Goal: Task Accomplishment & Management: Complete application form

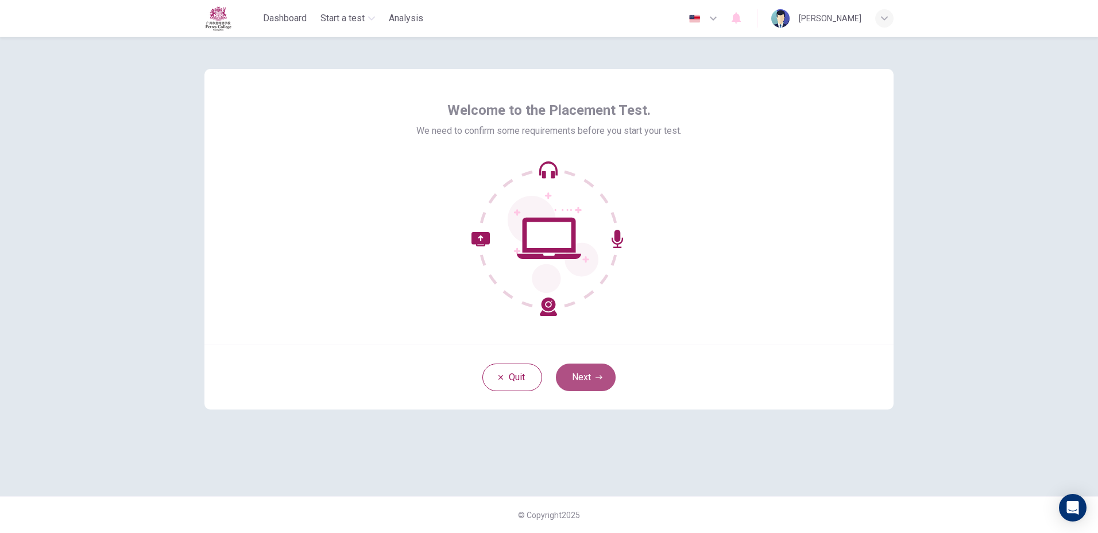
click at [598, 376] on icon "button" at bounding box center [598, 377] width 7 height 7
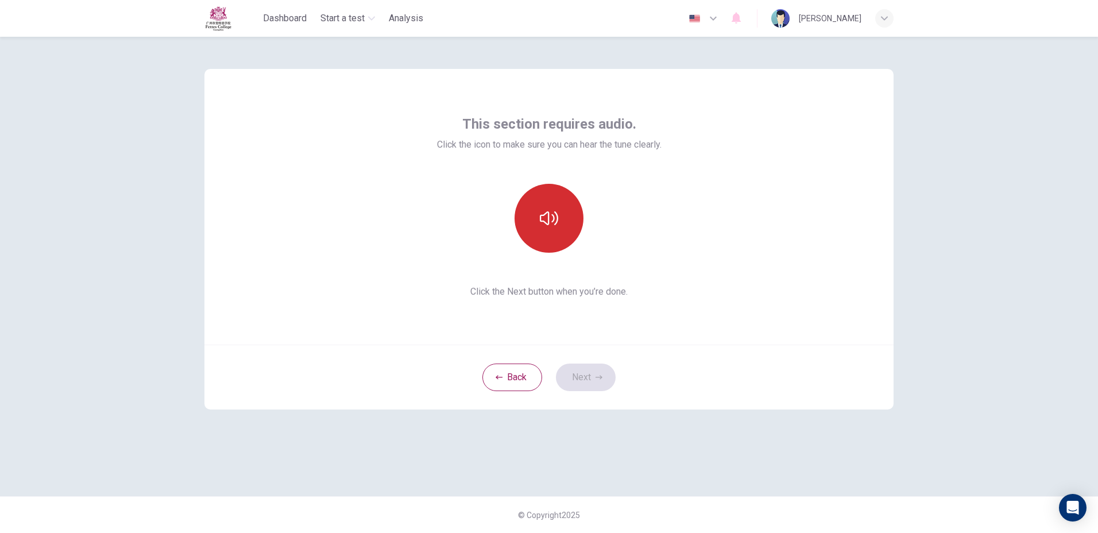
click at [528, 207] on button "button" at bounding box center [548, 218] width 69 height 69
click at [1081, 417] on div "This section requires audio. Click the icon to make sure you can hear the tune …" at bounding box center [549, 285] width 1098 height 496
click at [579, 265] on div "This section requires audio. Click the icon to make sure you can hear the tune …" at bounding box center [549, 207] width 224 height 184
click at [804, 477] on div "This section requires audio. Click the icon to make sure you can hear the tune …" at bounding box center [549, 266] width 726 height 459
click at [580, 359] on div "Back Next" at bounding box center [548, 376] width 689 height 65
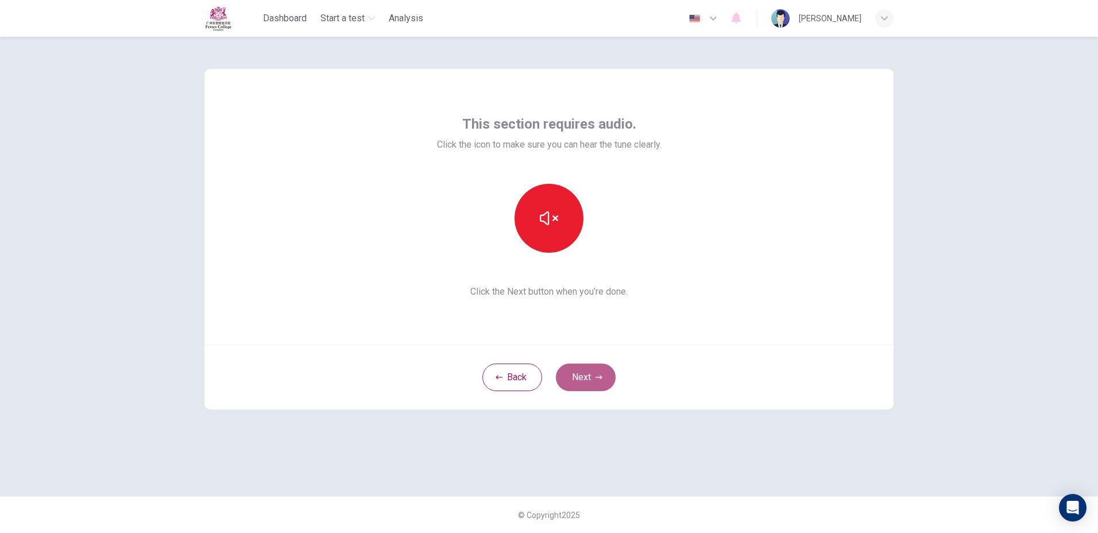
click at [584, 368] on button "Next" at bounding box center [586, 377] width 60 height 28
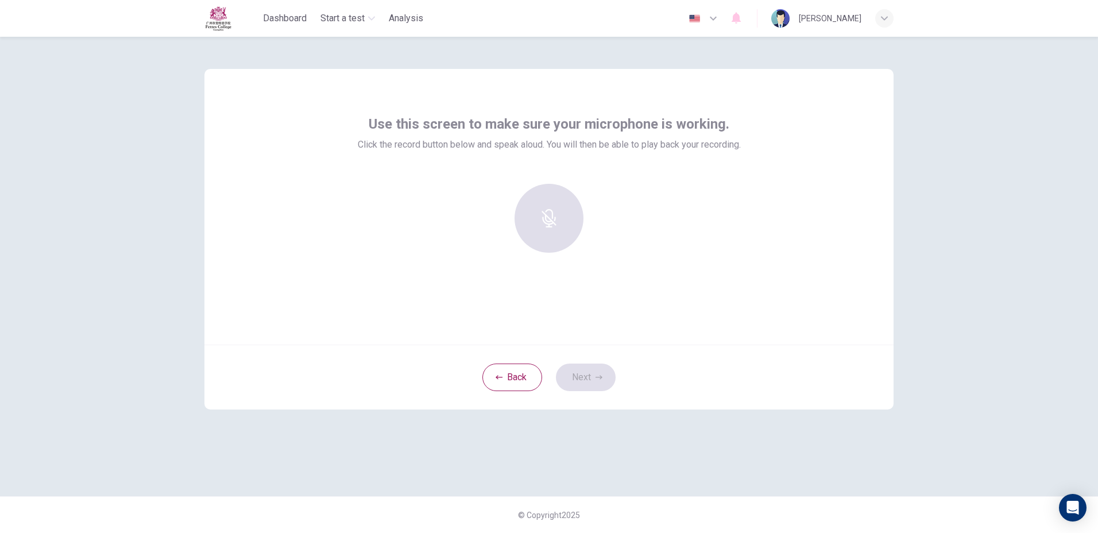
click at [545, 242] on div at bounding box center [549, 218] width 124 height 69
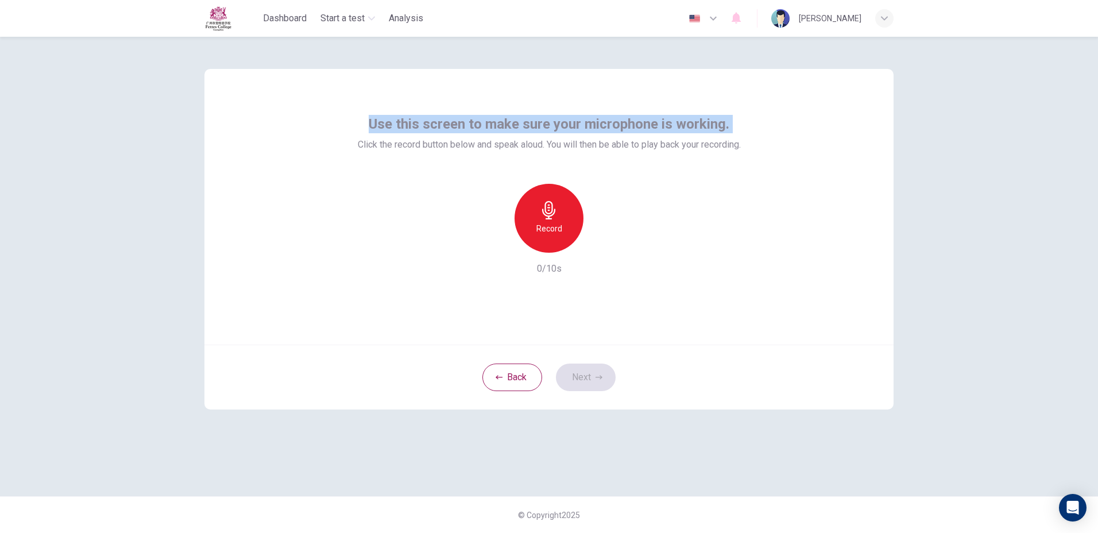
drag, startPoint x: 374, startPoint y: 123, endPoint x: 350, endPoint y: 143, distance: 31.4
click at [350, 143] on div "Use this screen to make sure your microphone is working. Click the record butto…" at bounding box center [548, 207] width 689 height 276
drag, startPoint x: 350, startPoint y: 143, endPoint x: 340, endPoint y: 221, distance: 78.8
click at [340, 221] on div "Use this screen to make sure your microphone is working. Click the record butto…" at bounding box center [548, 207] width 689 height 276
click at [503, 236] on div "Record" at bounding box center [549, 218] width 124 height 69
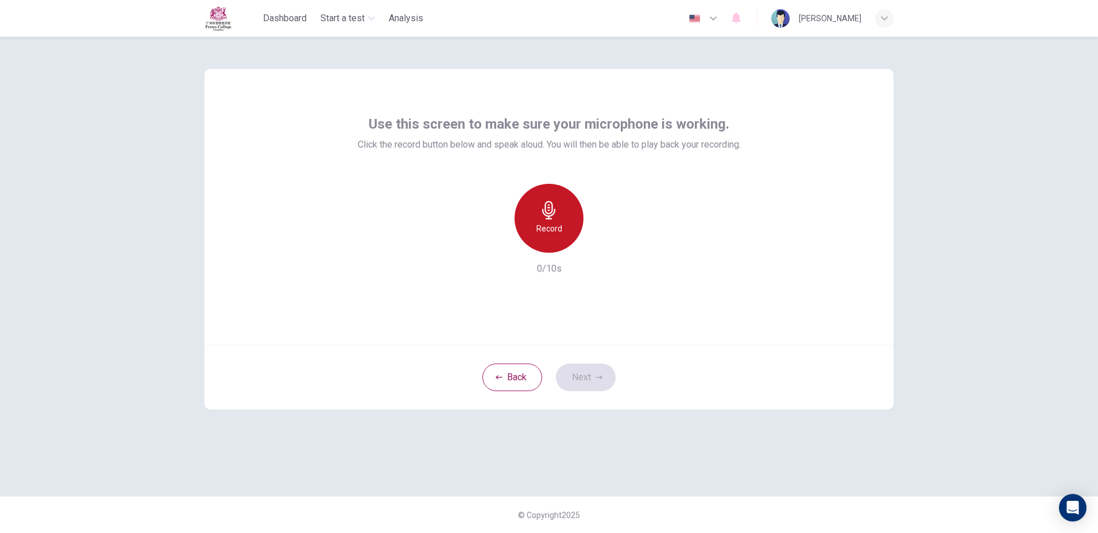
click at [518, 231] on div "Record" at bounding box center [548, 218] width 69 height 69
click at [535, 204] on div "Stop" at bounding box center [548, 218] width 69 height 69
click at [603, 250] on div "button" at bounding box center [602, 243] width 18 height 18
click at [596, 382] on button "Next" at bounding box center [586, 377] width 60 height 28
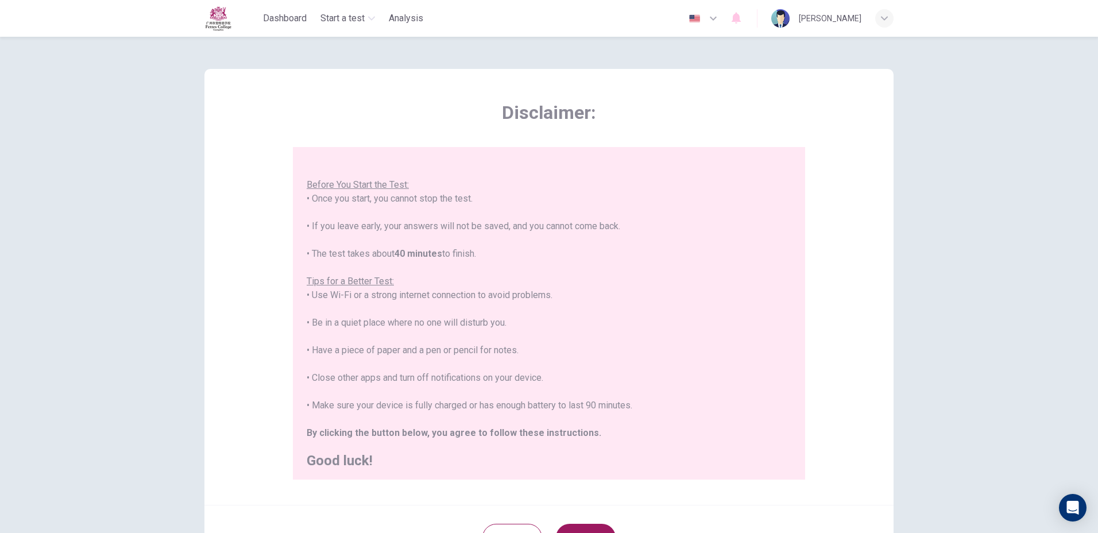
scroll to position [13, 0]
click at [584, 526] on button "Next" at bounding box center [586, 538] width 60 height 28
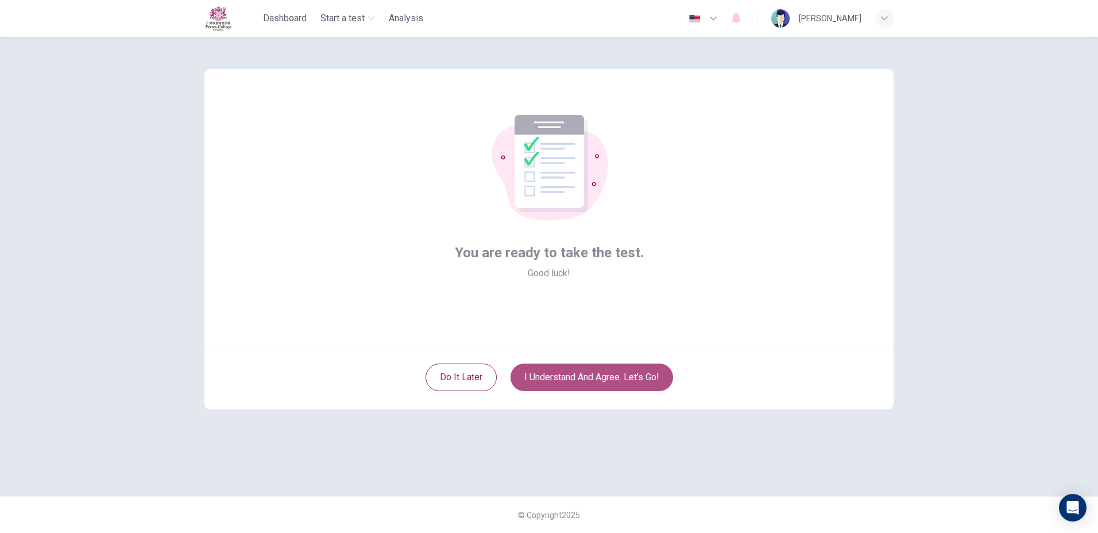
click at [541, 378] on button "I understand and agree. Let’s go!" at bounding box center [591, 377] width 162 height 28
click at [522, 372] on button "I understand and agree. Let’s go!" at bounding box center [591, 377] width 162 height 28
drag, startPoint x: 522, startPoint y: 372, endPoint x: 518, endPoint y: 358, distance: 14.4
click at [518, 358] on div "Do it later I understand and agree. Let’s go!" at bounding box center [548, 376] width 689 height 65
click at [527, 375] on button "I understand and agree. Let’s go!" at bounding box center [591, 377] width 162 height 28
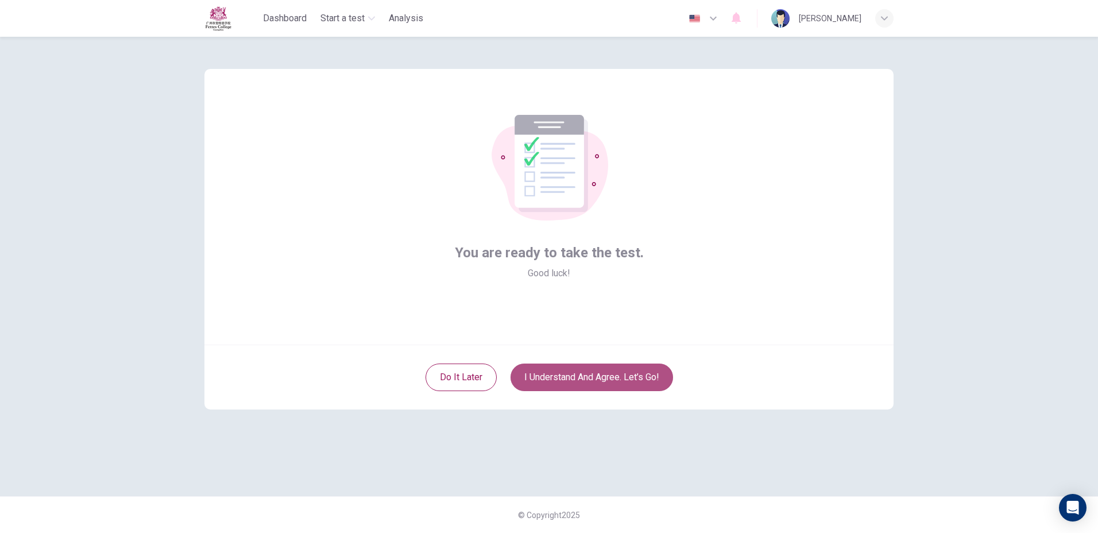
click at [527, 375] on button "I understand and agree. Let’s go!" at bounding box center [591, 377] width 162 height 28
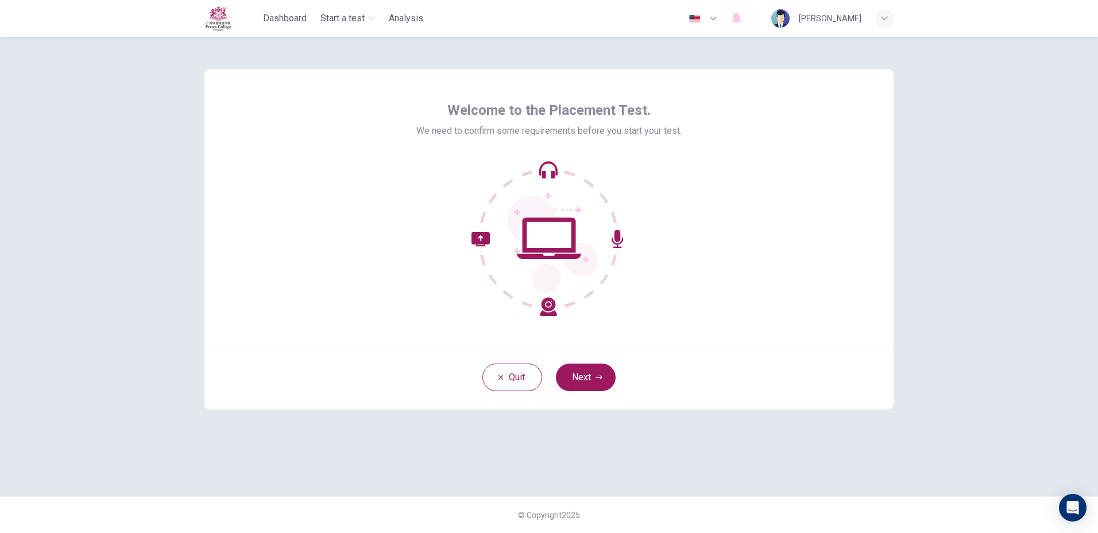
click at [572, 354] on div "Quit Next" at bounding box center [548, 376] width 689 height 65
click at [580, 393] on div "Quit Next" at bounding box center [548, 376] width 689 height 65
drag, startPoint x: 580, startPoint y: 393, endPoint x: 571, endPoint y: 378, distance: 17.8
click at [571, 378] on button "Next" at bounding box center [586, 377] width 60 height 28
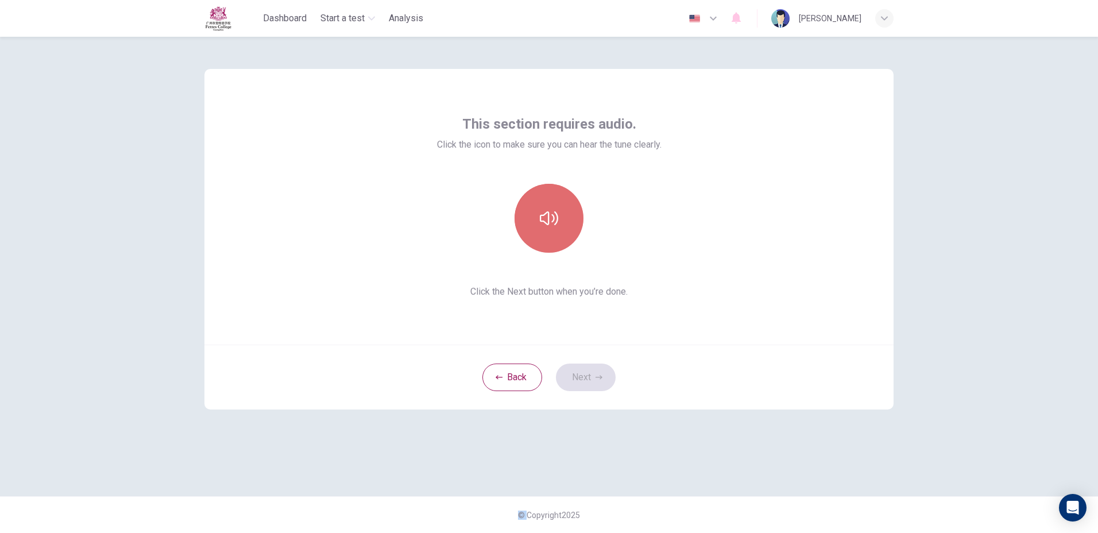
click at [554, 232] on button "button" at bounding box center [548, 218] width 69 height 69
click at [579, 370] on button "Next" at bounding box center [586, 377] width 60 height 28
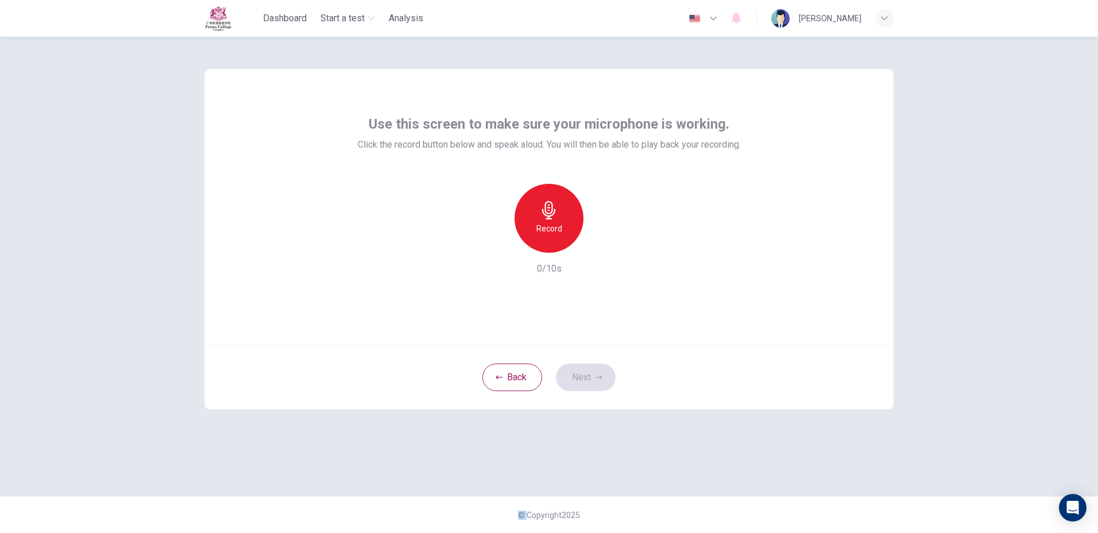
click at [553, 242] on div "Record" at bounding box center [548, 218] width 69 height 69
click at [553, 242] on div "Stop" at bounding box center [548, 218] width 69 height 69
click at [583, 384] on button "Next" at bounding box center [586, 377] width 60 height 28
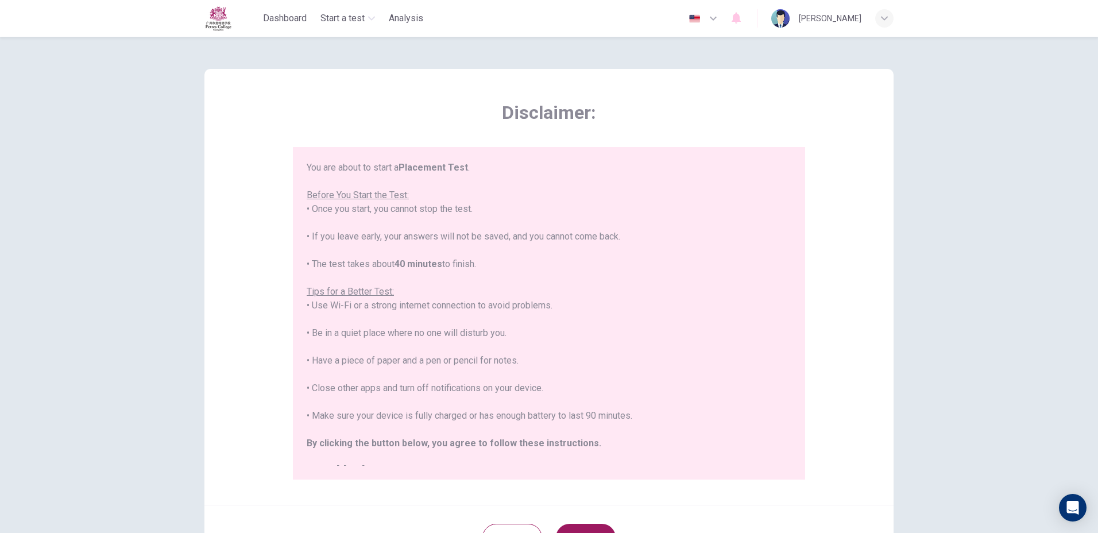
click at [583, 523] on div "Back Next" at bounding box center [548, 537] width 689 height 65
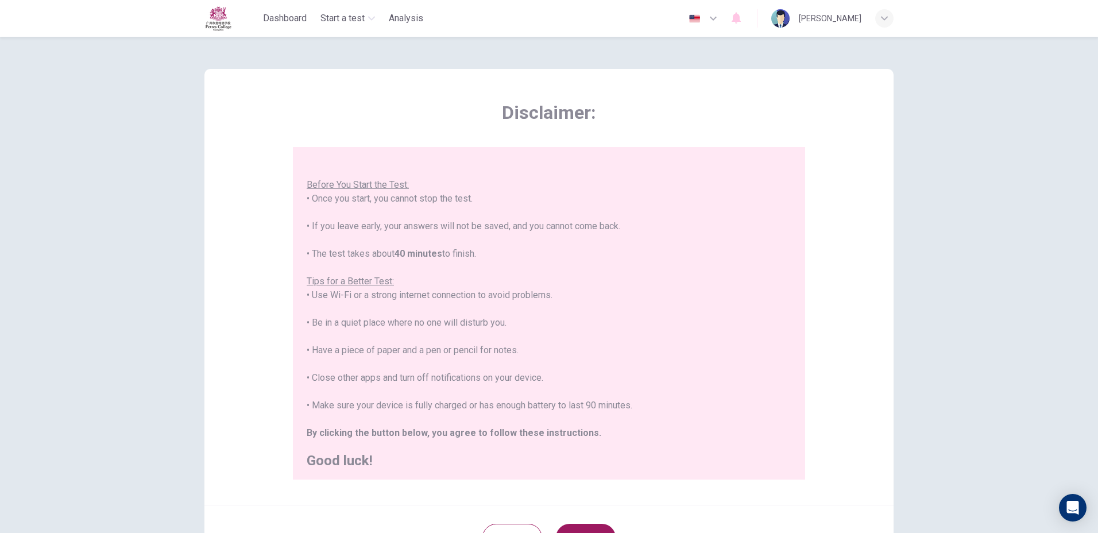
scroll to position [13, 0]
click at [583, 525] on button "Next" at bounding box center [586, 538] width 60 height 28
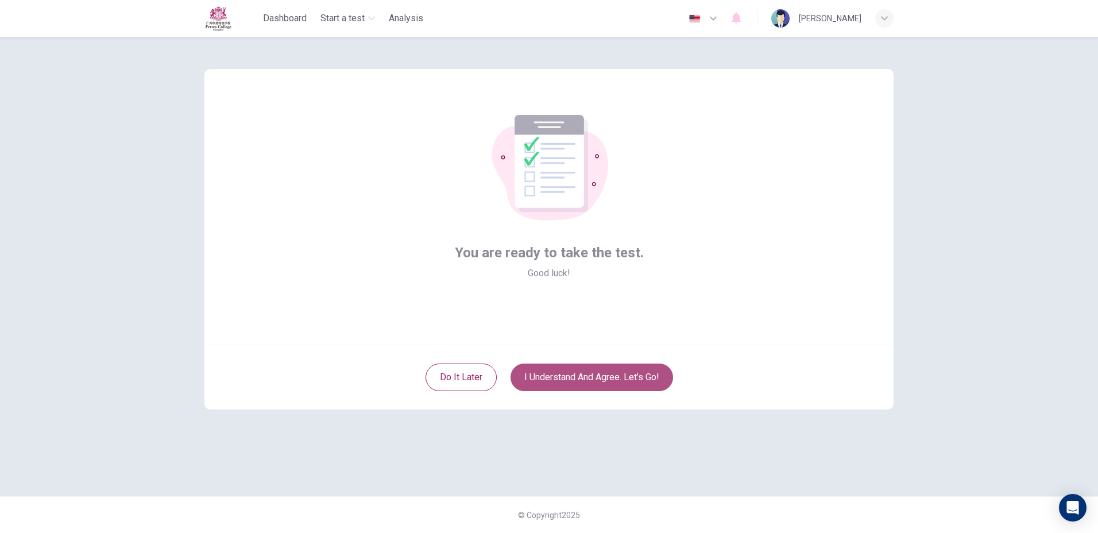
click at [589, 379] on button "I understand and agree. Let’s go!" at bounding box center [591, 377] width 162 height 28
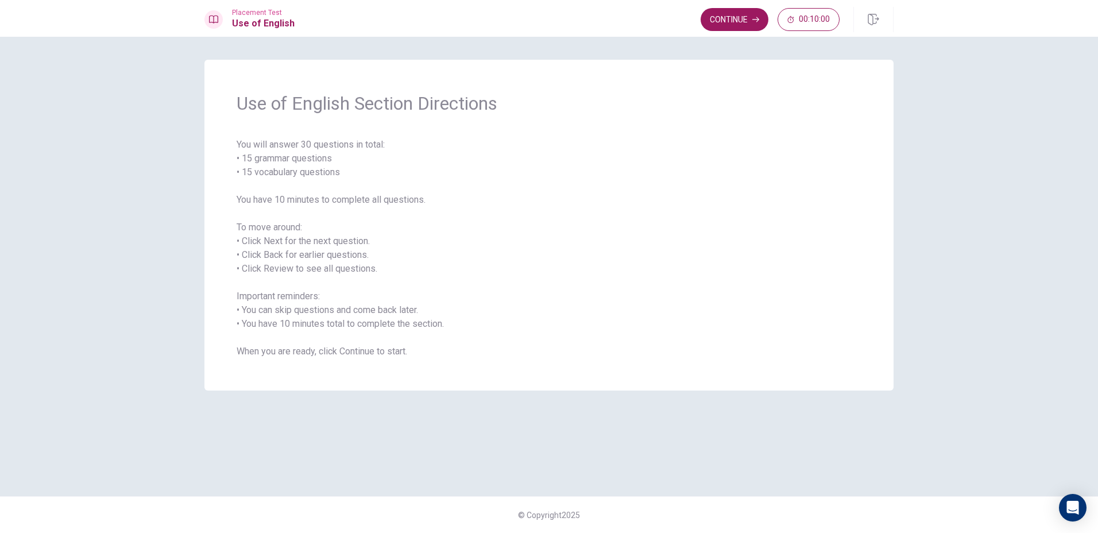
click at [711, 16] on button "Continue" at bounding box center [734, 19] width 68 height 23
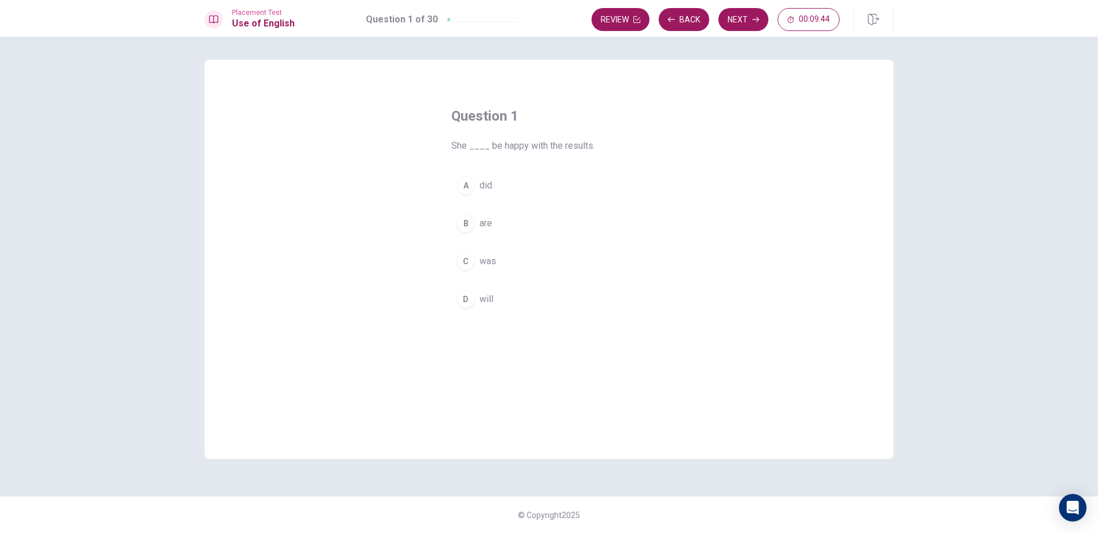
click at [474, 264] on div "C" at bounding box center [465, 261] width 18 height 18
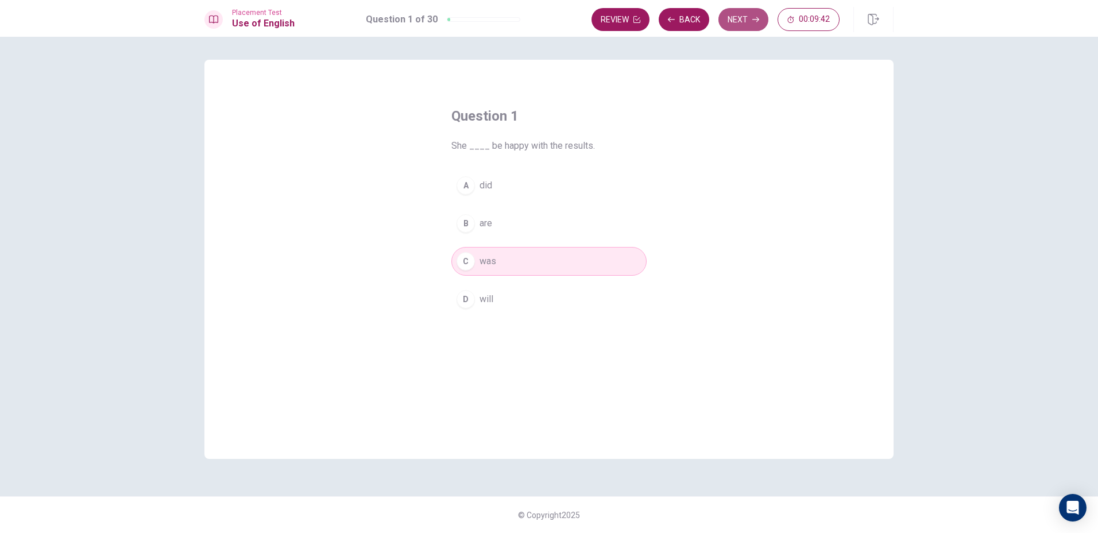
click at [743, 26] on button "Next" at bounding box center [743, 19] width 50 height 23
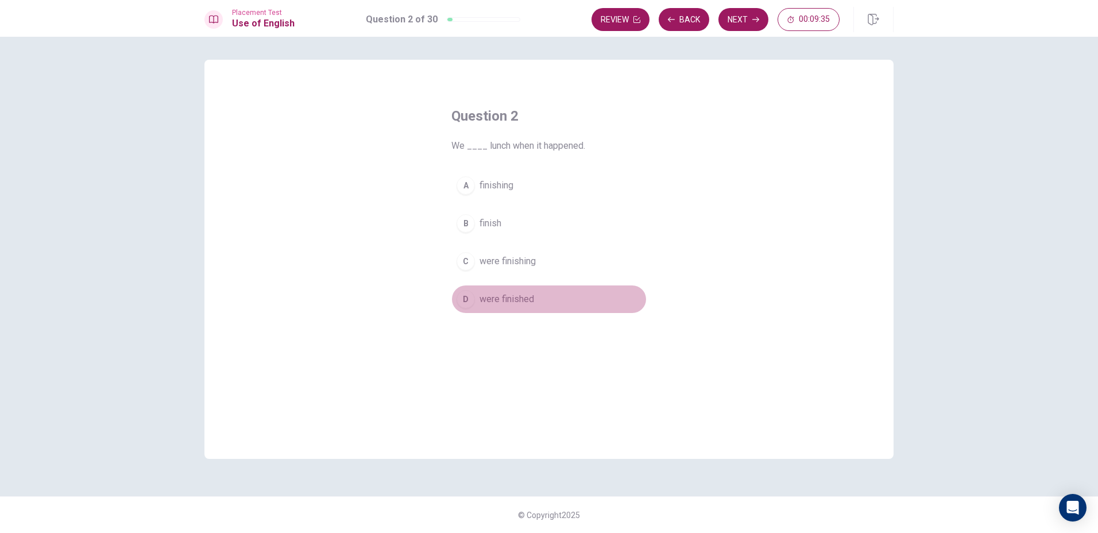
click at [543, 295] on button "D were finished" at bounding box center [548, 299] width 195 height 29
click at [737, 17] on button "Next" at bounding box center [743, 19] width 50 height 23
click at [509, 297] on span "has works" at bounding box center [499, 299] width 41 height 14
click at [747, 22] on button "Next" at bounding box center [743, 19] width 50 height 23
click at [481, 222] on span "has" at bounding box center [486, 223] width 14 height 14
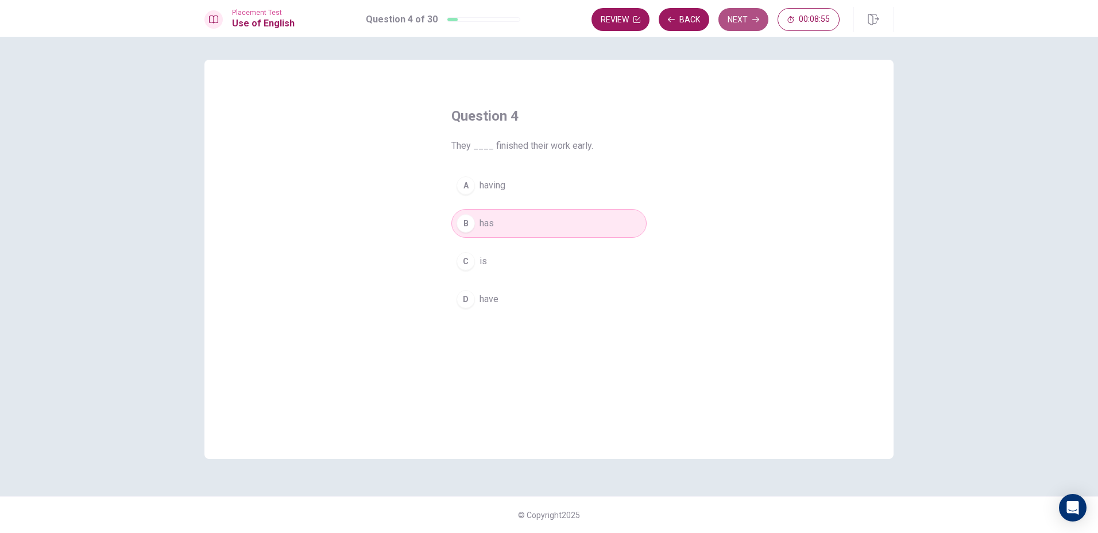
click at [739, 24] on button "Next" at bounding box center [743, 19] width 50 height 23
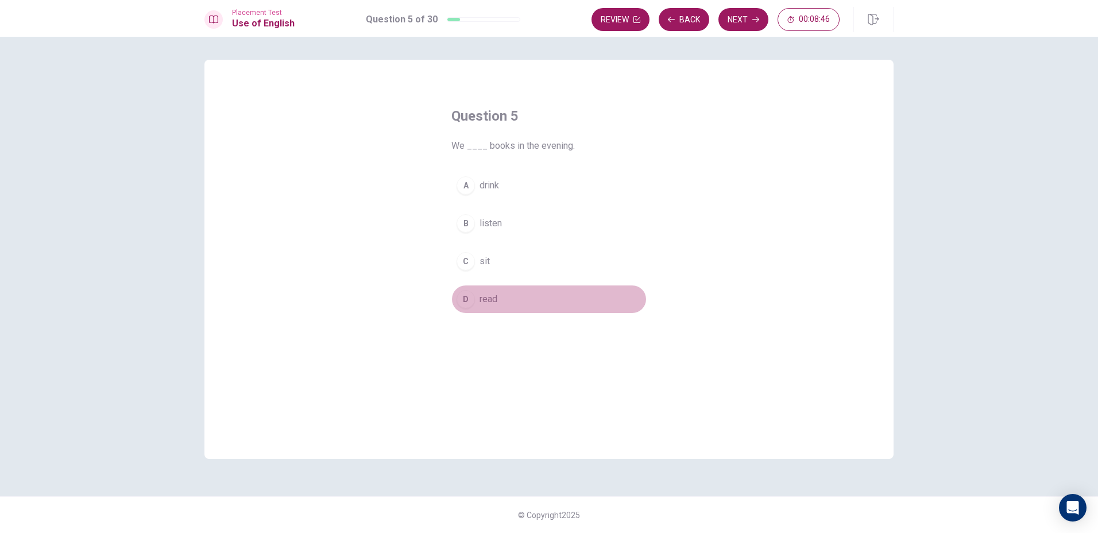
click at [487, 295] on span "read" at bounding box center [488, 299] width 18 height 14
click at [750, 25] on button "Next" at bounding box center [743, 19] width 50 height 23
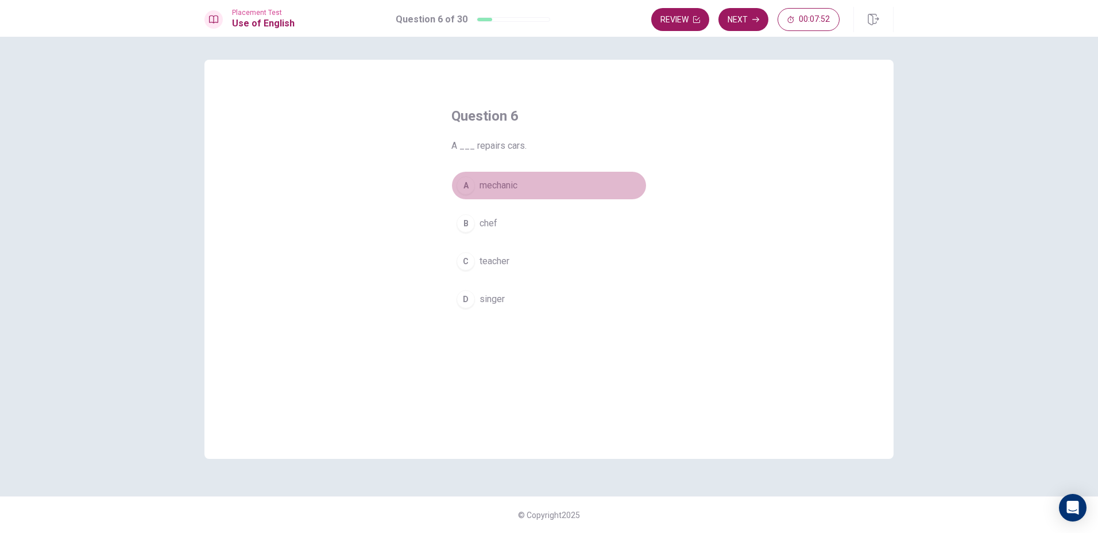
click at [478, 185] on button "A mechanic" at bounding box center [548, 185] width 195 height 29
click at [743, 15] on button "Next" at bounding box center [743, 19] width 50 height 23
click at [485, 185] on span "fast" at bounding box center [487, 186] width 16 height 14
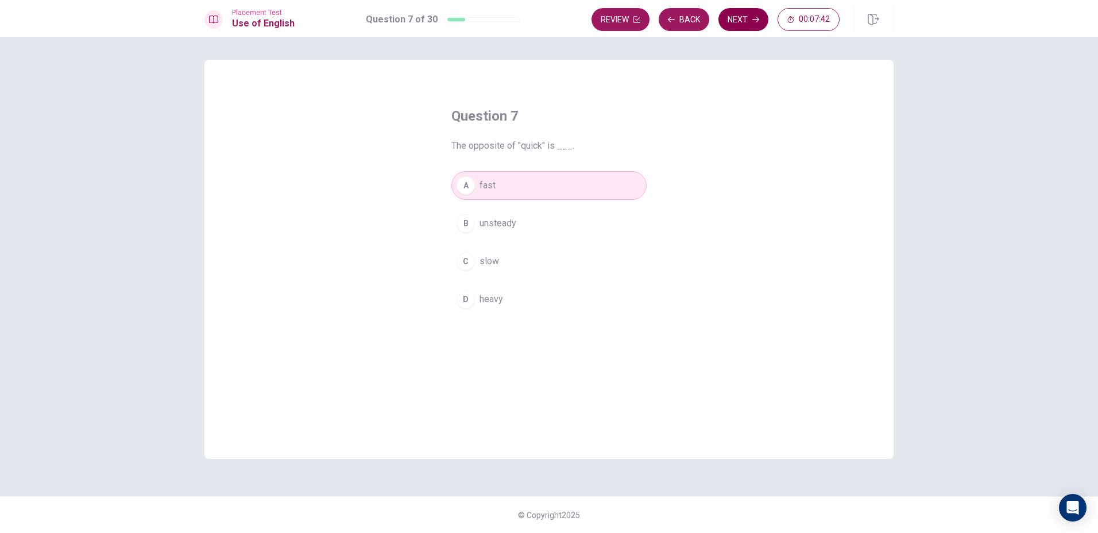
click at [745, 23] on button "Next" at bounding box center [743, 19] width 50 height 23
click at [485, 192] on button "A theater" at bounding box center [548, 185] width 195 height 29
click at [732, 19] on button "Next" at bounding box center [743, 19] width 50 height 23
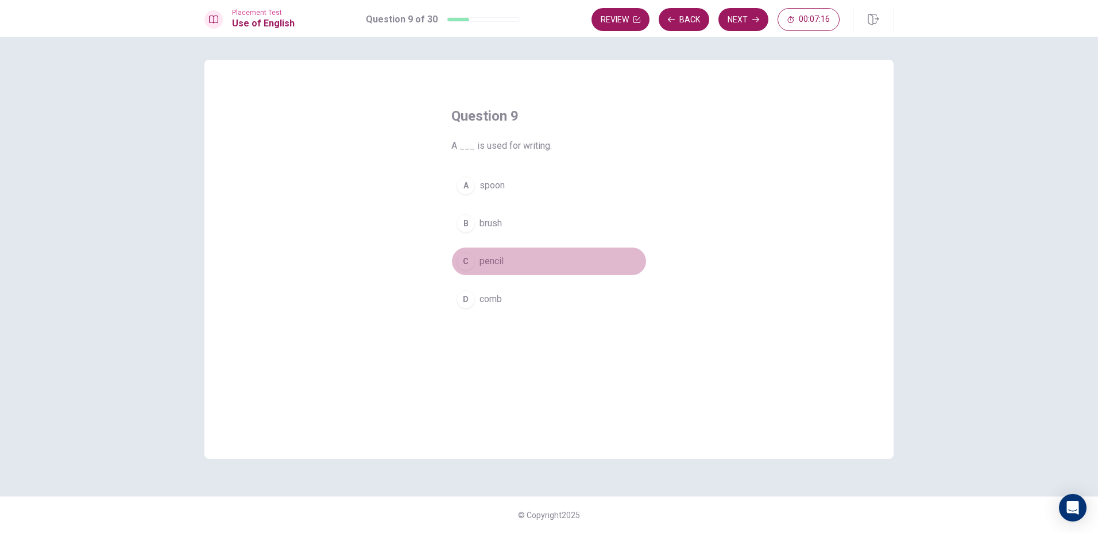
click at [487, 261] on span "pencil" at bounding box center [491, 261] width 24 height 14
click at [748, 16] on button "Next" at bounding box center [743, 19] width 50 height 23
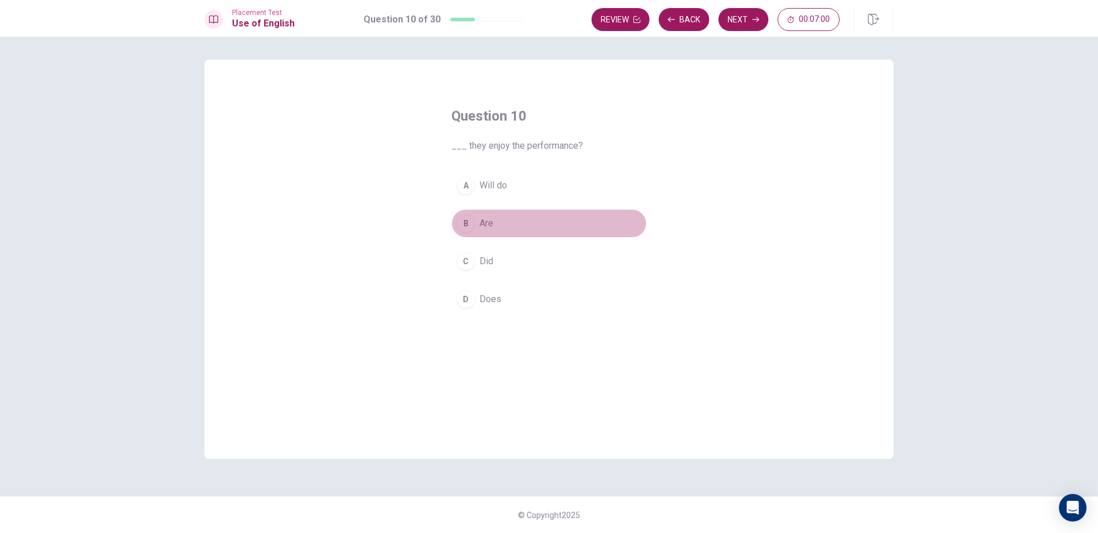
click at [486, 219] on span "Are" at bounding box center [486, 223] width 14 height 14
click at [734, 17] on button "Next" at bounding box center [743, 19] width 50 height 23
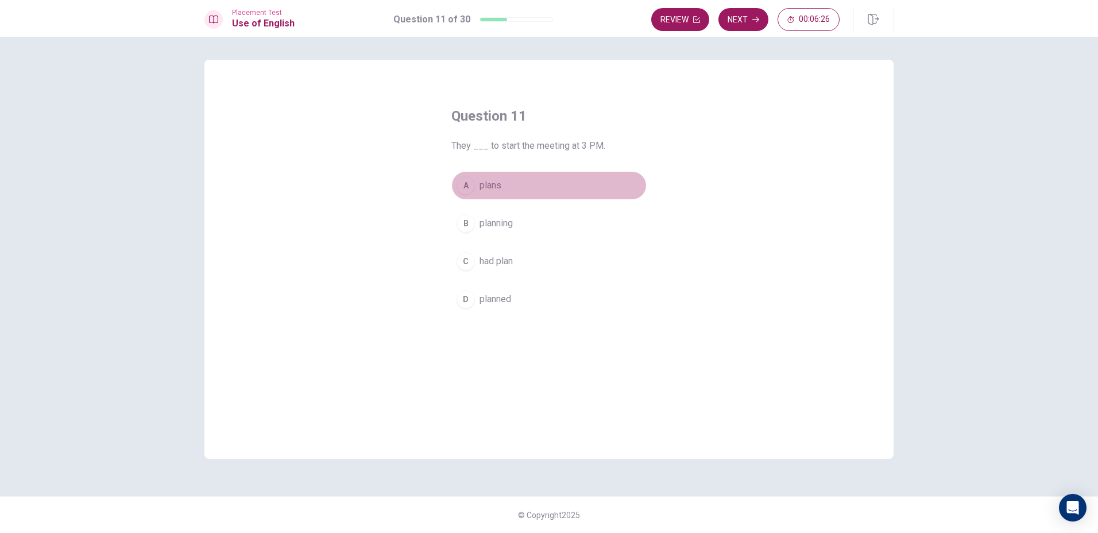
click at [467, 187] on div "A" at bounding box center [465, 185] width 18 height 18
click at [753, 17] on icon "button" at bounding box center [755, 19] width 7 height 7
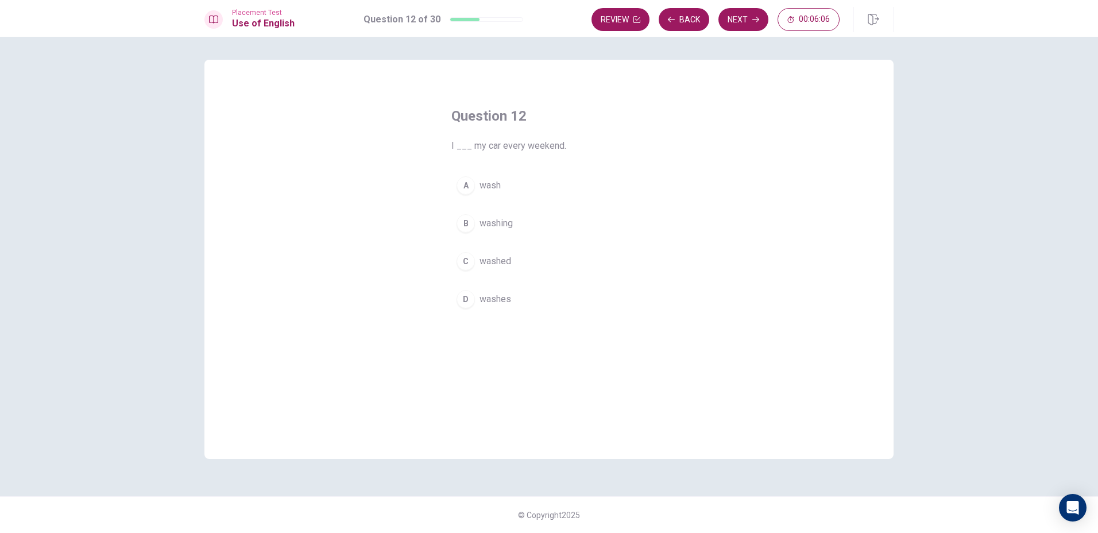
click at [500, 223] on span "washing" at bounding box center [495, 223] width 33 height 14
click at [749, 23] on button "Next" at bounding box center [743, 19] width 50 height 23
click at [481, 188] on span "Do" at bounding box center [484, 186] width 11 height 14
click at [464, 216] on div "B" at bounding box center [465, 223] width 18 height 18
click at [737, 26] on button "Next" at bounding box center [743, 19] width 50 height 23
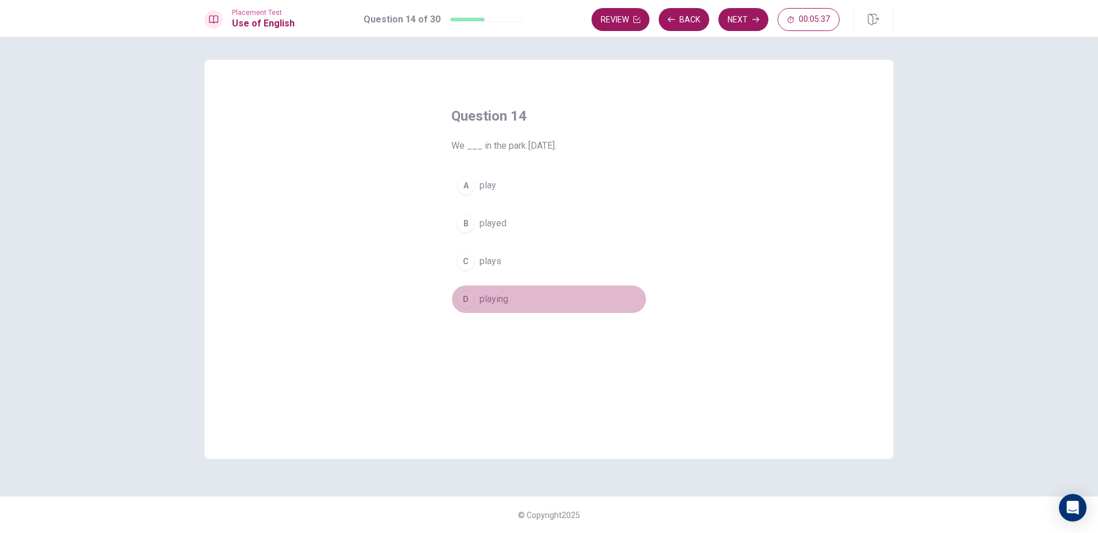
click at [526, 295] on button "D playing" at bounding box center [548, 299] width 195 height 29
click at [630, 220] on button "B played" at bounding box center [548, 223] width 195 height 29
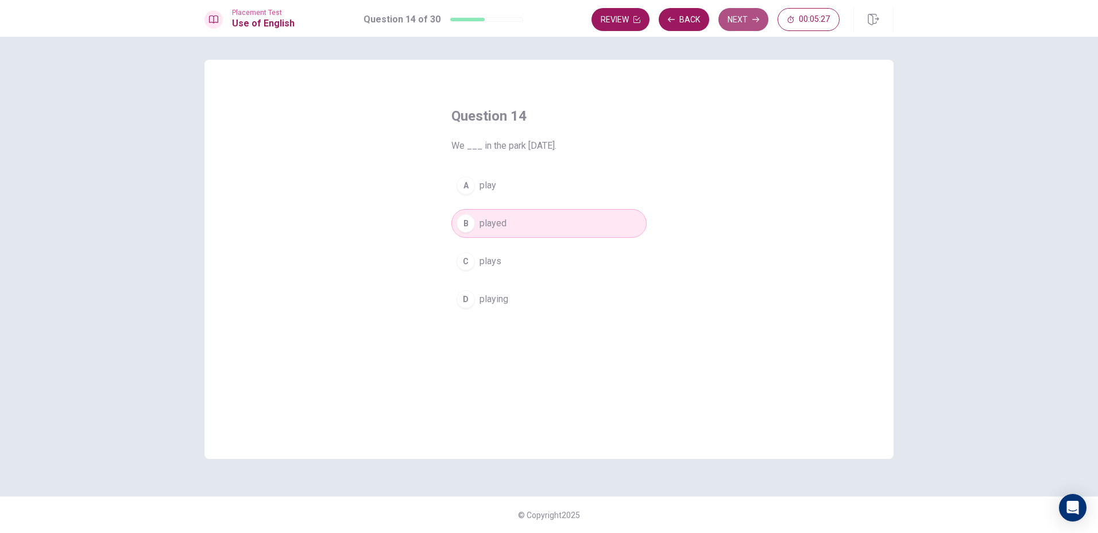
click at [738, 20] on button "Next" at bounding box center [743, 19] width 50 height 23
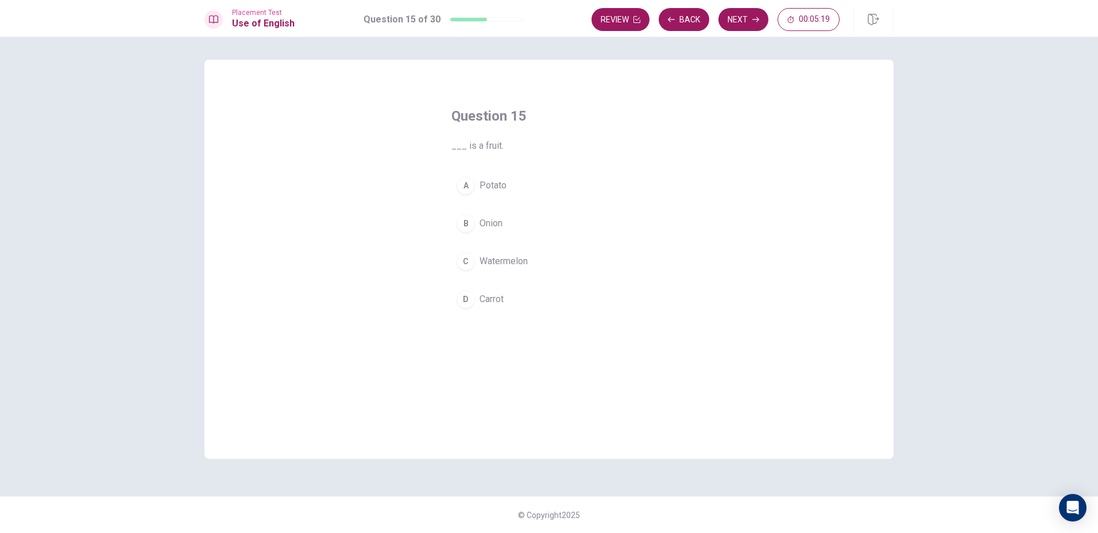
click at [495, 255] on span "Watermelon" at bounding box center [503, 261] width 48 height 14
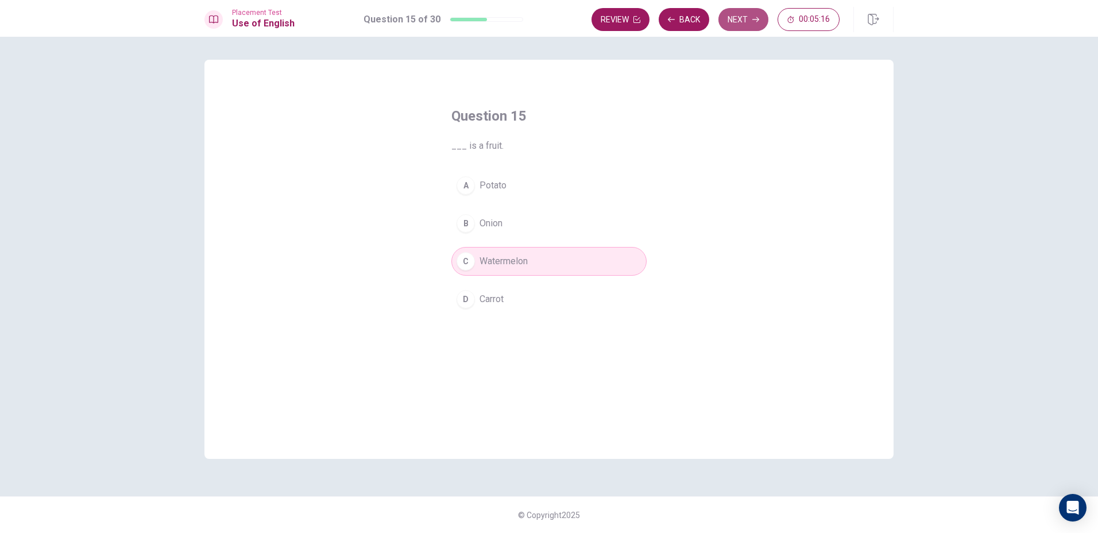
click at [737, 16] on button "Next" at bounding box center [743, 19] width 50 height 23
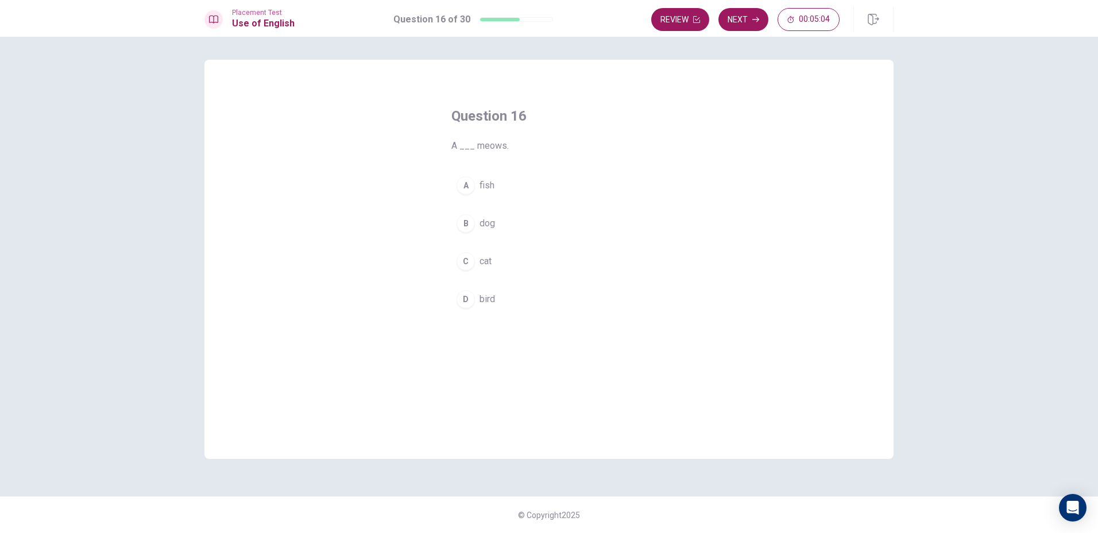
click at [468, 179] on div "A" at bounding box center [465, 185] width 18 height 18
click at [732, 18] on button "Next" at bounding box center [743, 19] width 50 height 23
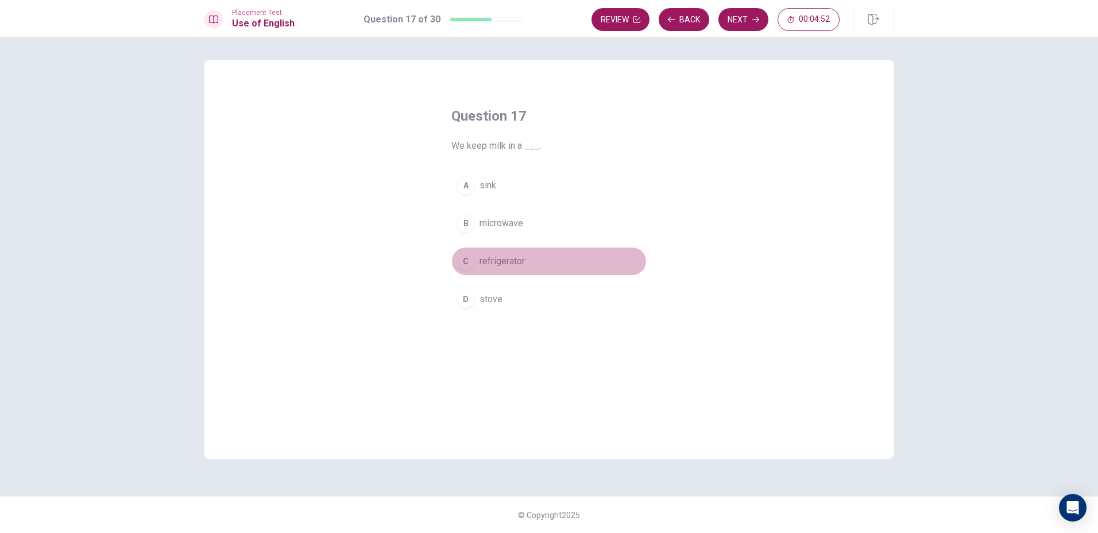
click at [469, 253] on div "C" at bounding box center [465, 261] width 18 height 18
click at [733, 15] on button "Next" at bounding box center [743, 19] width 50 height 23
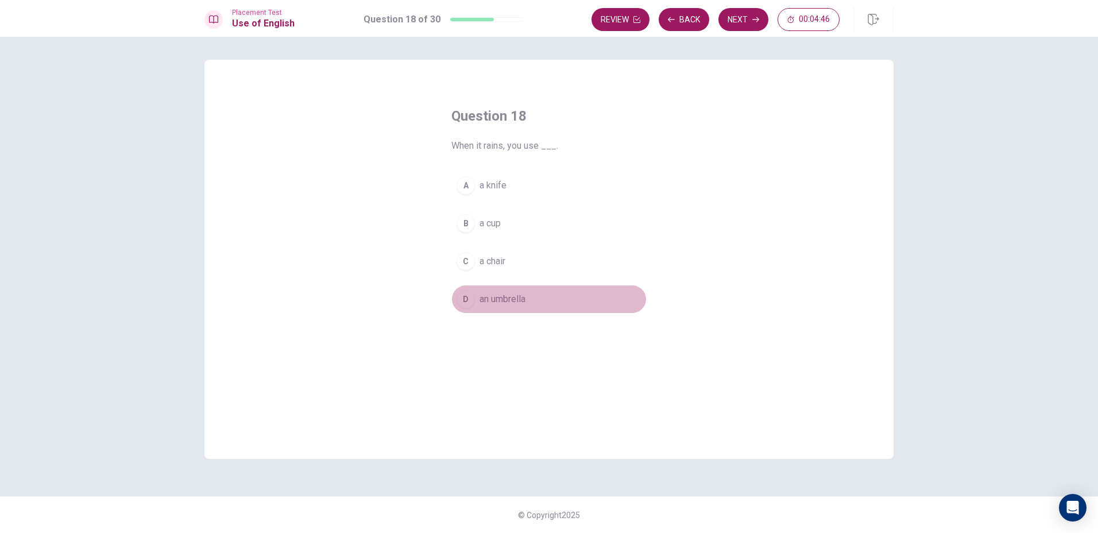
click at [516, 288] on button "D an umbrella" at bounding box center [548, 299] width 195 height 29
click at [737, 17] on button "Next" at bounding box center [743, 19] width 50 height 23
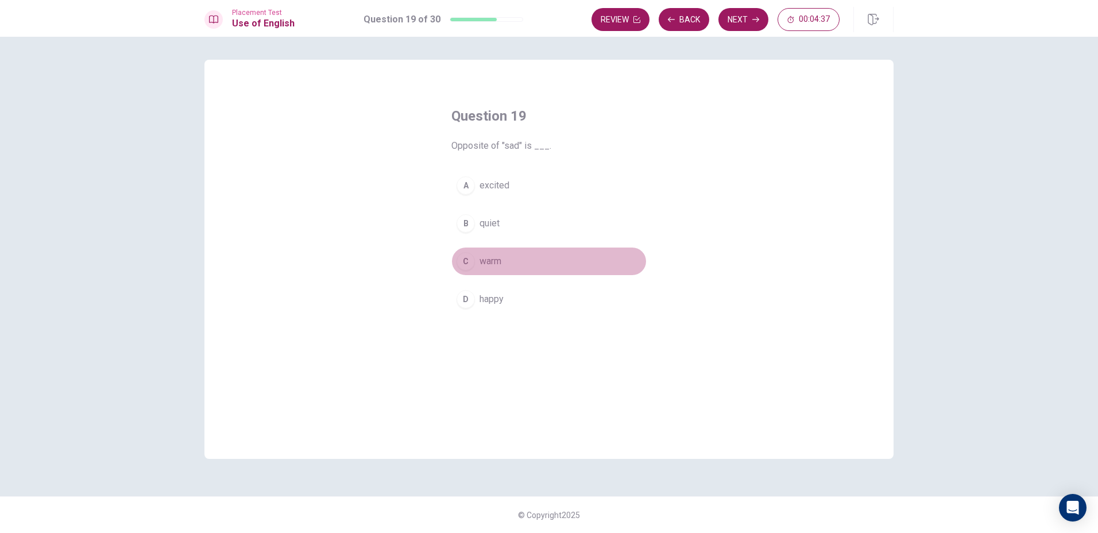
click at [508, 254] on button "C warm" at bounding box center [548, 261] width 195 height 29
click at [744, 13] on button "Next" at bounding box center [743, 19] width 50 height 23
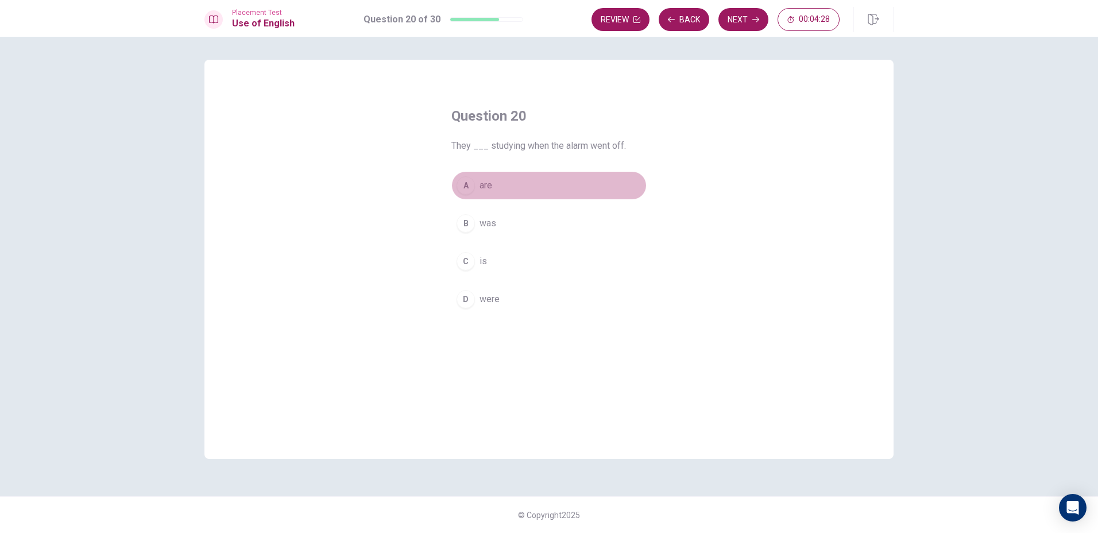
click at [477, 193] on button "A are" at bounding box center [548, 185] width 195 height 29
click at [742, 17] on button "Next" at bounding box center [743, 19] width 50 height 23
click at [493, 191] on span "went" at bounding box center [489, 186] width 20 height 14
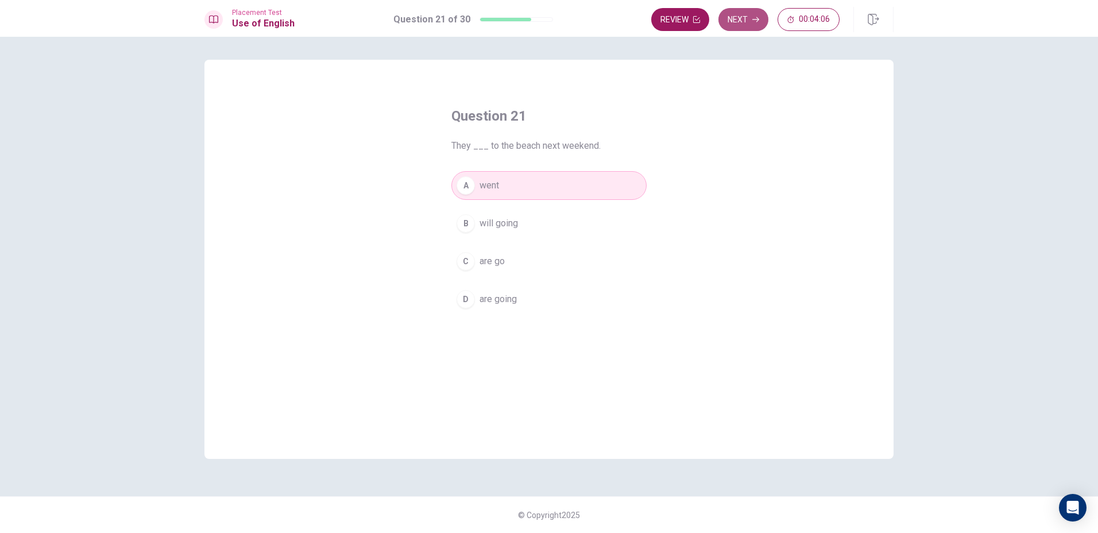
click at [748, 24] on button "Next" at bounding box center [743, 19] width 50 height 23
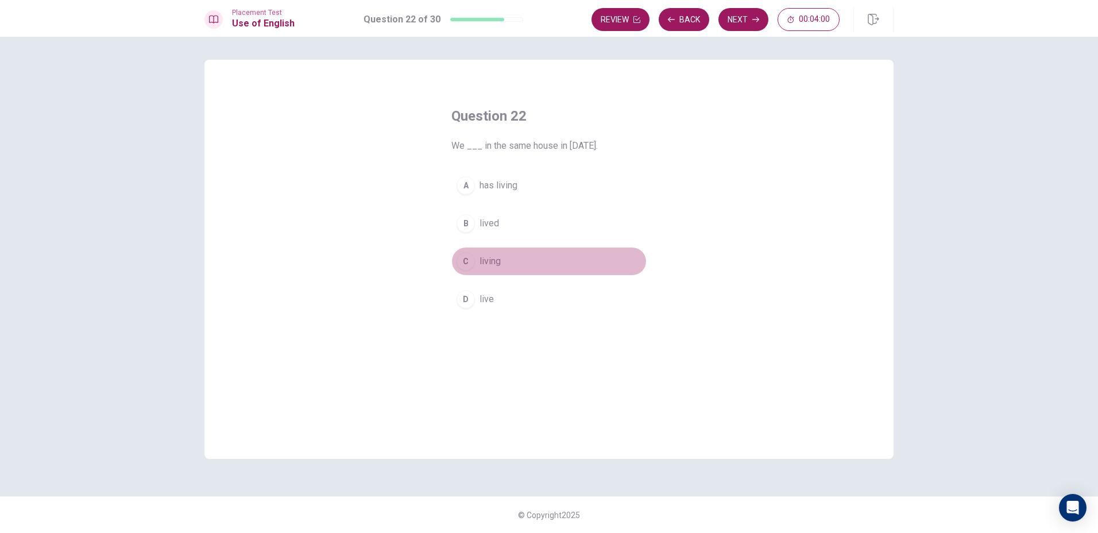
click at [490, 270] on button "C living" at bounding box center [548, 261] width 195 height 29
click at [532, 301] on button "D live" at bounding box center [548, 299] width 195 height 29
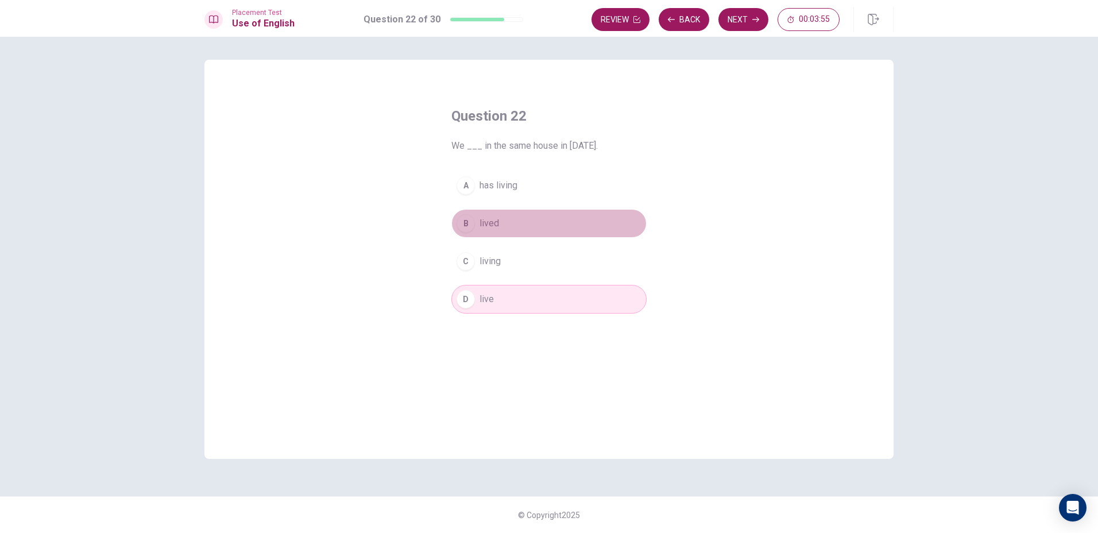
drag, startPoint x: 589, startPoint y: 216, endPoint x: 586, endPoint y: 223, distance: 7.3
click at [586, 223] on button "B lived" at bounding box center [548, 223] width 195 height 29
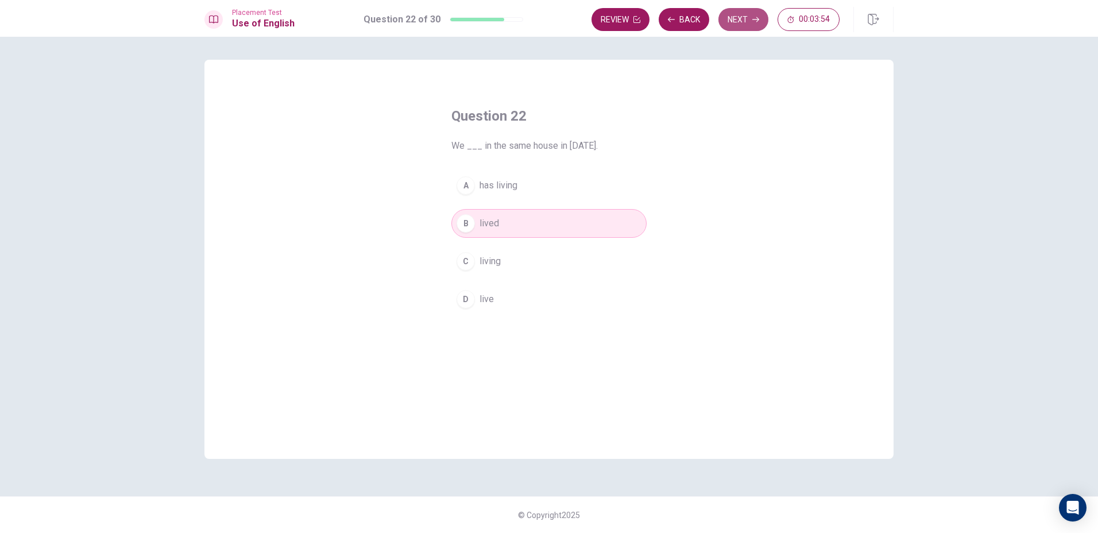
click at [725, 22] on button "Next" at bounding box center [743, 19] width 50 height 23
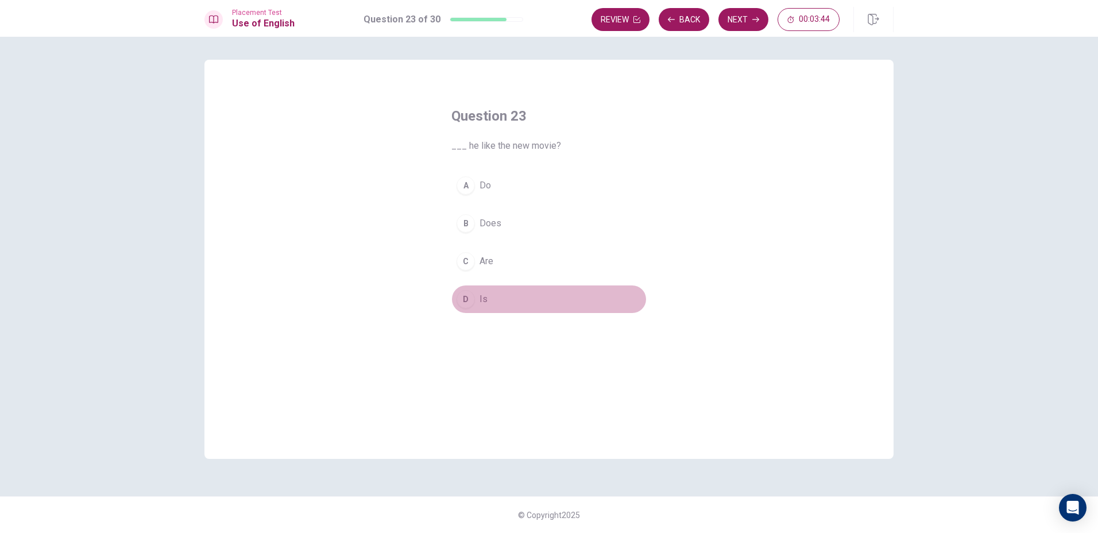
click at [534, 287] on button "D Is" at bounding box center [548, 299] width 195 height 29
click at [746, 24] on button "Next" at bounding box center [743, 19] width 50 height 23
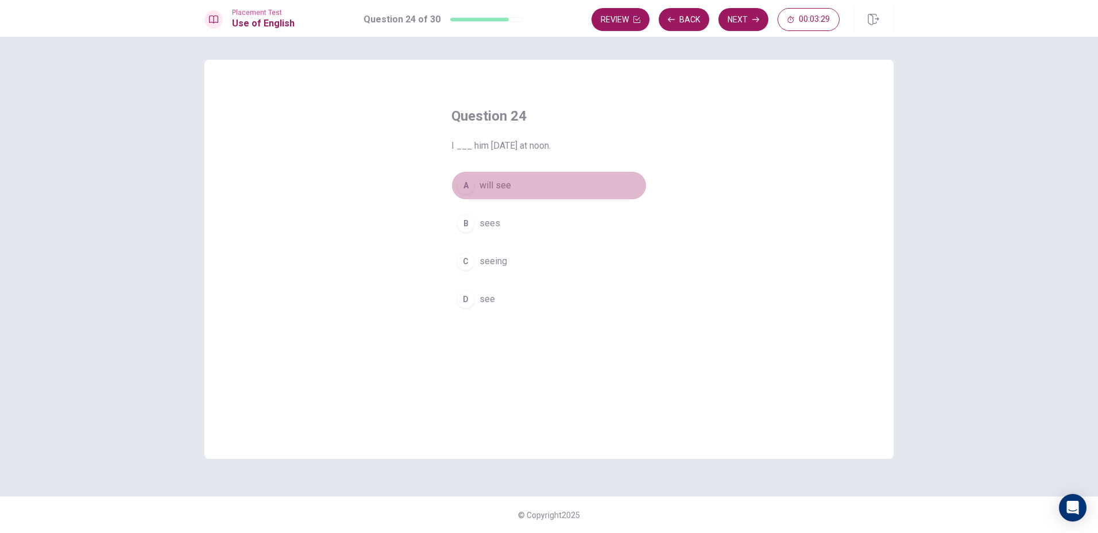
click at [509, 192] on span "will see" at bounding box center [495, 186] width 32 height 14
click at [741, 27] on button "Next" at bounding box center [743, 19] width 50 height 23
click at [500, 183] on span "spoon" at bounding box center [491, 186] width 25 height 14
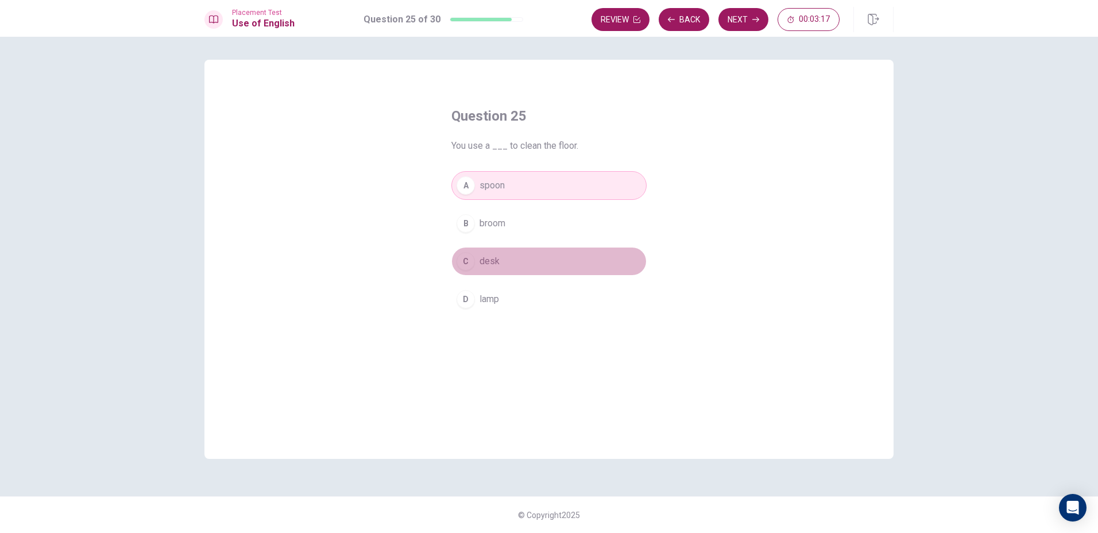
click at [483, 262] on span "desk" at bounding box center [489, 261] width 20 height 14
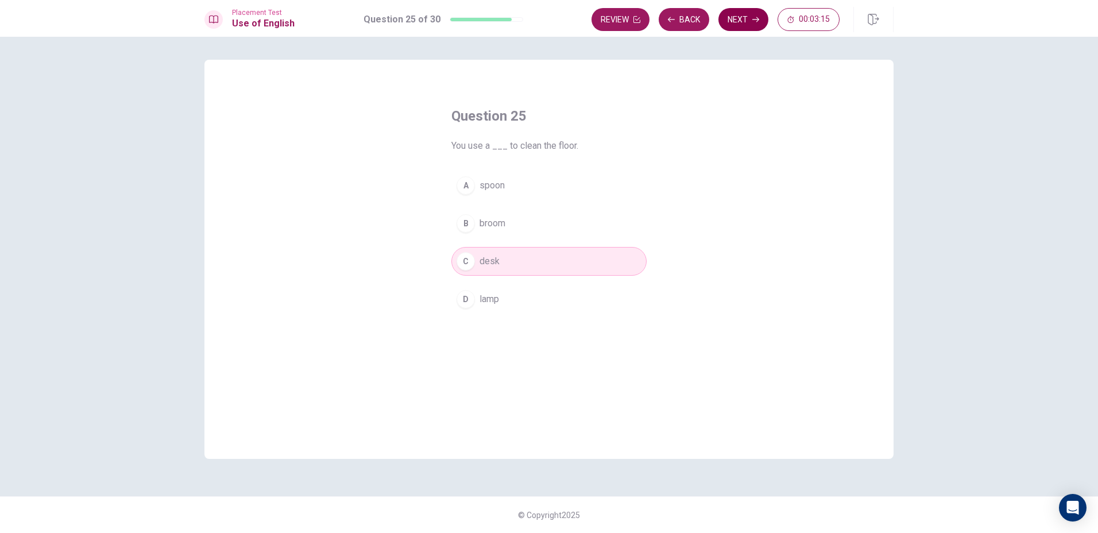
click at [759, 11] on div "Review Back Next 00:03:15" at bounding box center [742, 19] width 302 height 25
click at [758, 33] on div "Placement Test Use of English Question 25 of 30 Review Back Next 00:03:15" at bounding box center [549, 18] width 1098 height 37
click at [748, 31] on div "Review Back Next 00:03:14" at bounding box center [742, 19] width 302 height 25
click at [732, 25] on button "Next" at bounding box center [743, 19] width 50 height 23
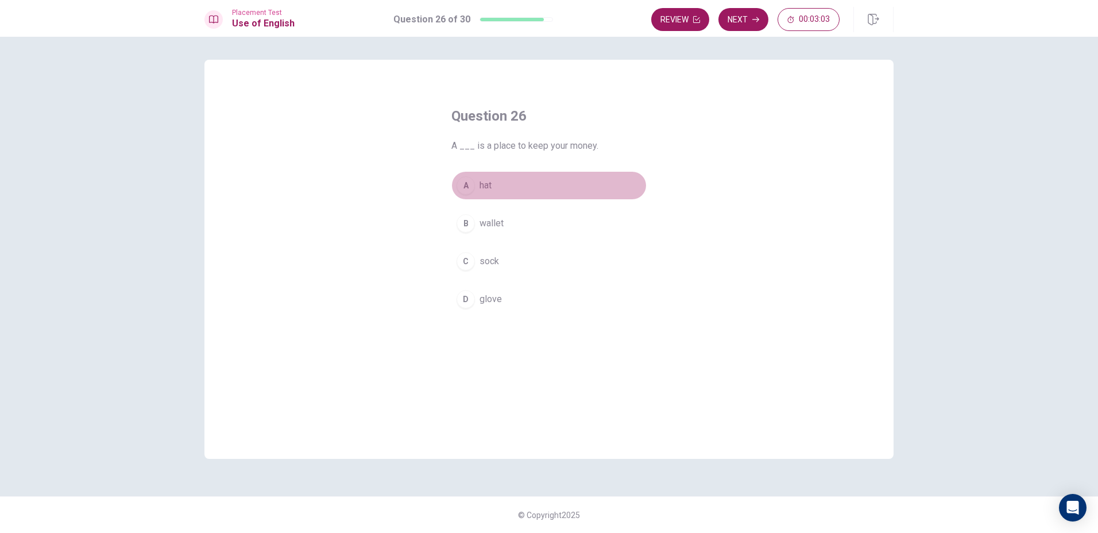
click at [476, 187] on button "A hat" at bounding box center [548, 185] width 195 height 29
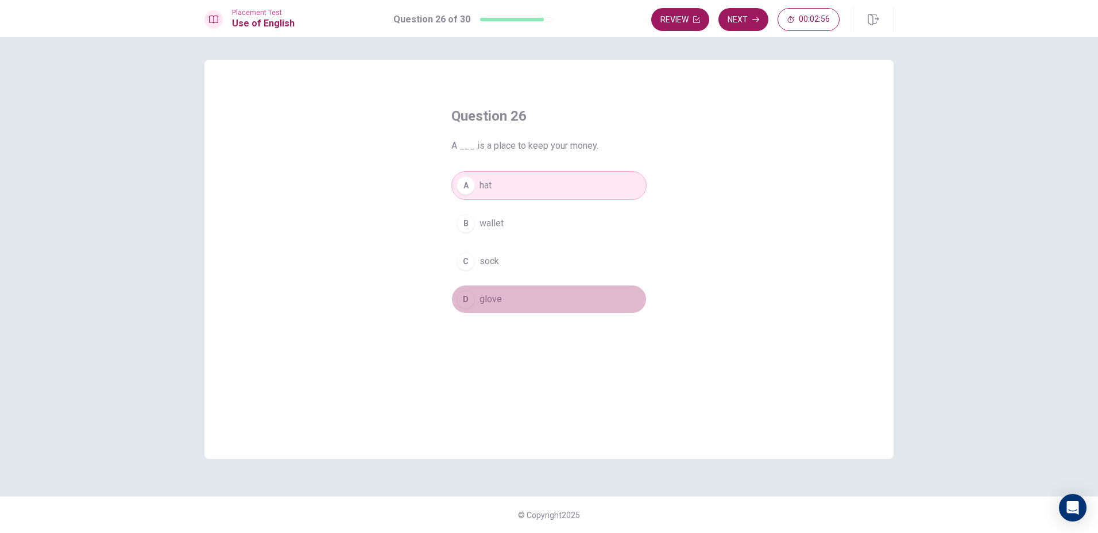
click at [550, 291] on button "D glove" at bounding box center [548, 299] width 195 height 29
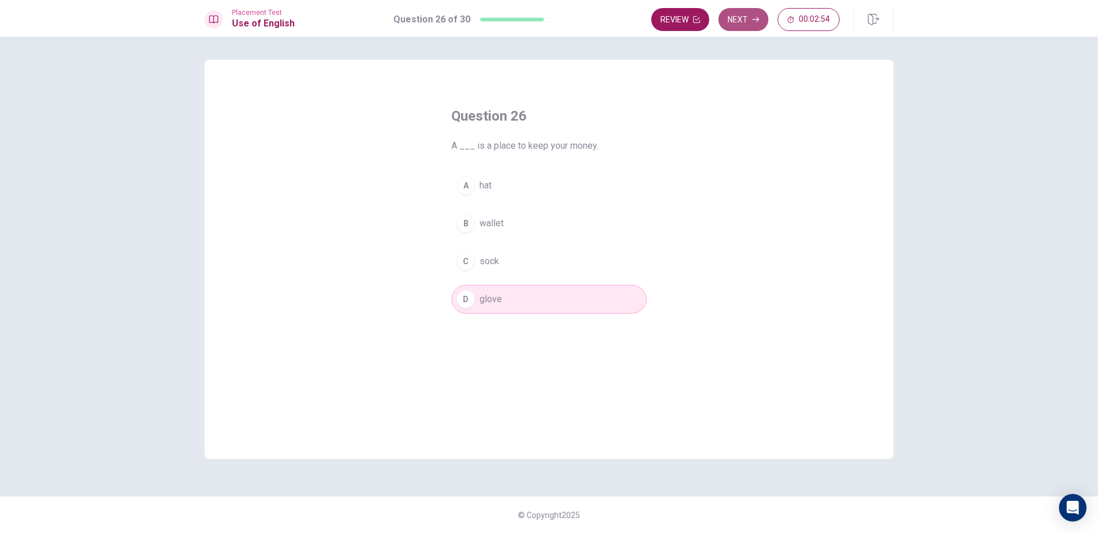
click at [753, 22] on icon "button" at bounding box center [755, 19] width 7 height 7
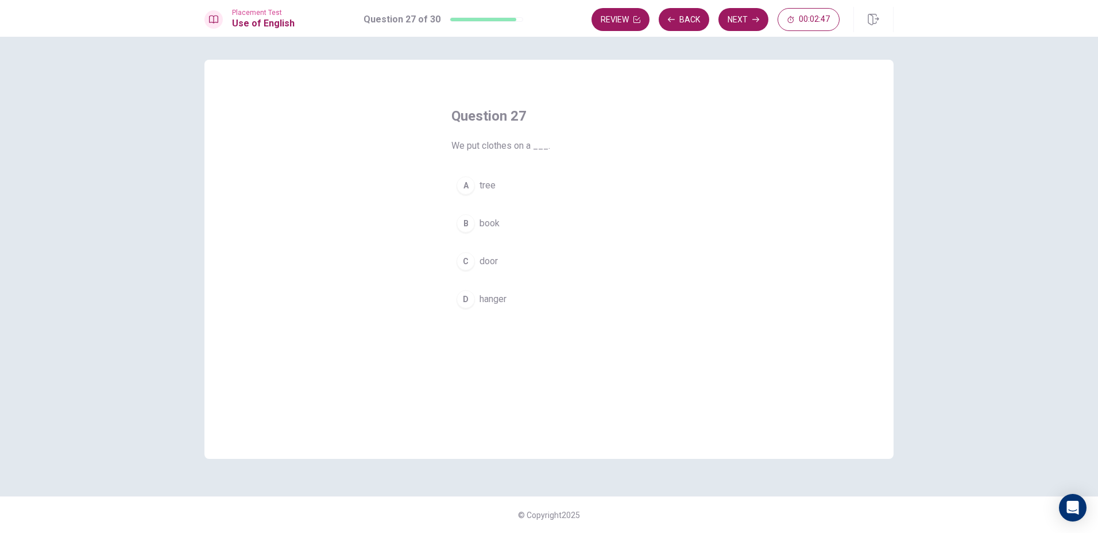
click at [591, 289] on button "D hanger" at bounding box center [548, 299] width 195 height 29
click at [744, 25] on button "Next" at bounding box center [743, 19] width 50 height 23
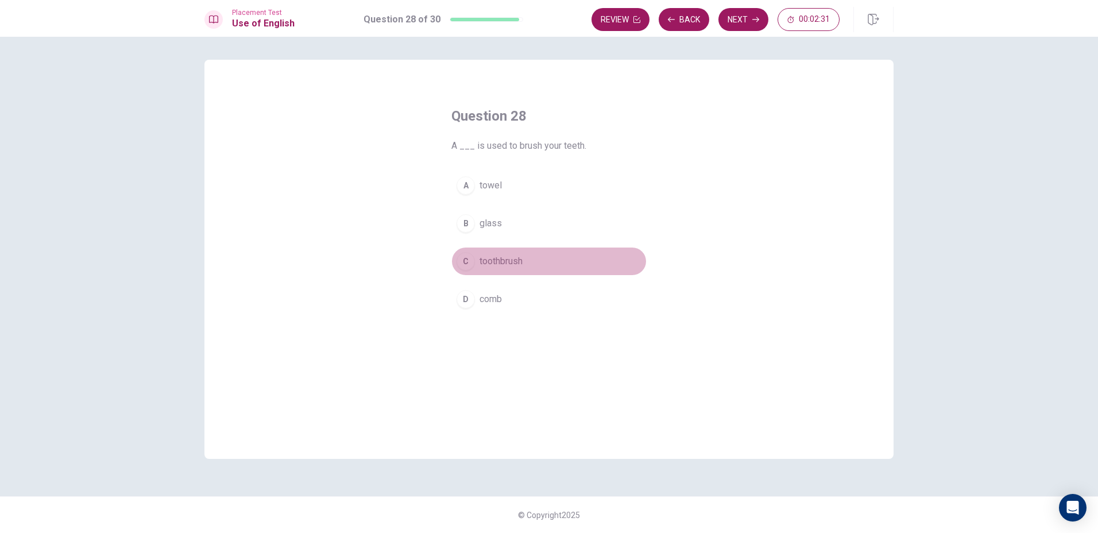
click at [500, 261] on span "toothbrush" at bounding box center [500, 261] width 43 height 14
click at [762, 23] on button "Next" at bounding box center [743, 19] width 50 height 23
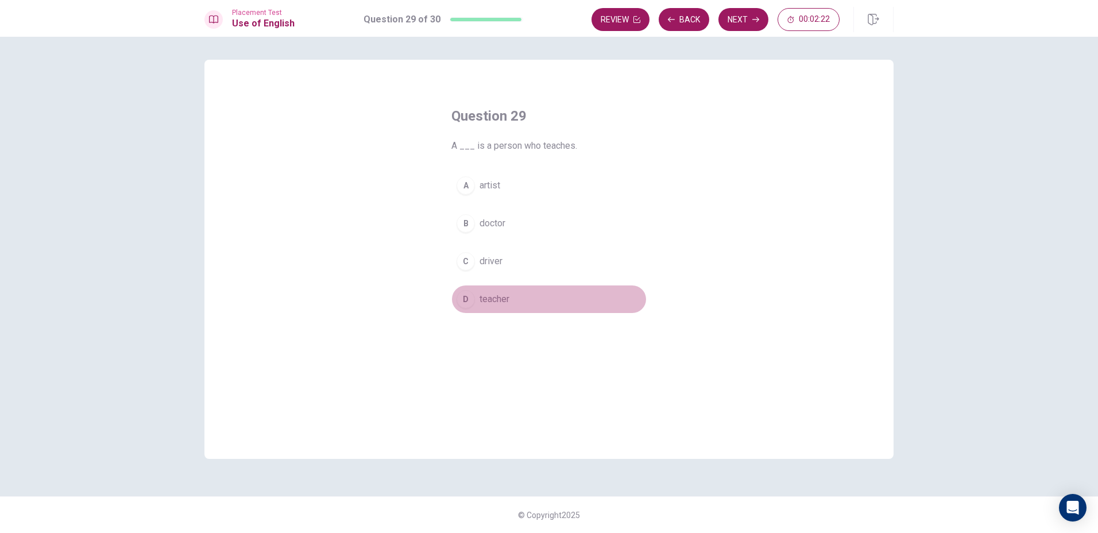
click at [473, 301] on div "D" at bounding box center [465, 299] width 18 height 18
click at [746, 22] on button "Next" at bounding box center [743, 19] width 50 height 23
click at [503, 301] on span "are wash" at bounding box center [497, 299] width 36 height 14
click at [722, 7] on div "Review Back Next 00:02:05" at bounding box center [742, 19] width 302 height 25
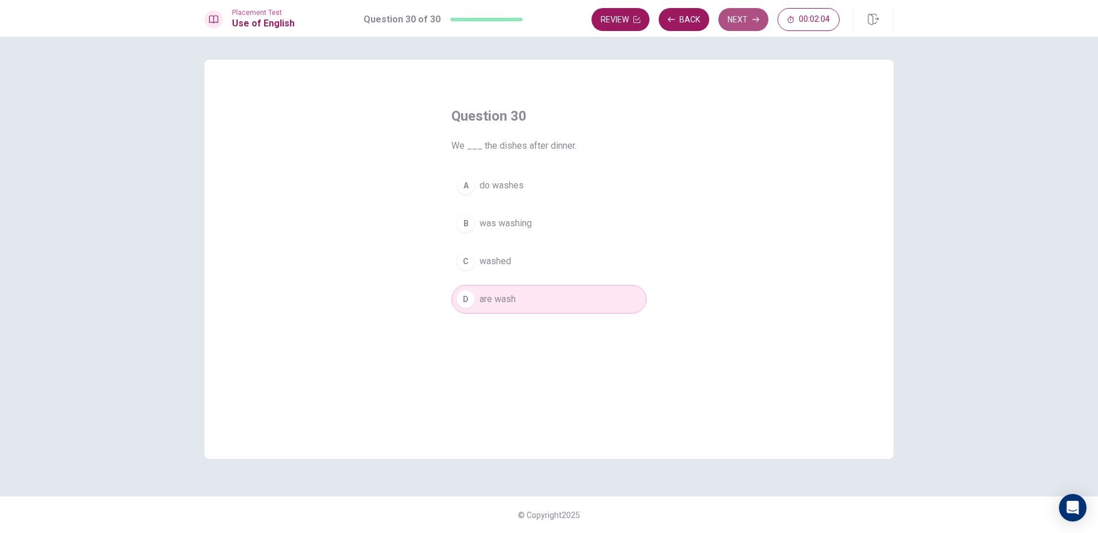
click at [722, 13] on button "Next" at bounding box center [743, 19] width 50 height 23
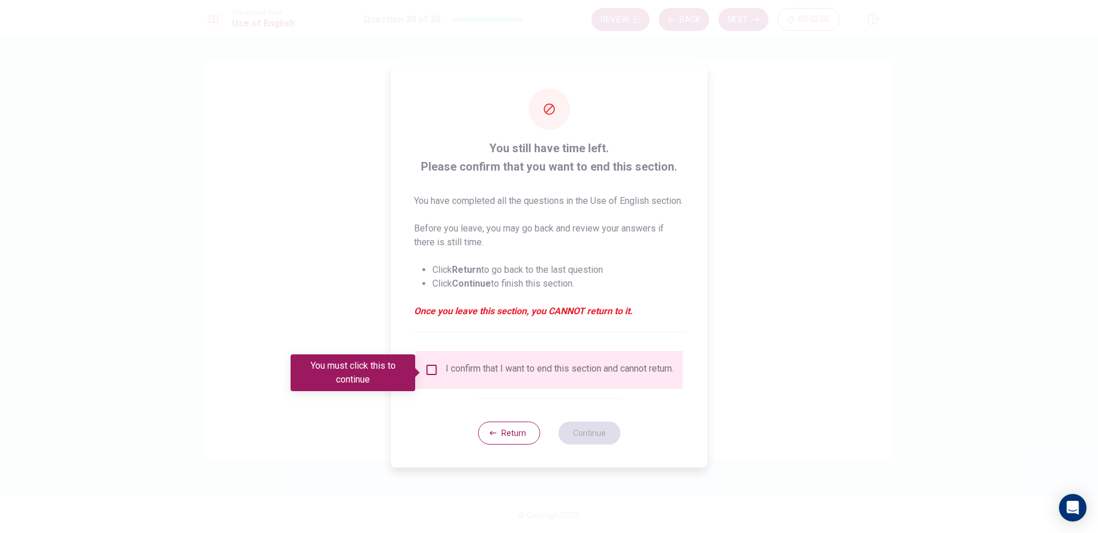
click at [446, 373] on div "I confirm that I want to end this section and cannot return." at bounding box center [560, 370] width 228 height 14
click at [492, 444] on button "Return" at bounding box center [509, 432] width 62 height 23
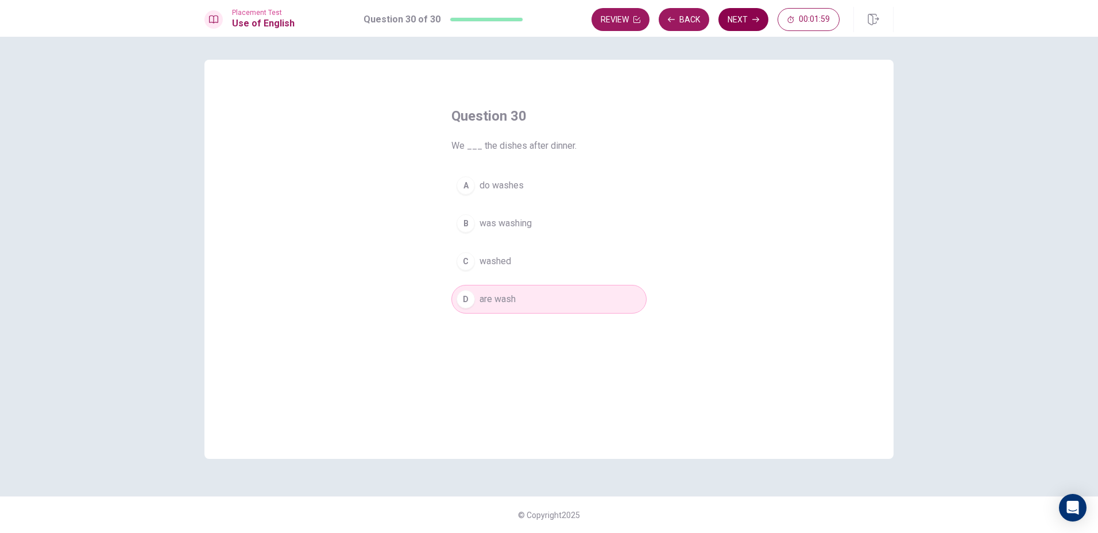
click at [737, 20] on button "Next" at bounding box center [743, 19] width 50 height 23
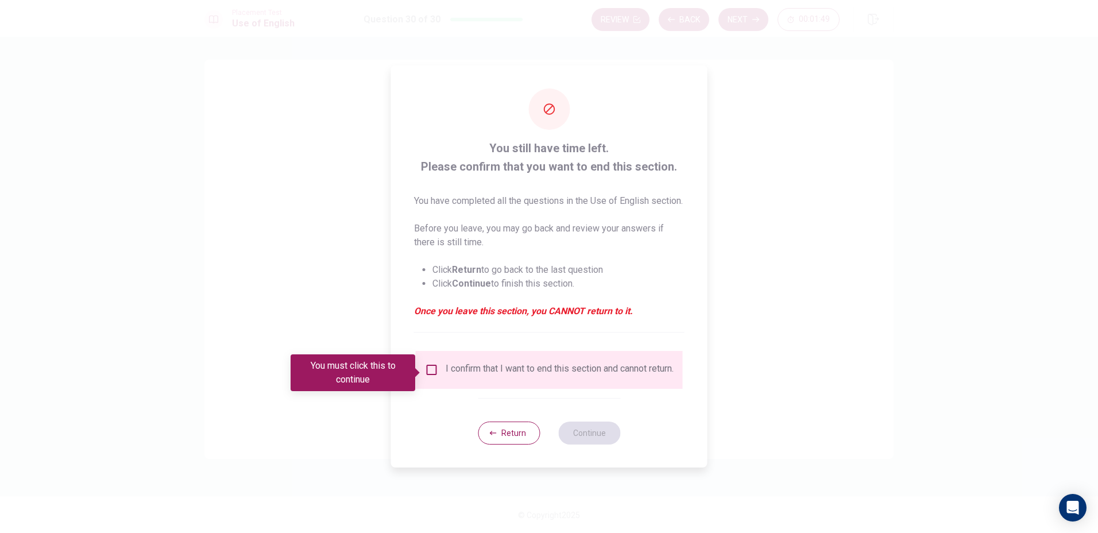
drag, startPoint x: 438, startPoint y: 372, endPoint x: 445, endPoint y: 368, distance: 8.0
click at [445, 368] on div "I confirm that I want to end this section and cannot return." at bounding box center [549, 370] width 249 height 14
drag, startPoint x: 432, startPoint y: 363, endPoint x: 431, endPoint y: 370, distance: 6.3
click at [431, 368] on div "I confirm that I want to end this section and cannot return." at bounding box center [549, 370] width 267 height 38
click at [431, 365] on div "I confirm that I want to end this section and cannot return." at bounding box center [549, 370] width 267 height 38
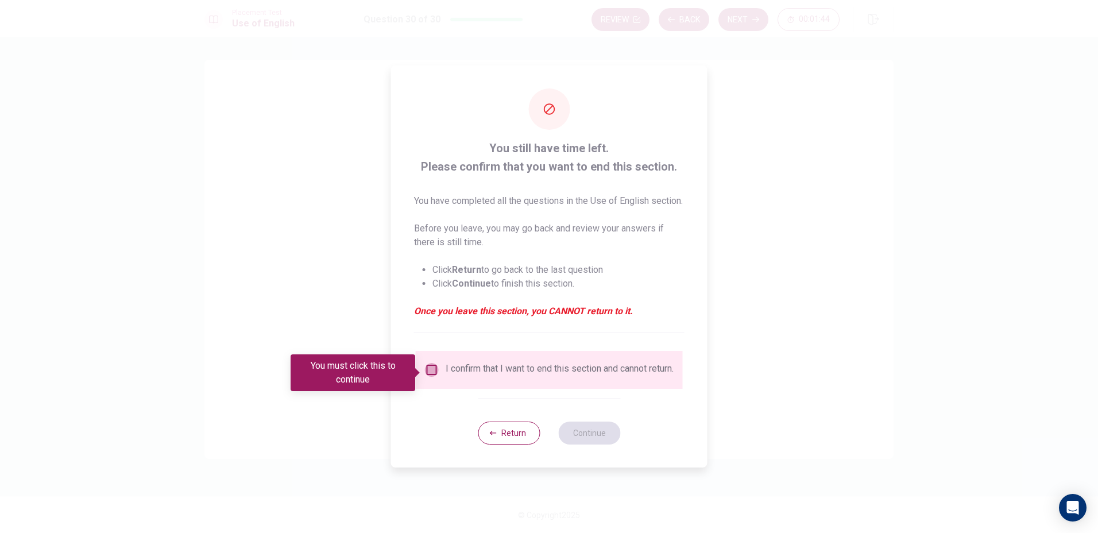
click at [430, 371] on input "You must click this to continue" at bounding box center [432, 370] width 14 height 14
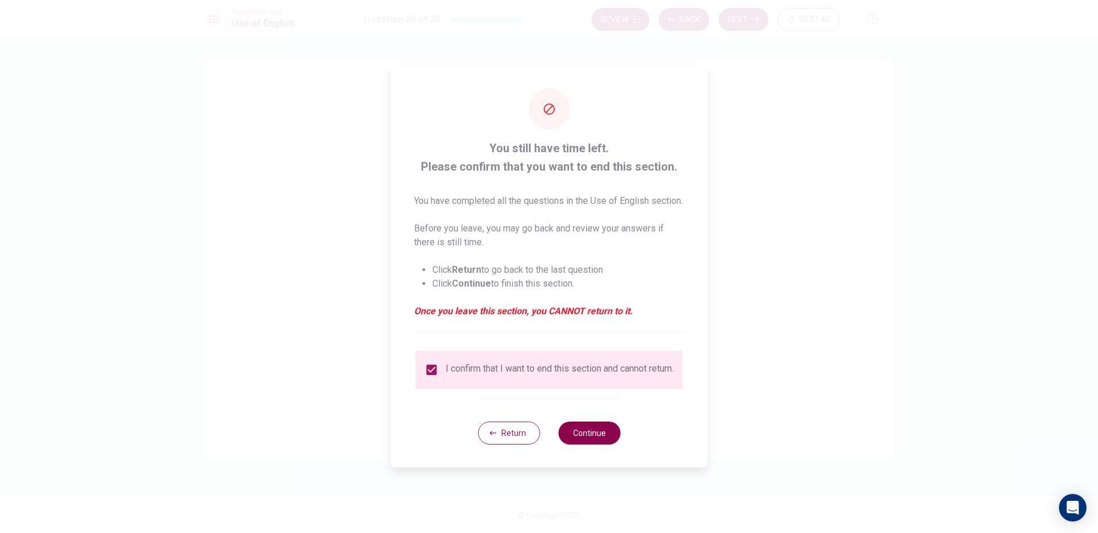
click at [569, 435] on button "Continue" at bounding box center [589, 432] width 62 height 23
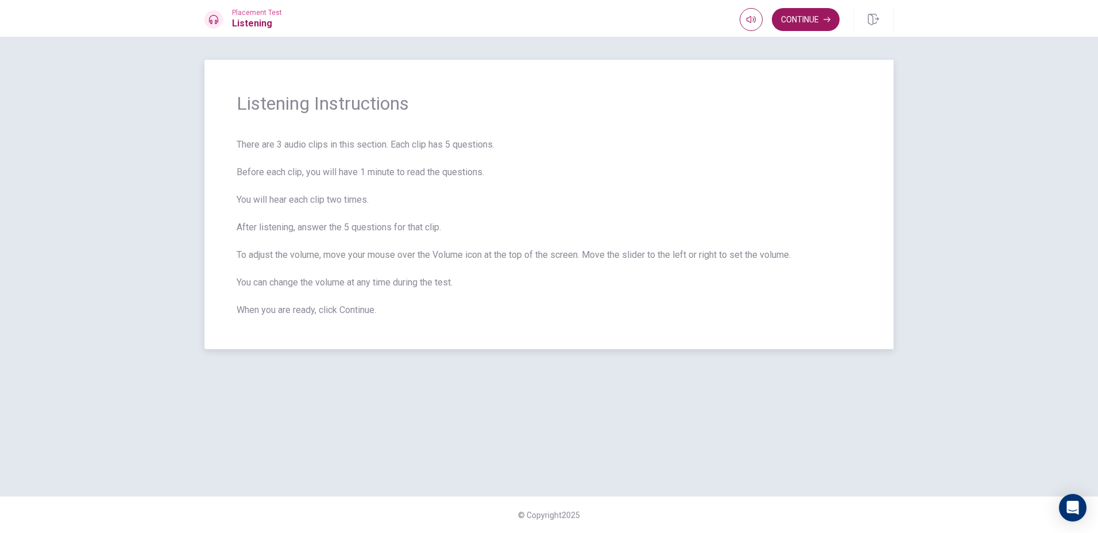
click at [808, 72] on div "Listening Instructions There are 3 audio clips in this section. Each clip has 5…" at bounding box center [548, 204] width 689 height 289
click at [798, 24] on button "Continue" at bounding box center [806, 19] width 68 height 23
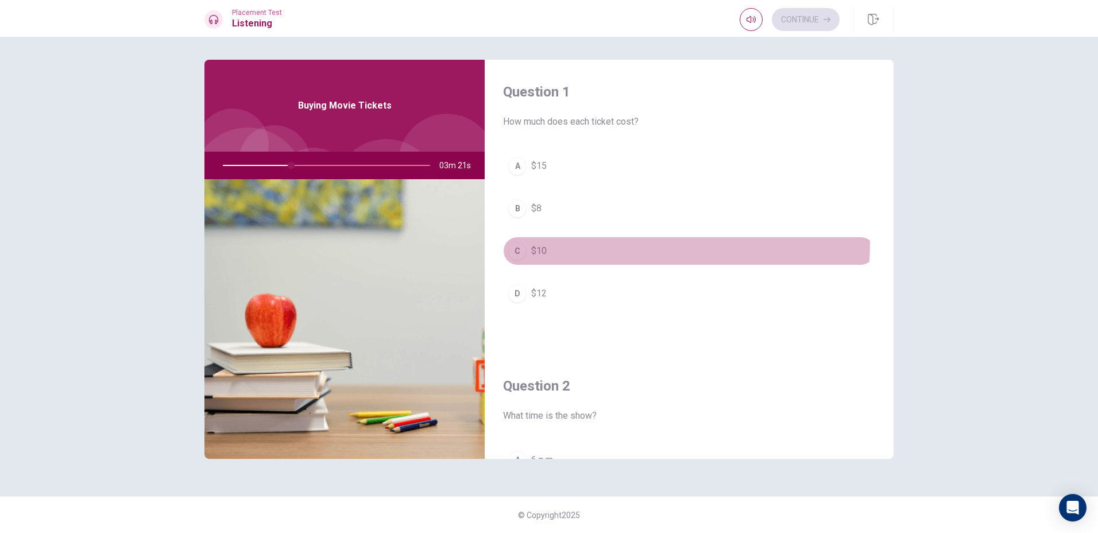
click at [533, 245] on button "C $10" at bounding box center [689, 251] width 372 height 29
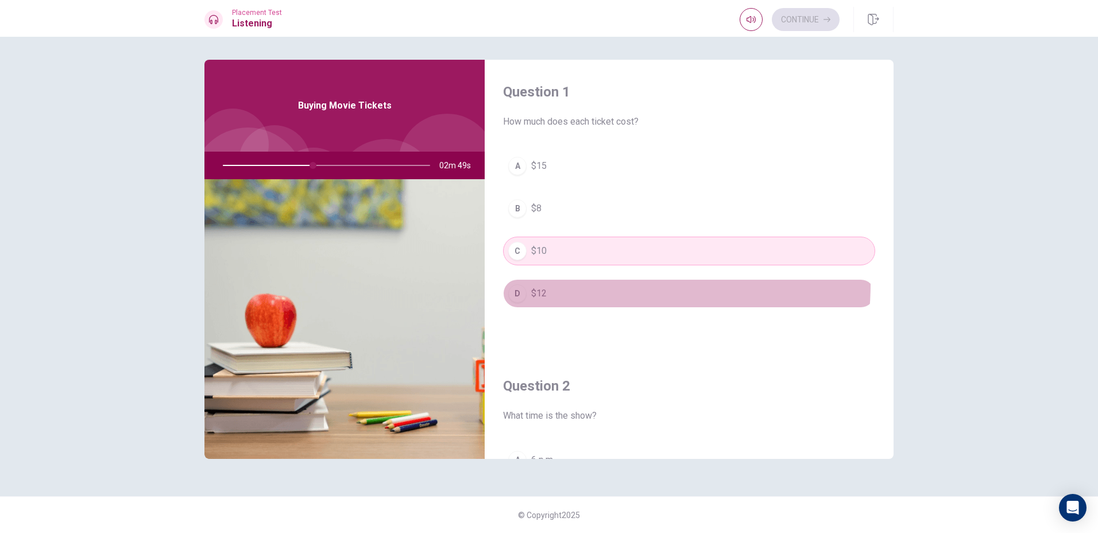
click at [574, 284] on button "D $12" at bounding box center [689, 293] width 372 height 29
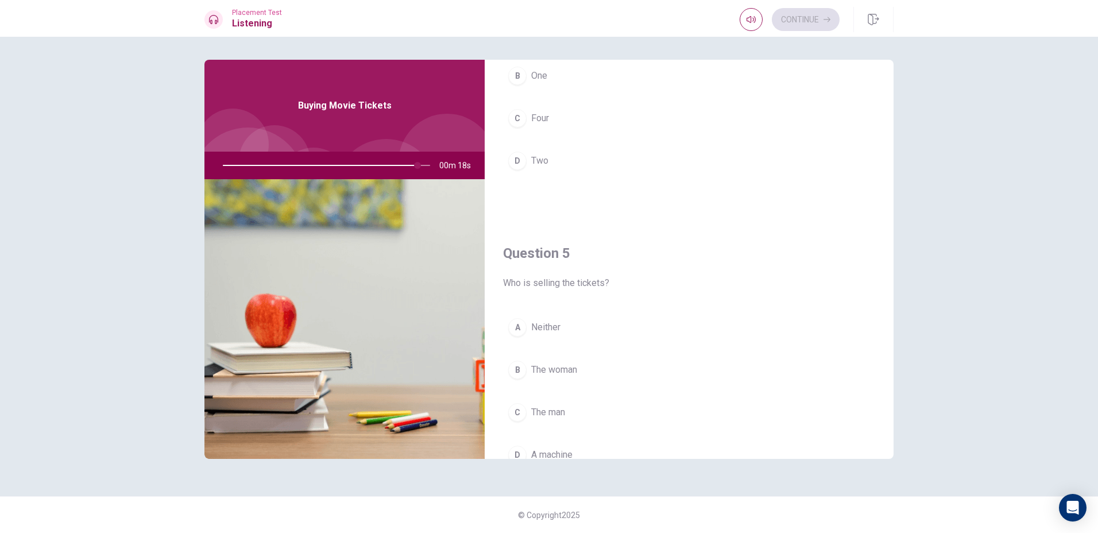
scroll to position [1071, 0]
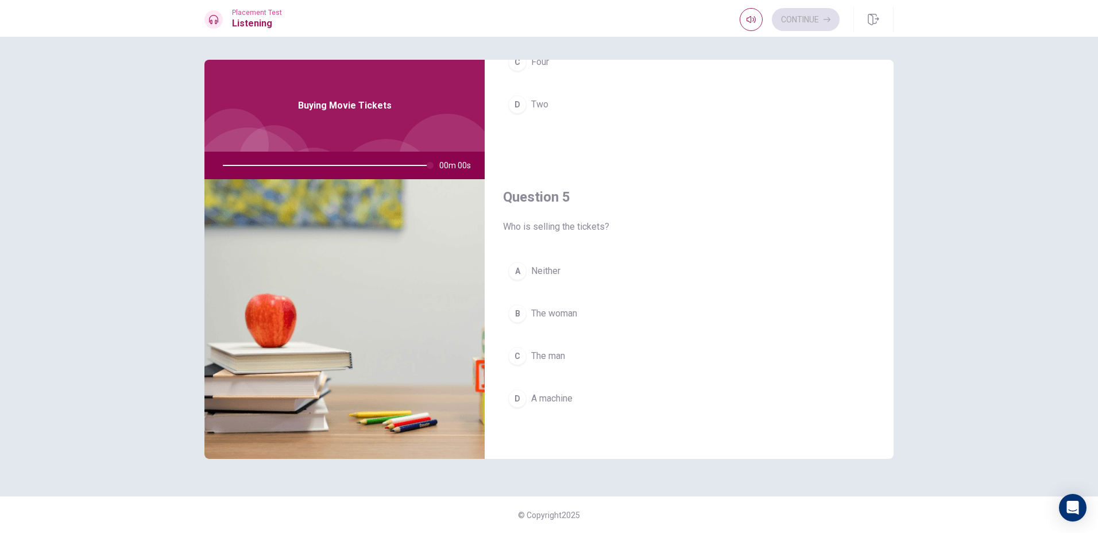
type input "0"
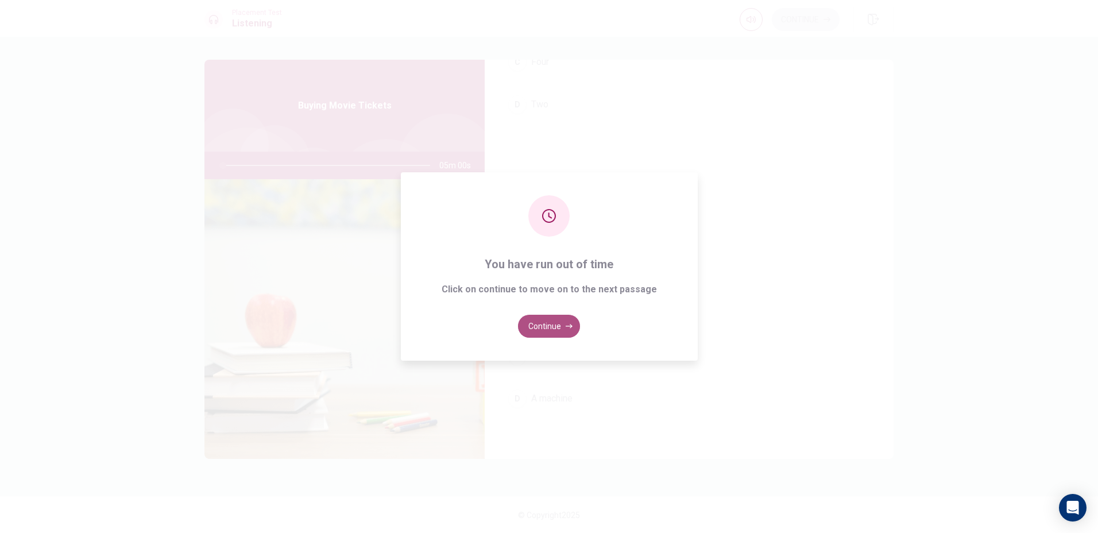
click at [551, 319] on button "Continue" at bounding box center [549, 326] width 62 height 23
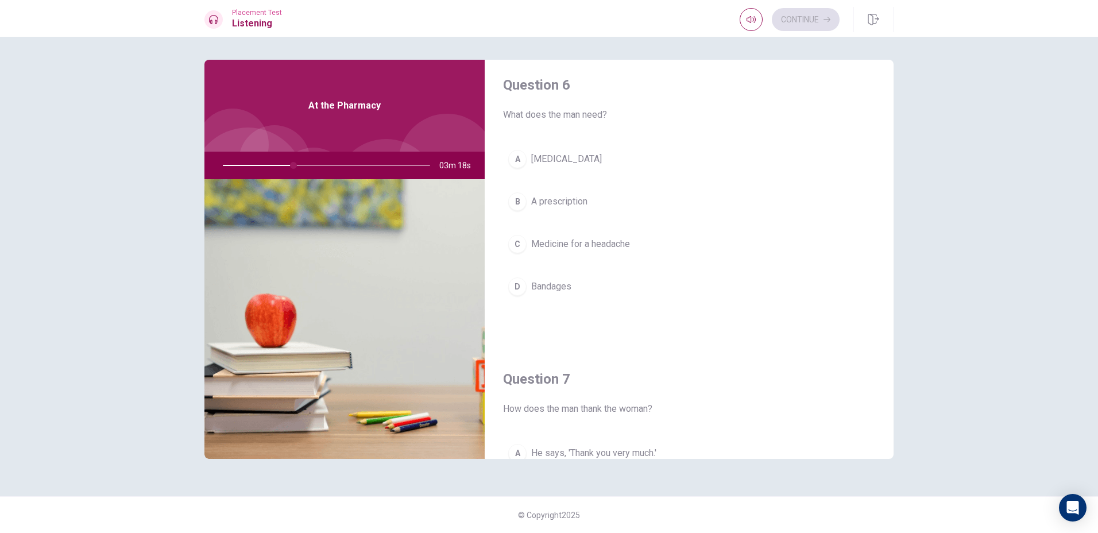
scroll to position [0, 0]
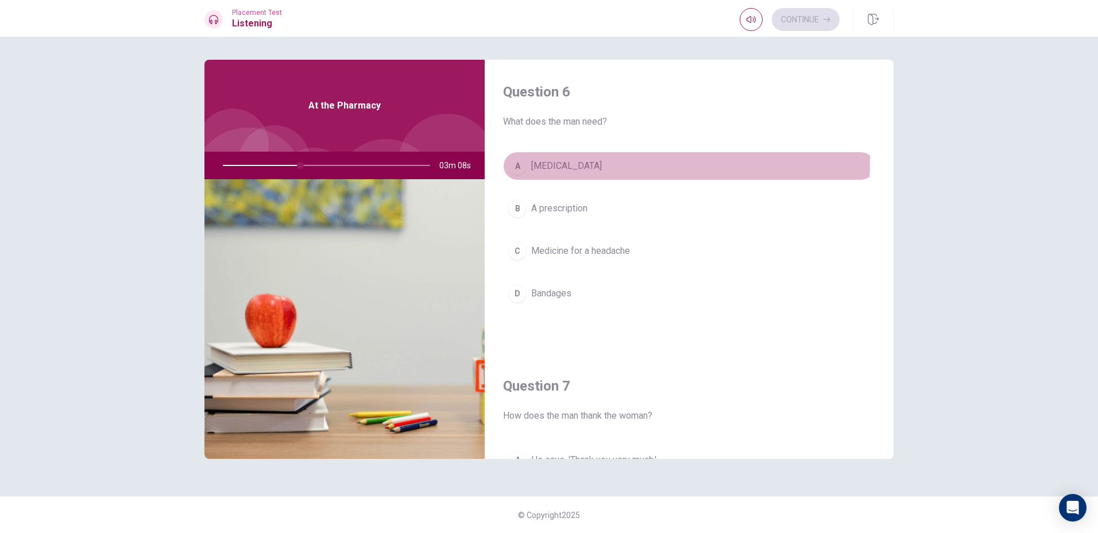
click at [561, 160] on span "[MEDICAL_DATA]" at bounding box center [566, 166] width 71 height 14
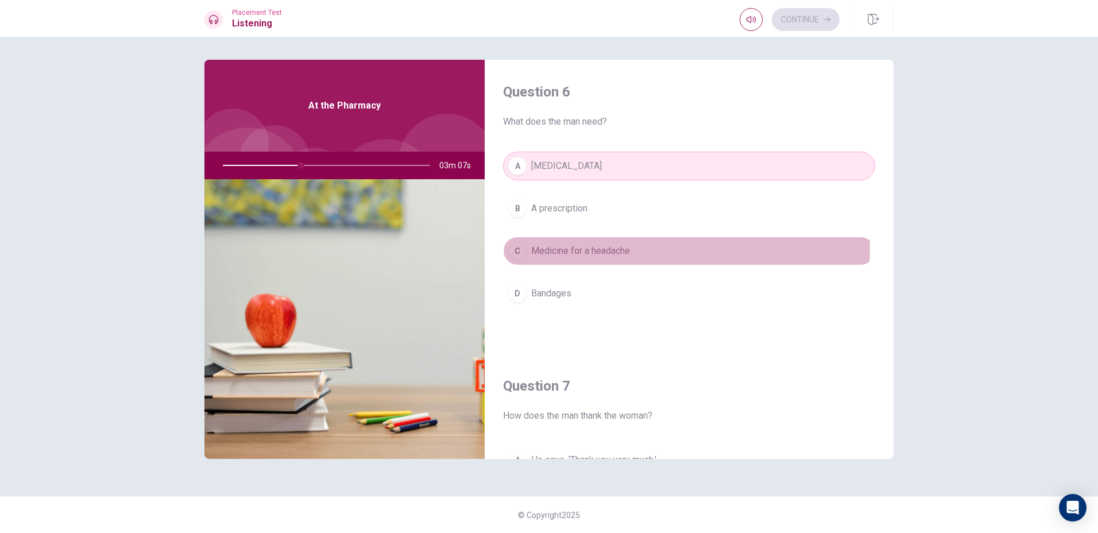
click at [557, 246] on span "Medicine for a headache" at bounding box center [580, 251] width 99 height 14
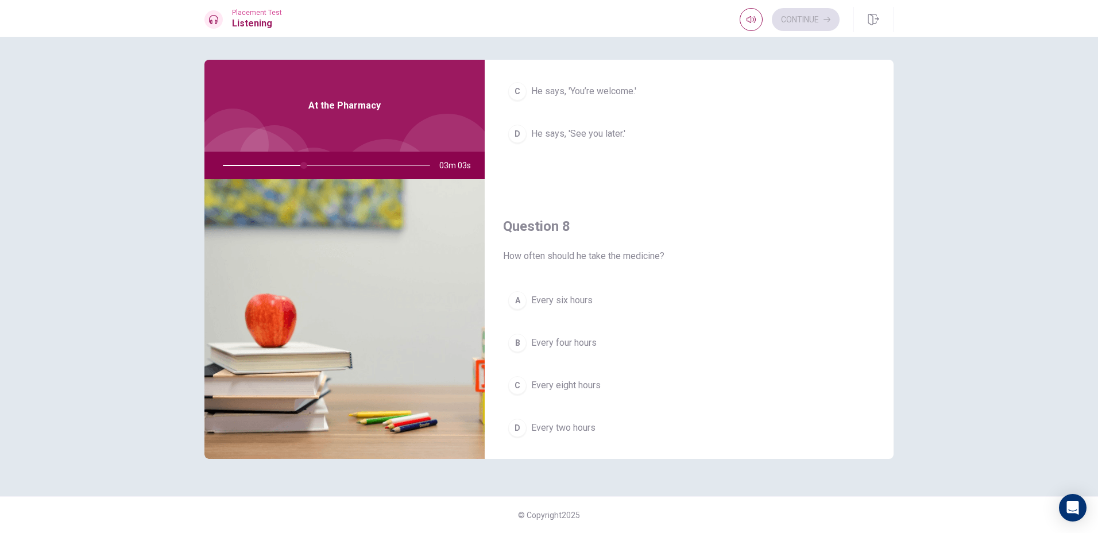
scroll to position [517, 0]
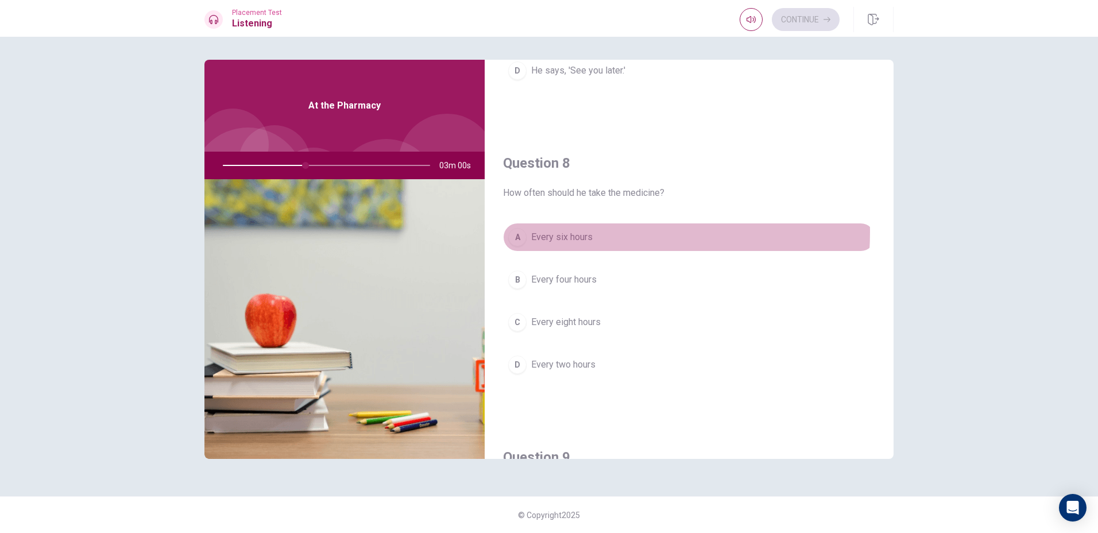
click at [552, 231] on span "Every six hours" at bounding box center [561, 237] width 61 height 14
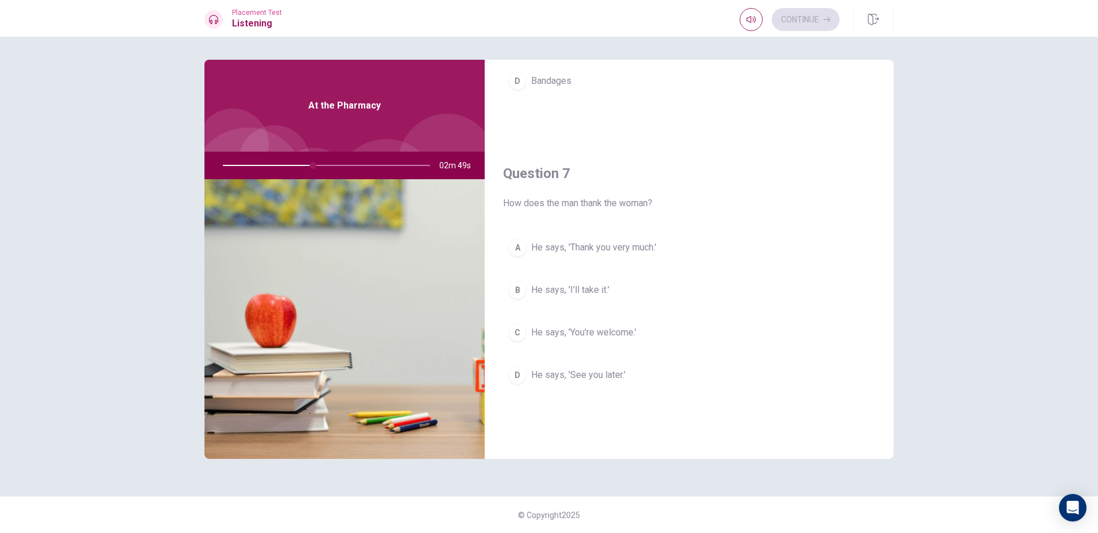
scroll to position [210, 0]
click at [263, 162] on div at bounding box center [324, 166] width 230 height 28
click at [264, 163] on div at bounding box center [324, 166] width 230 height 28
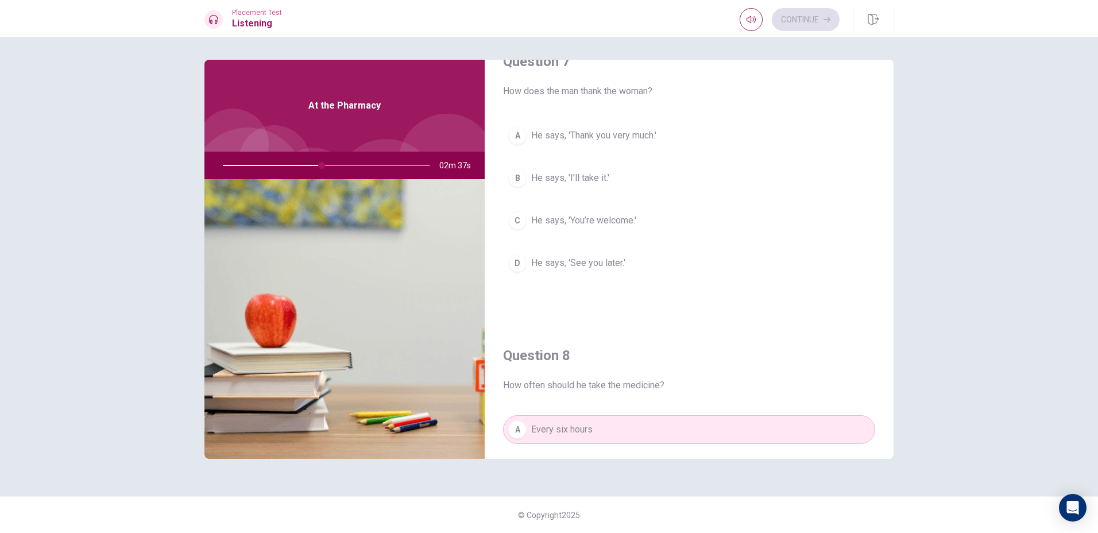
scroll to position [344, 0]
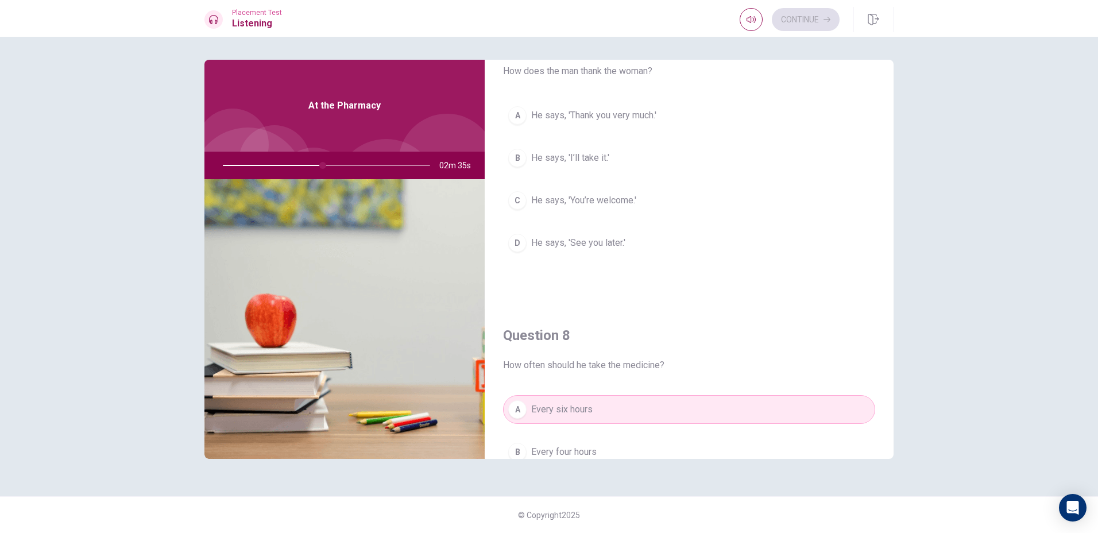
click at [613, 114] on span "He says, 'Thank you very much.'" at bounding box center [593, 116] width 125 height 14
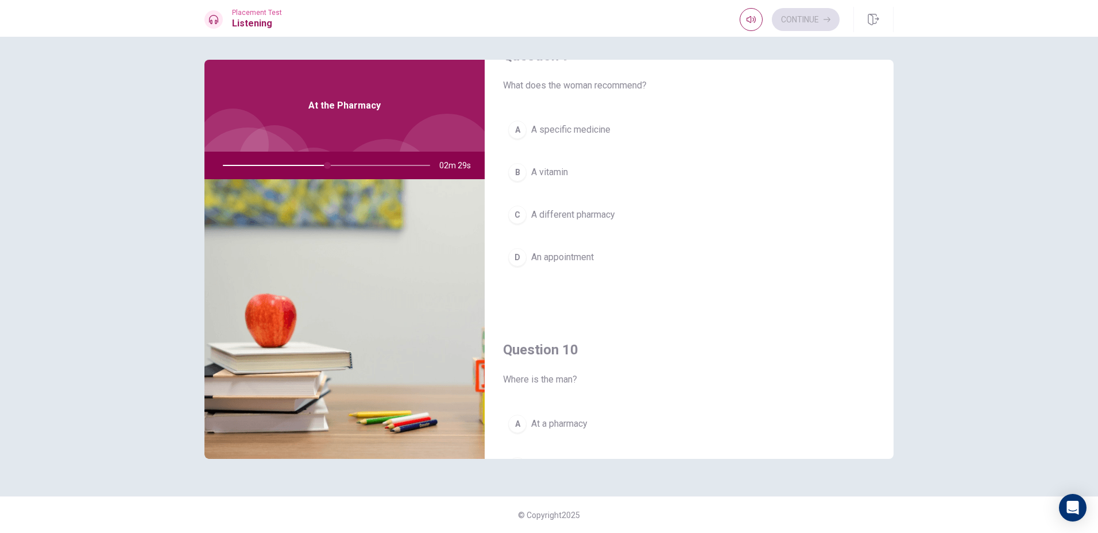
scroll to position [919, 0]
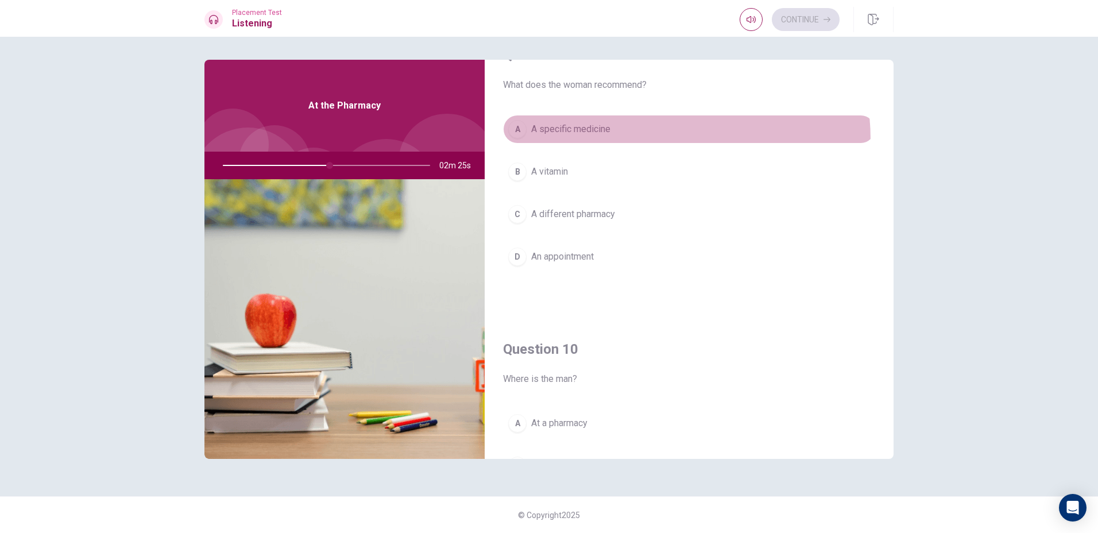
click at [598, 141] on button "A A specific medicine" at bounding box center [689, 129] width 372 height 29
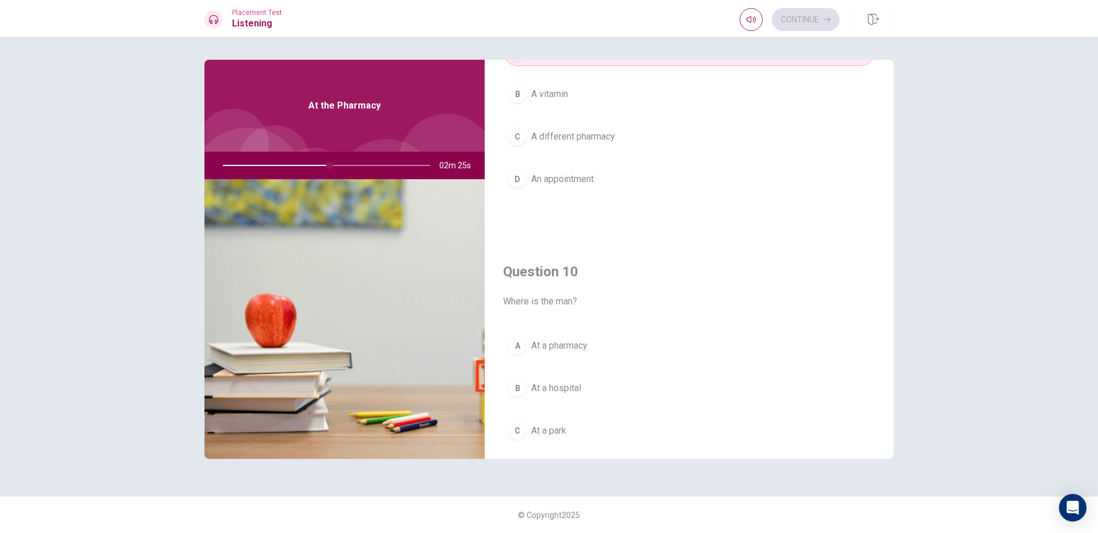
scroll to position [1071, 0]
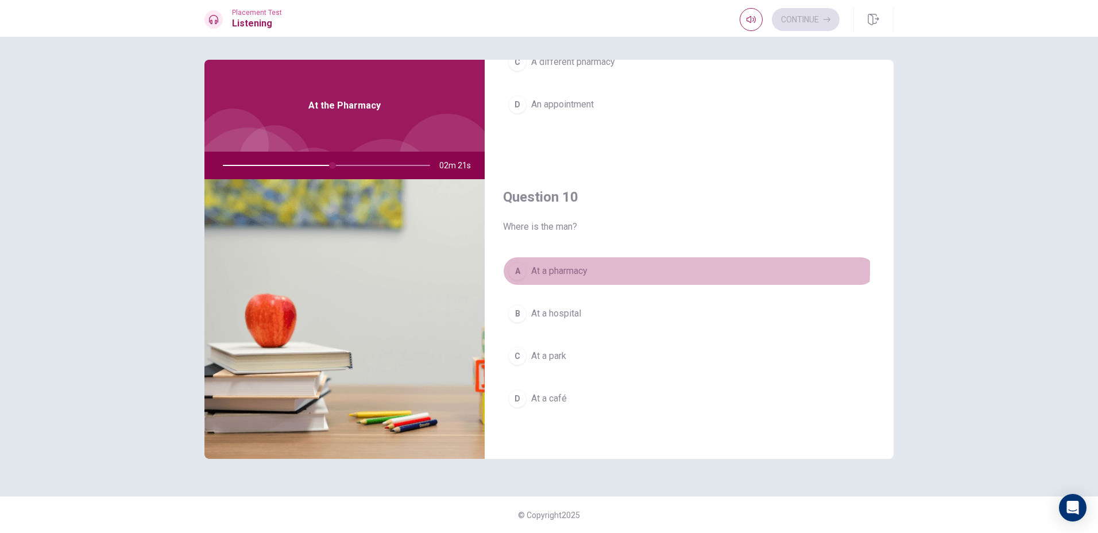
click at [549, 268] on span "At a pharmacy" at bounding box center [559, 271] width 56 height 14
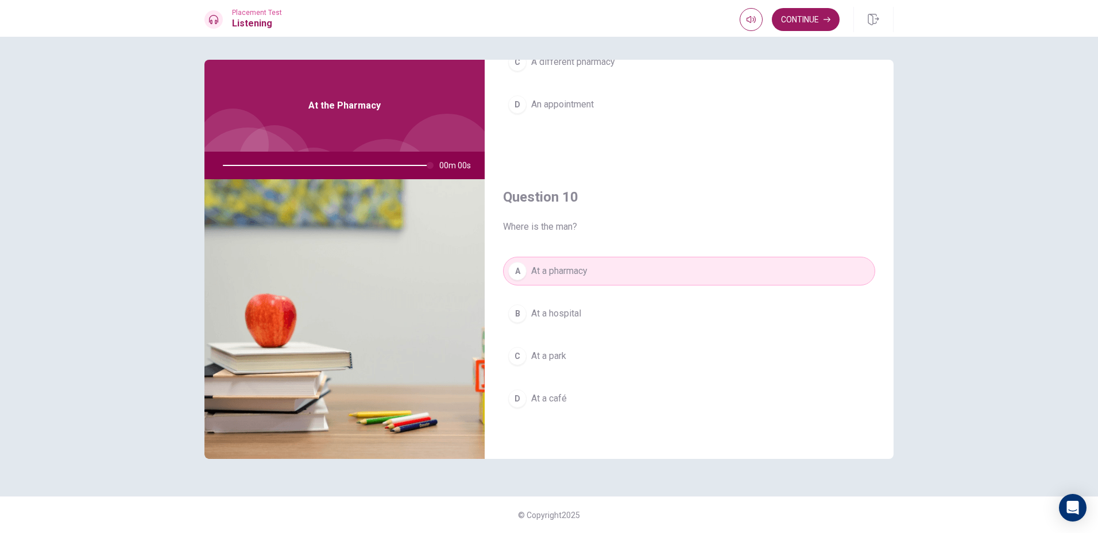
type input "0"
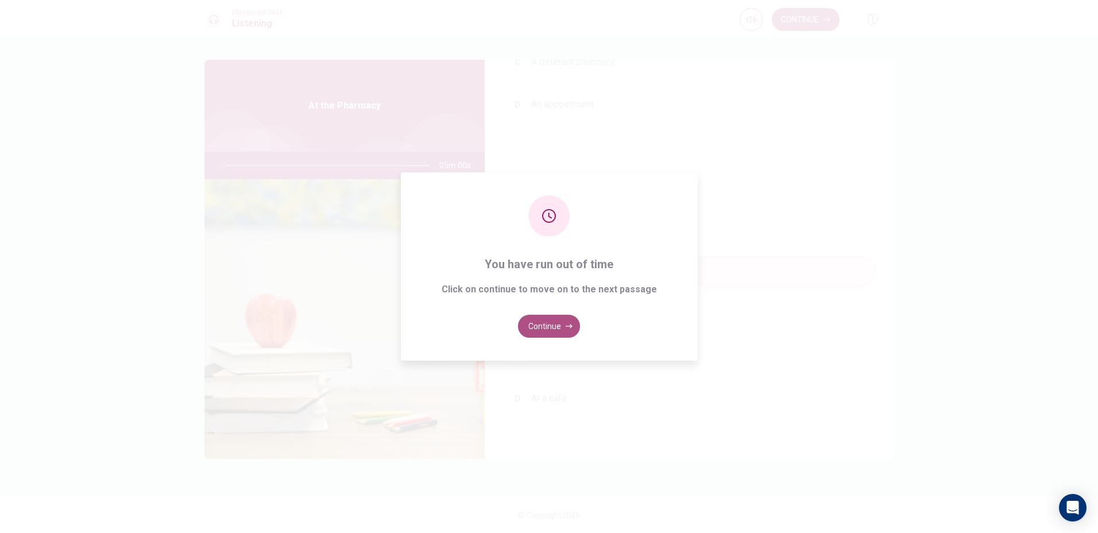
click at [553, 326] on button "Continue" at bounding box center [549, 326] width 62 height 23
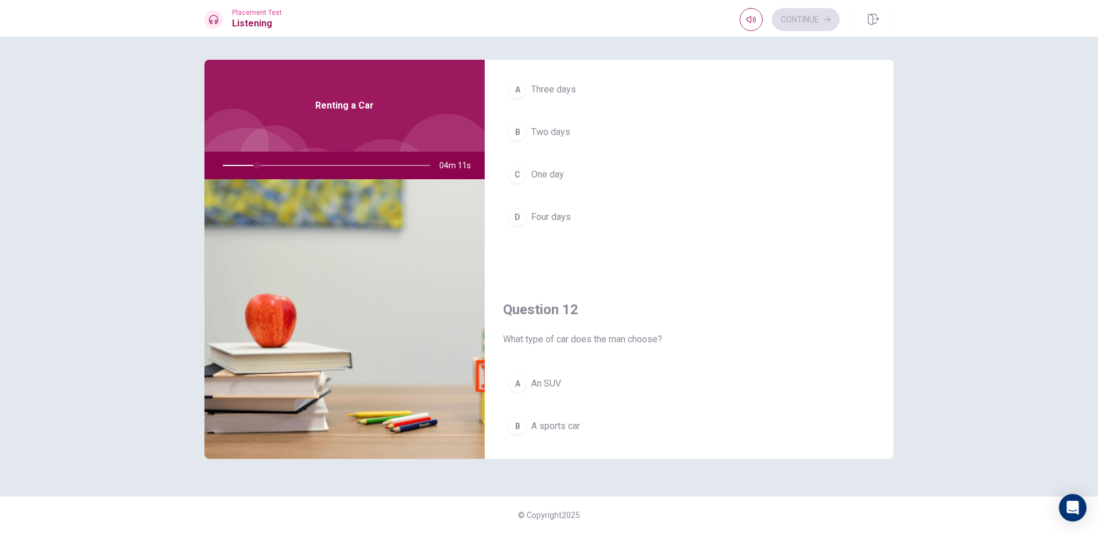
scroll to position [0, 0]
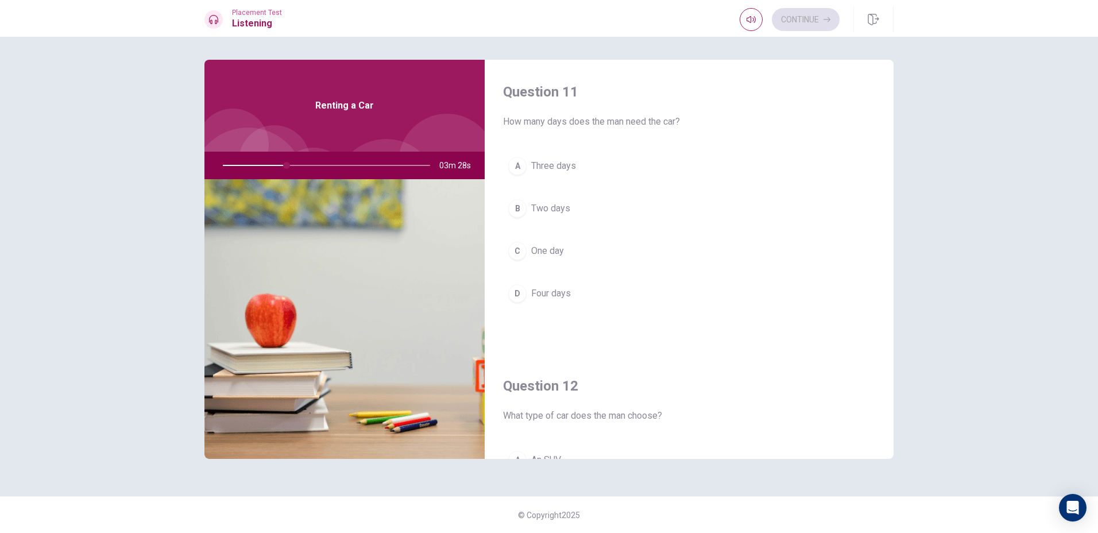
click at [533, 168] on span "Three days" at bounding box center [553, 166] width 45 height 14
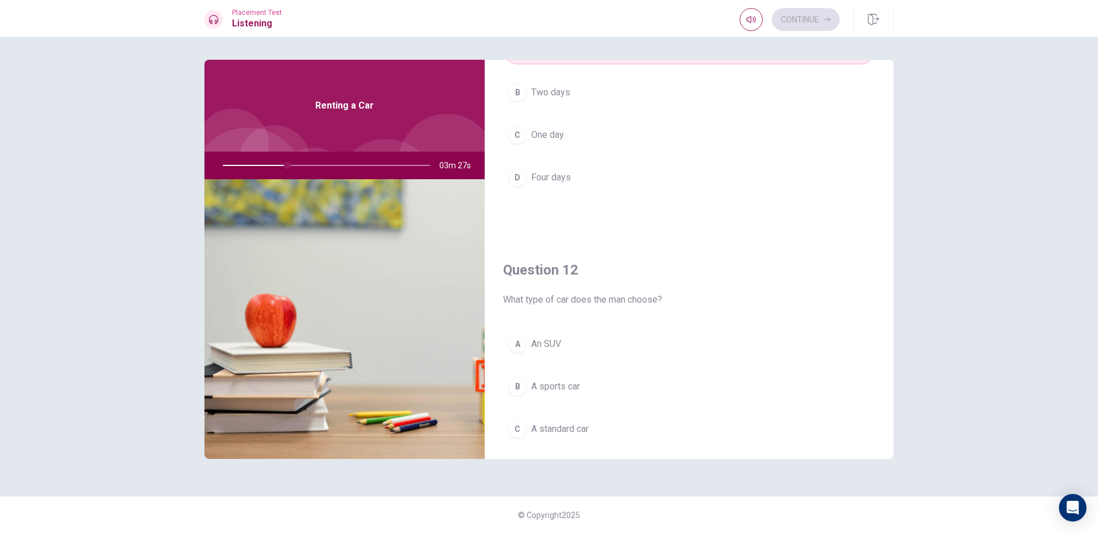
scroll to position [287, 0]
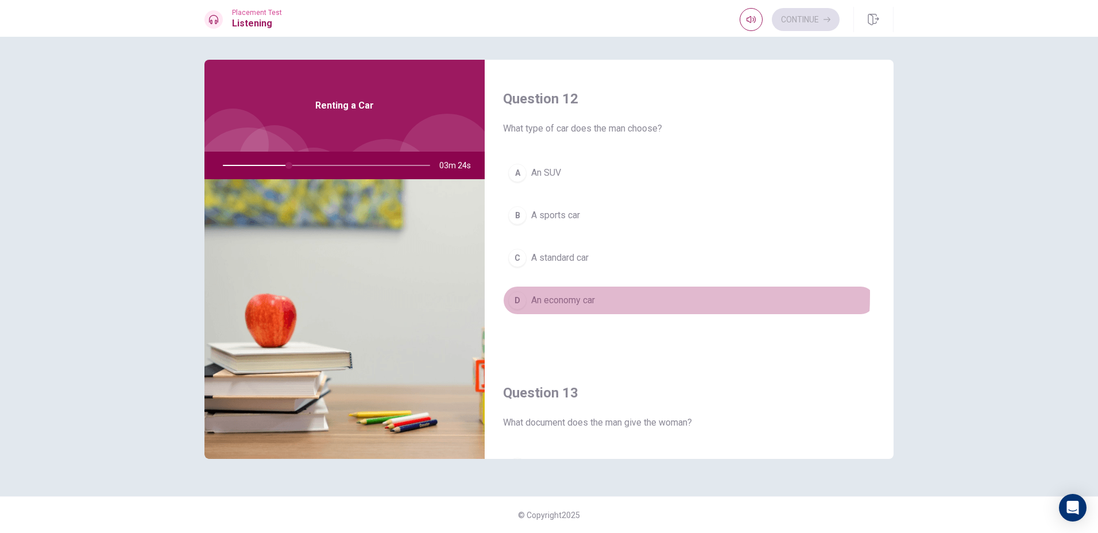
click at [576, 295] on span "An economy car" at bounding box center [563, 300] width 64 height 14
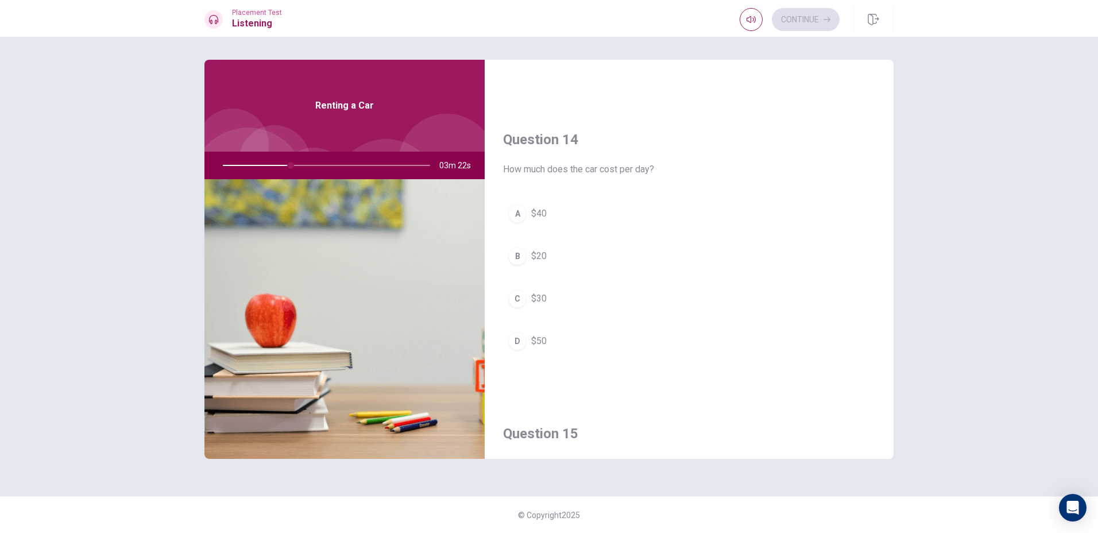
scroll to position [861, 0]
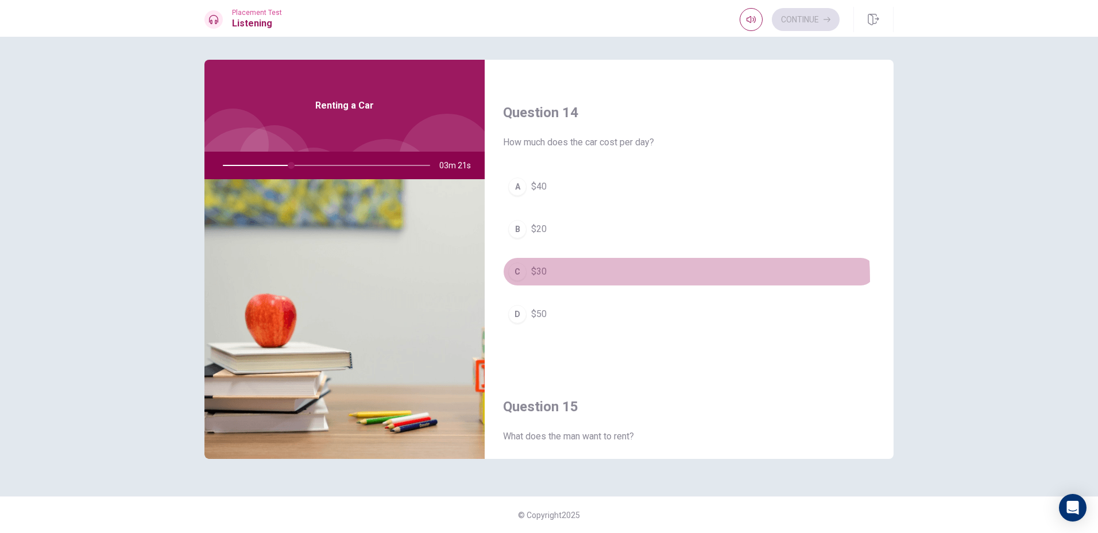
click at [571, 280] on button "C $30" at bounding box center [689, 271] width 372 height 29
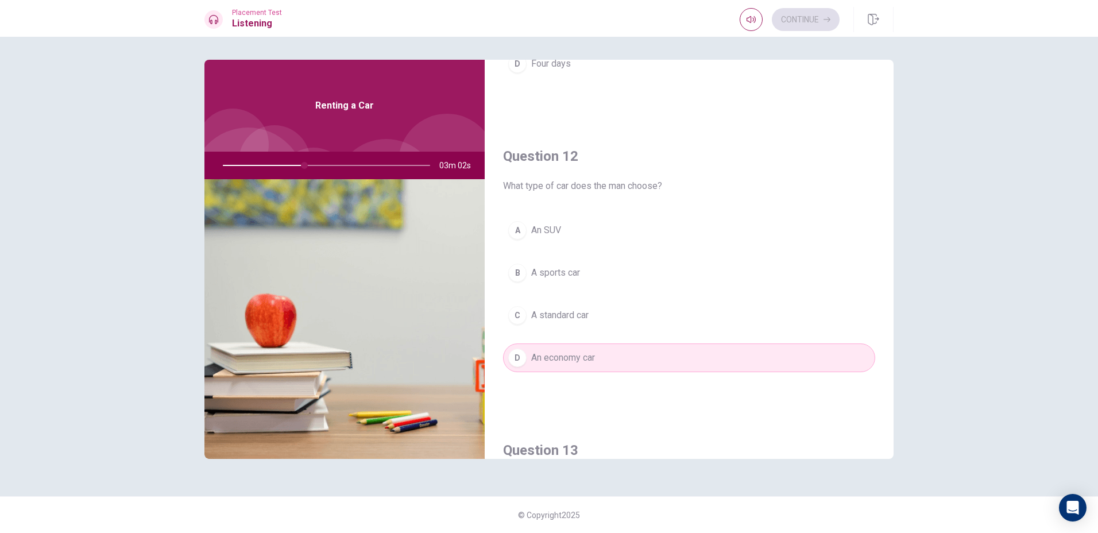
scroll to position [287, 0]
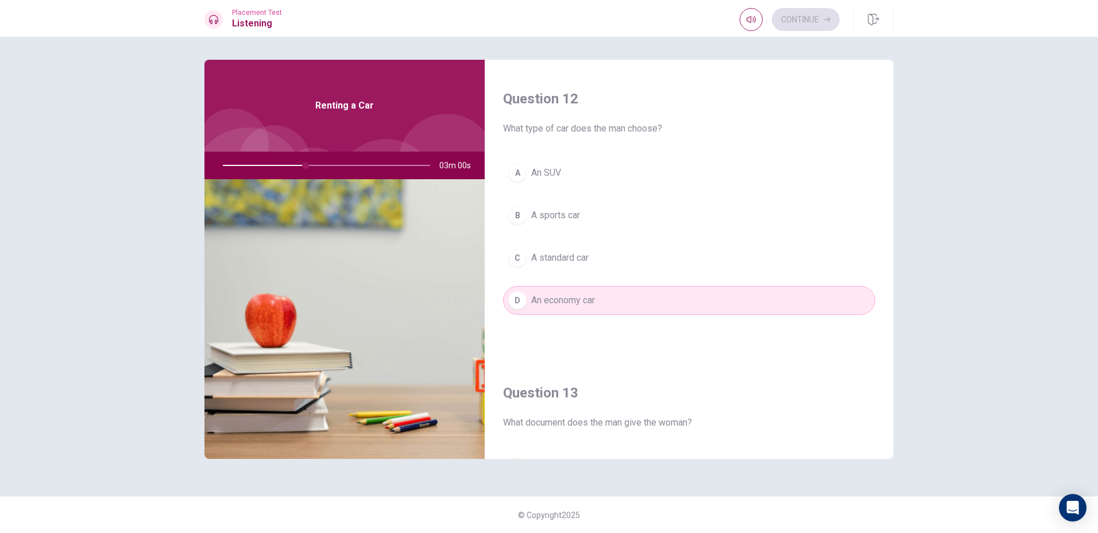
click at [589, 247] on button "C A standard car" at bounding box center [689, 257] width 372 height 29
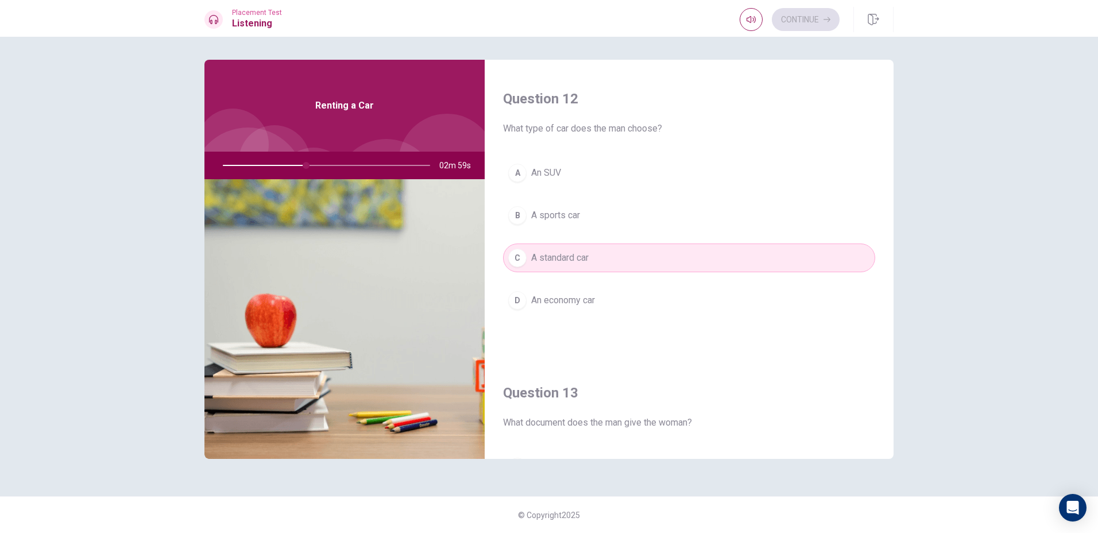
click at [589, 312] on button "D An economy car" at bounding box center [689, 300] width 372 height 29
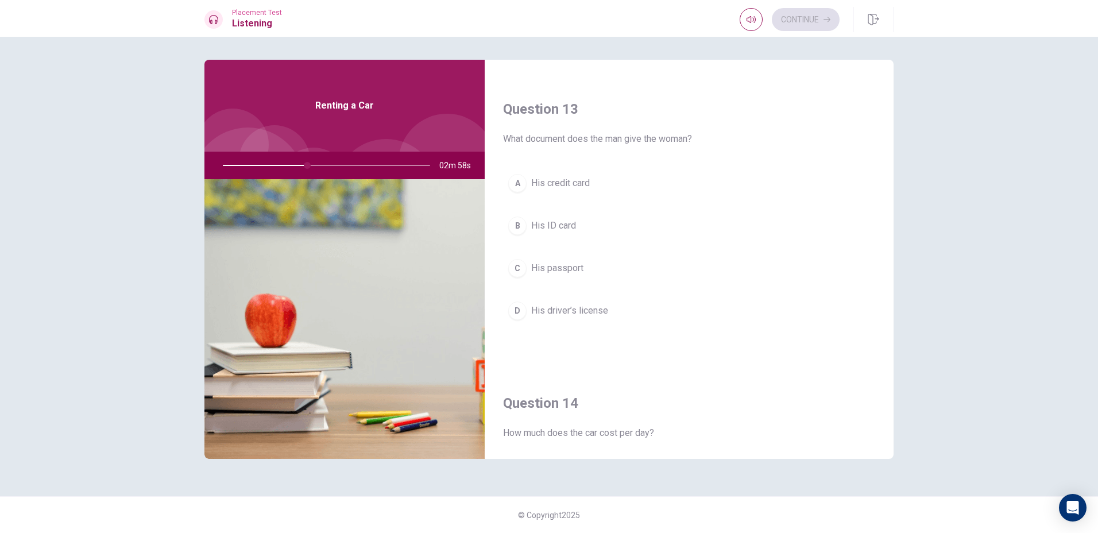
scroll to position [574, 0]
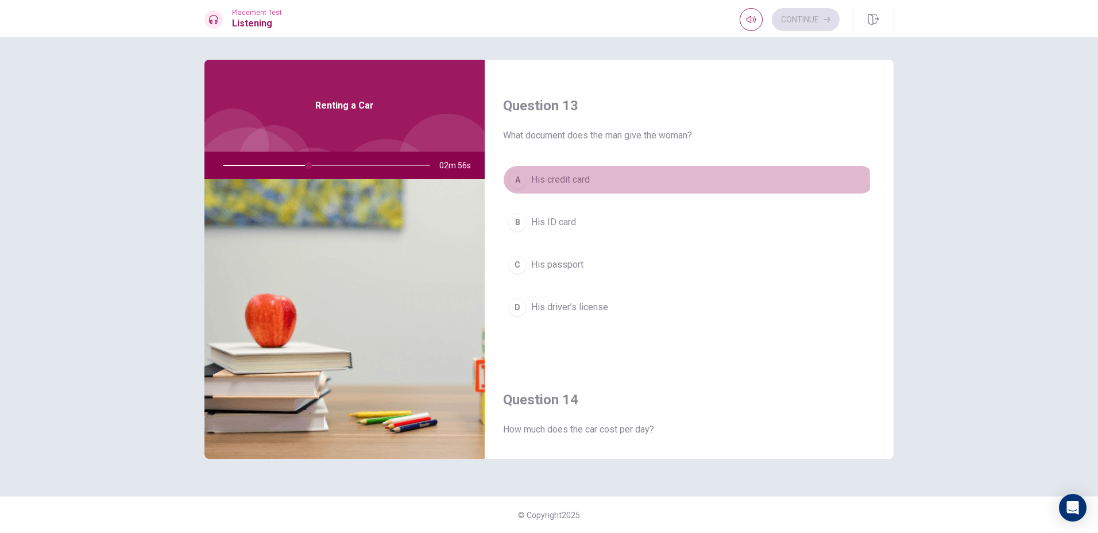
click at [602, 183] on button "A His credit card" at bounding box center [689, 179] width 372 height 29
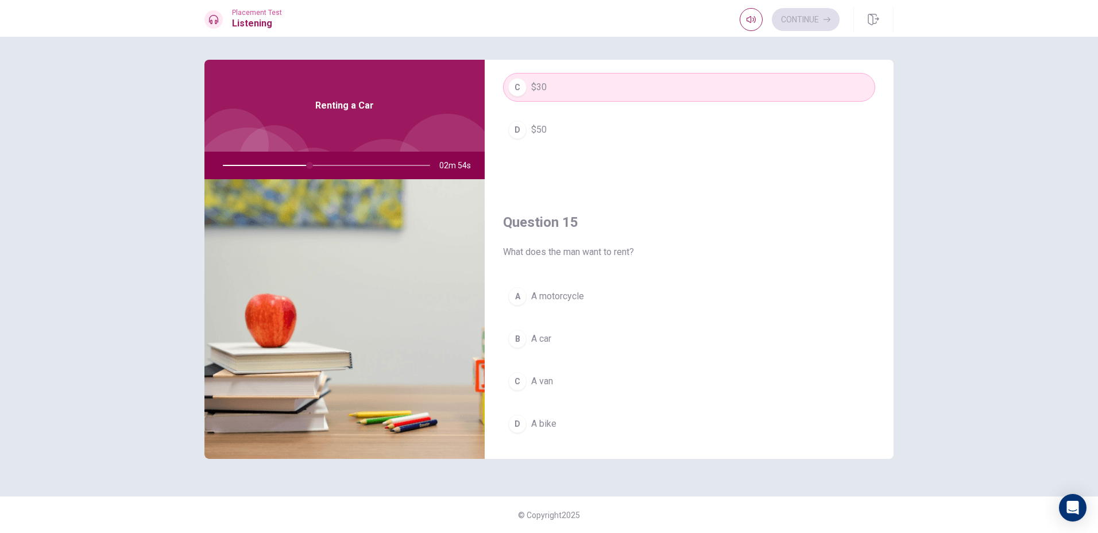
scroll to position [1071, 0]
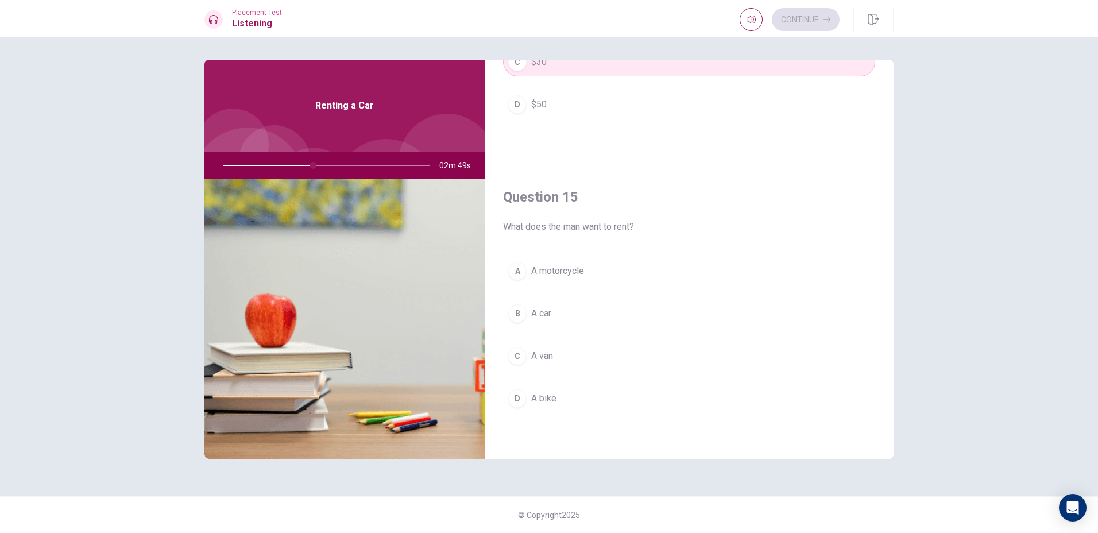
click at [551, 318] on span "A car" at bounding box center [541, 314] width 20 height 14
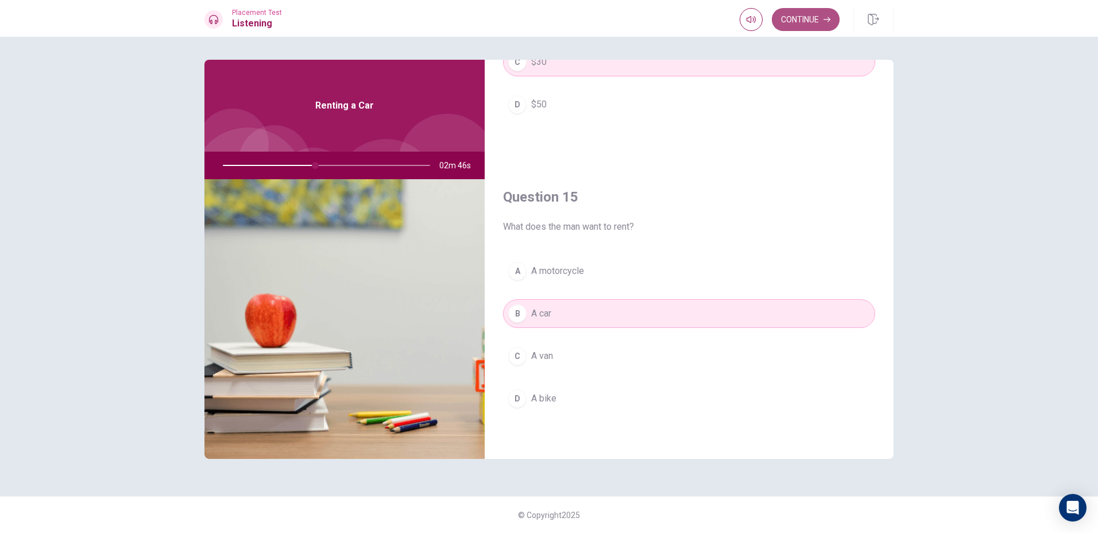
click at [814, 21] on button "Continue" at bounding box center [806, 19] width 68 height 23
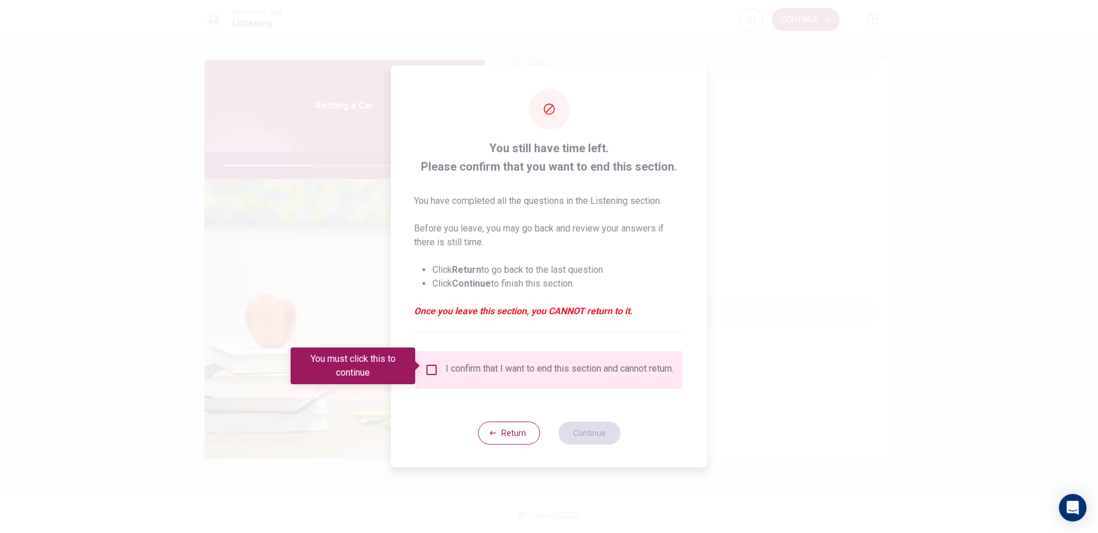
click at [438, 365] on div "I confirm that I want to end this section and cannot return." at bounding box center [549, 370] width 249 height 14
click at [420, 365] on span at bounding box center [418, 365] width 6 height 9
click at [425, 357] on div "I confirm that I want to end this section and cannot return." at bounding box center [549, 370] width 267 height 38
click at [425, 363] on input "You must click this to continue" at bounding box center [432, 370] width 14 height 14
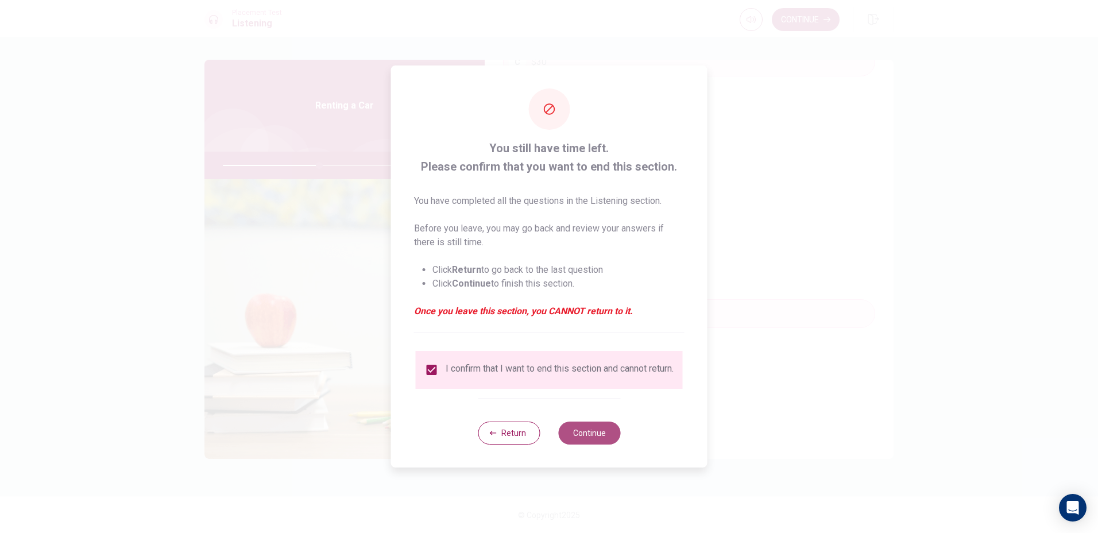
click at [590, 443] on button "Continue" at bounding box center [589, 432] width 62 height 23
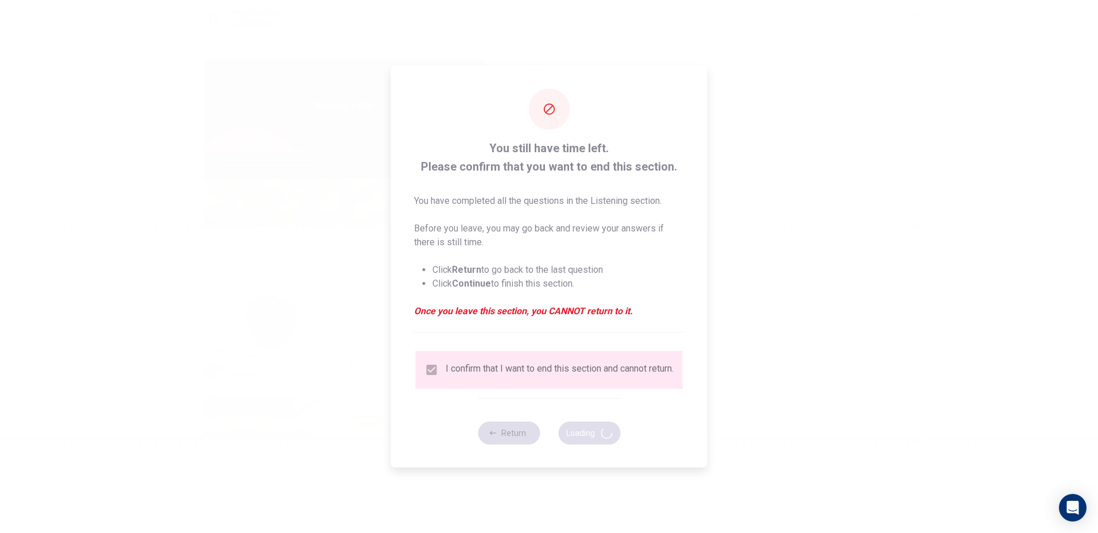
type input "48"
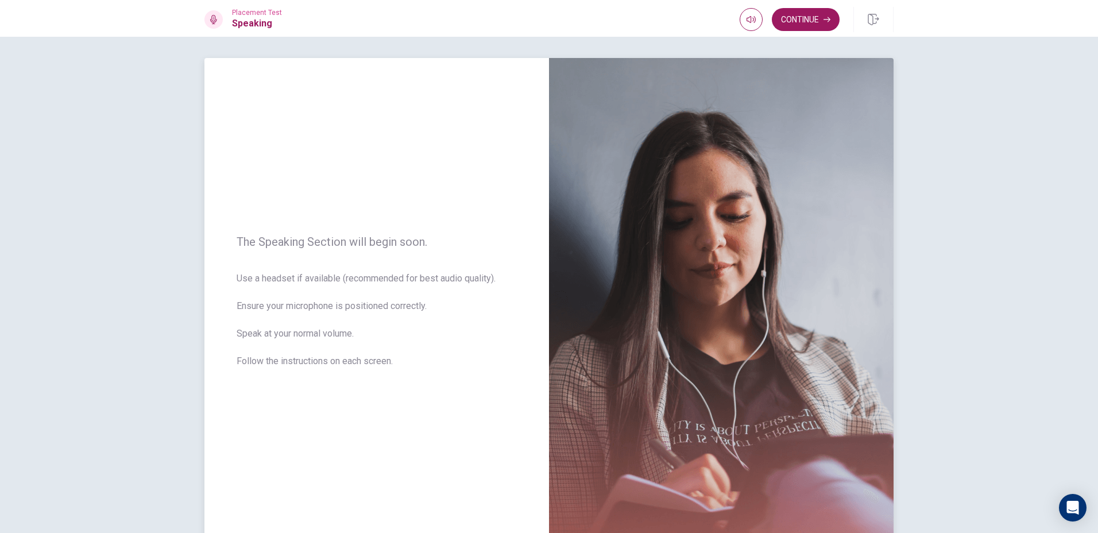
scroll to position [0, 0]
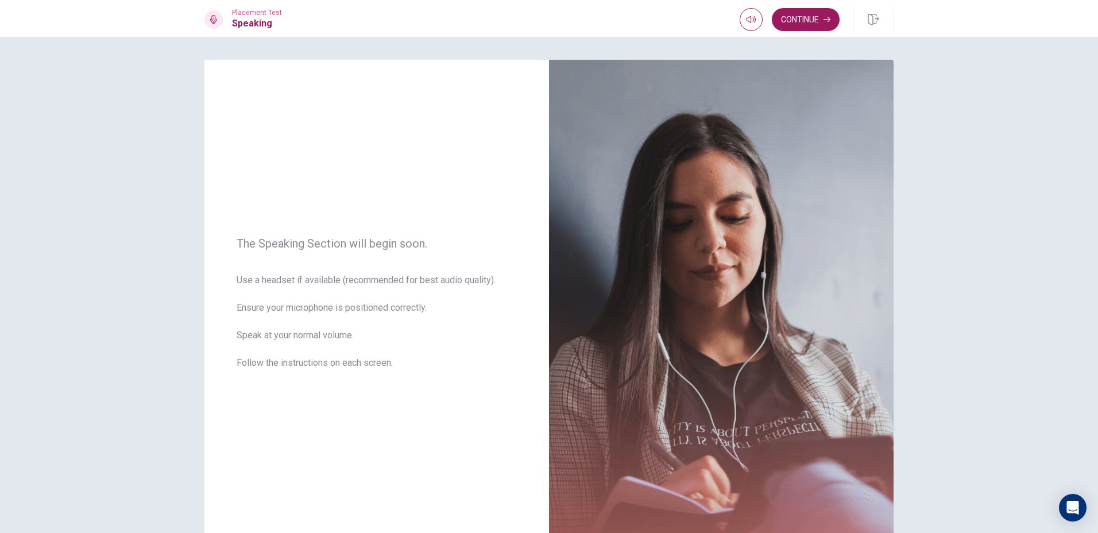
click at [807, 2] on div "Placement Test Speaking Continue" at bounding box center [549, 18] width 1098 height 37
click at [808, 13] on button "Continue" at bounding box center [806, 19] width 68 height 23
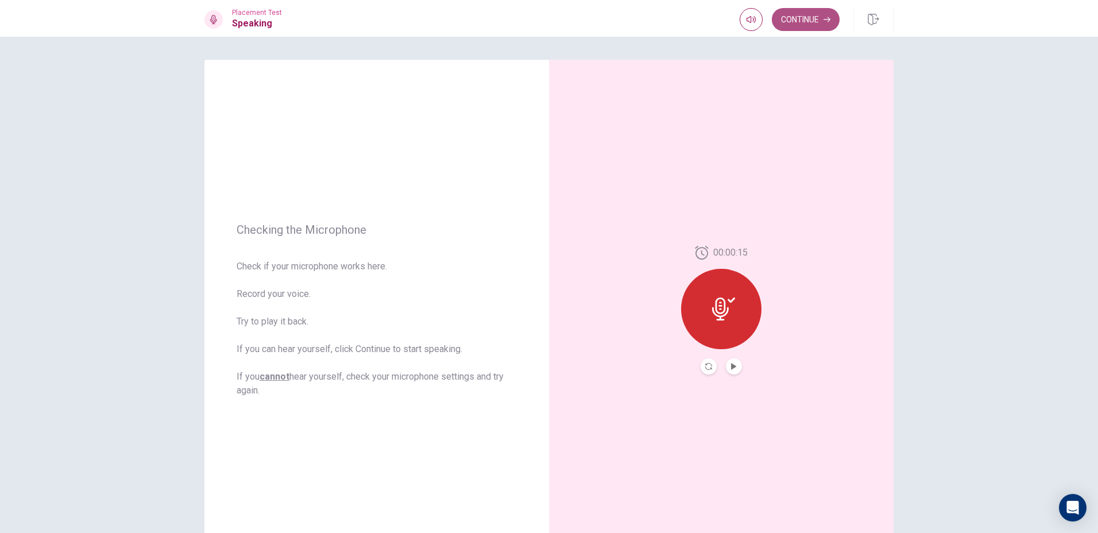
click at [831, 24] on button "Continue" at bounding box center [806, 19] width 68 height 23
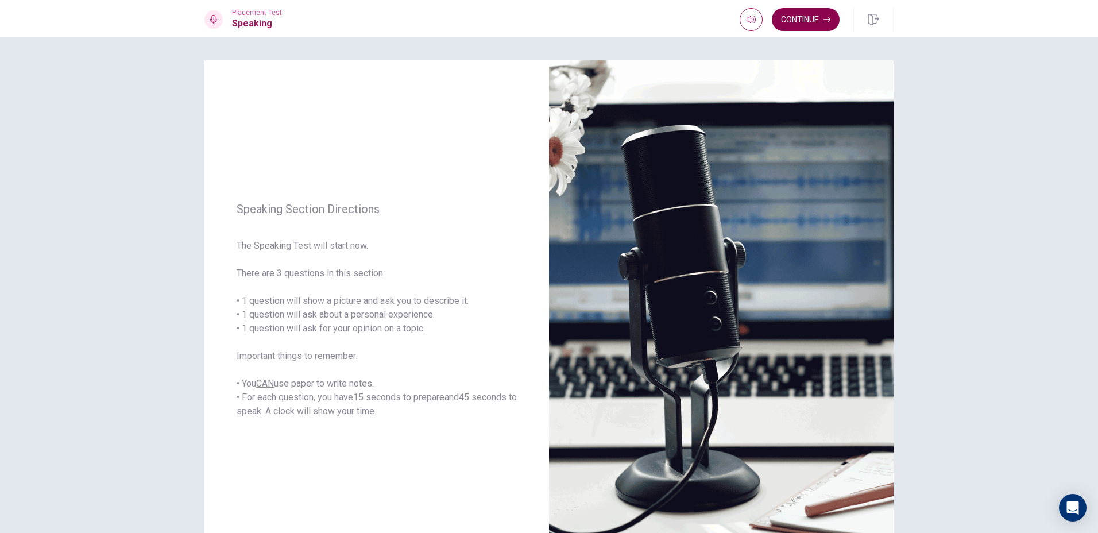
click at [808, 29] on button "Continue" at bounding box center [806, 19] width 68 height 23
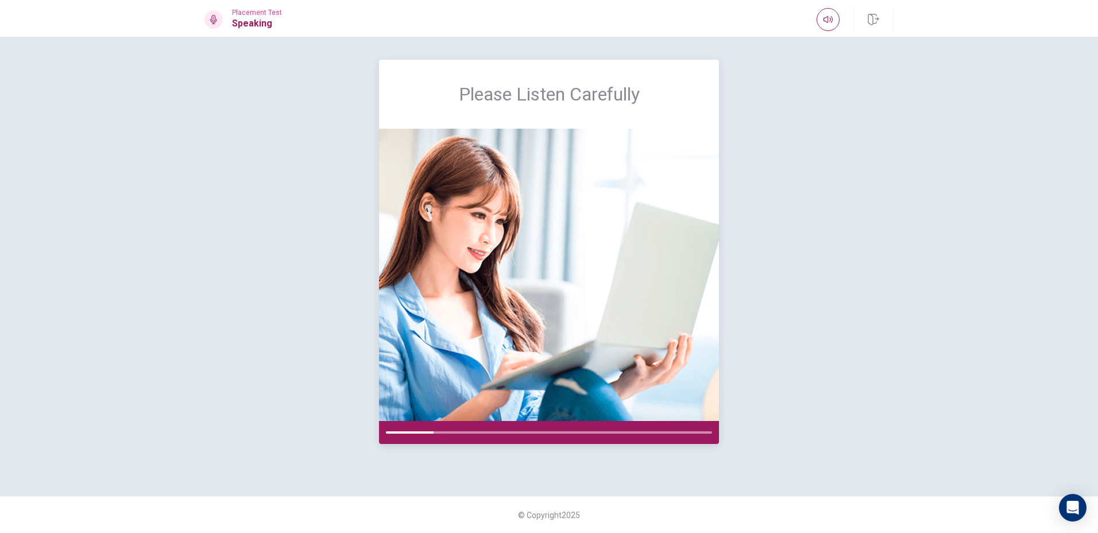
click at [452, 427] on div at bounding box center [549, 432] width 340 height 23
click at [455, 429] on div at bounding box center [549, 432] width 340 height 23
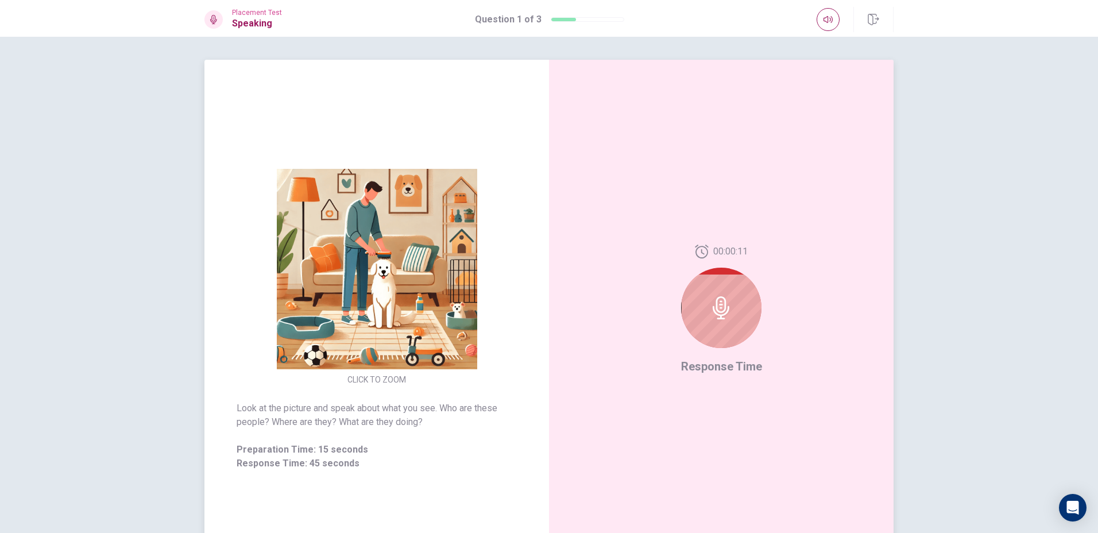
click at [721, 303] on icon at bounding box center [721, 307] width 23 height 23
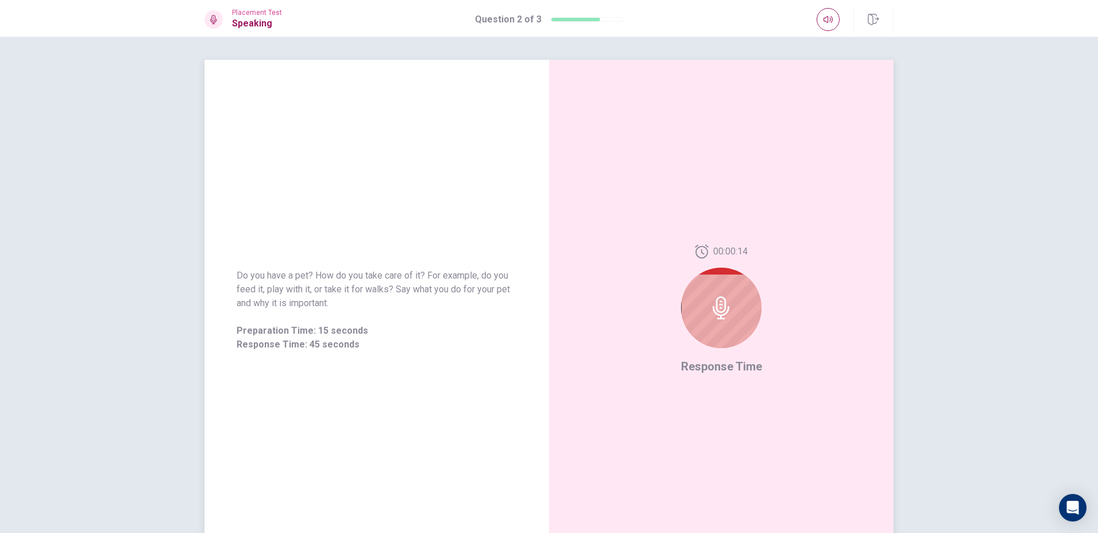
click at [720, 295] on div at bounding box center [721, 308] width 80 height 80
click at [718, 315] on icon at bounding box center [721, 307] width 17 height 23
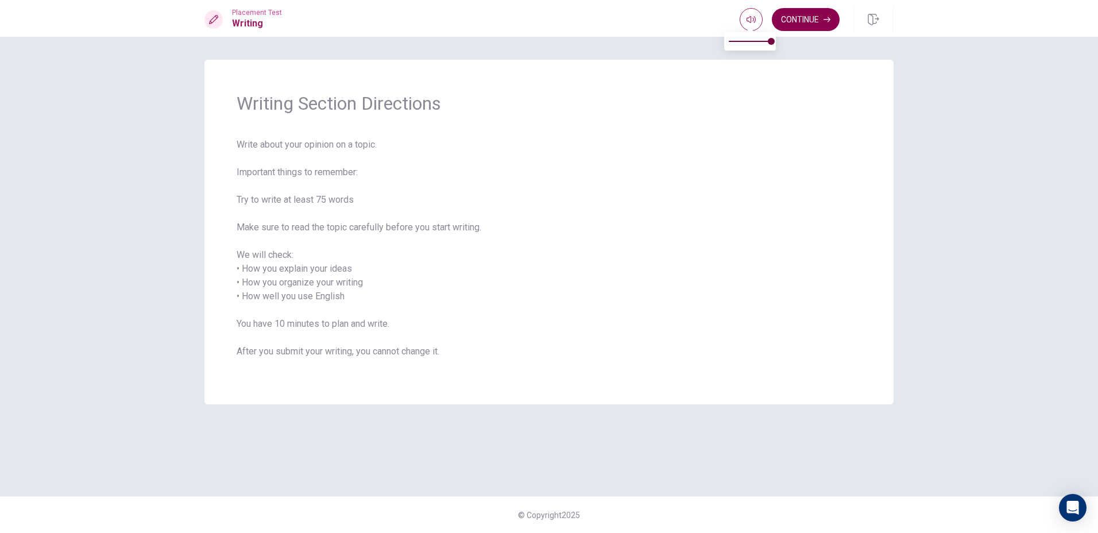
click at [779, 25] on button "Continue" at bounding box center [806, 19] width 68 height 23
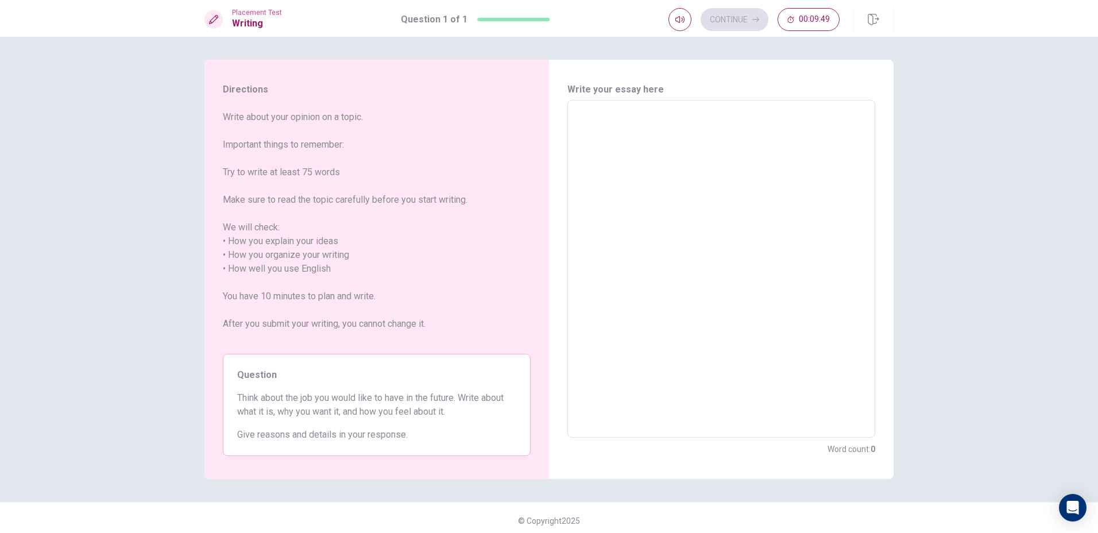
click at [689, 177] on textarea at bounding box center [721, 269] width 292 height 319
type textarea "m"
type textarea "x"
type textarea "M"
type textarea "x"
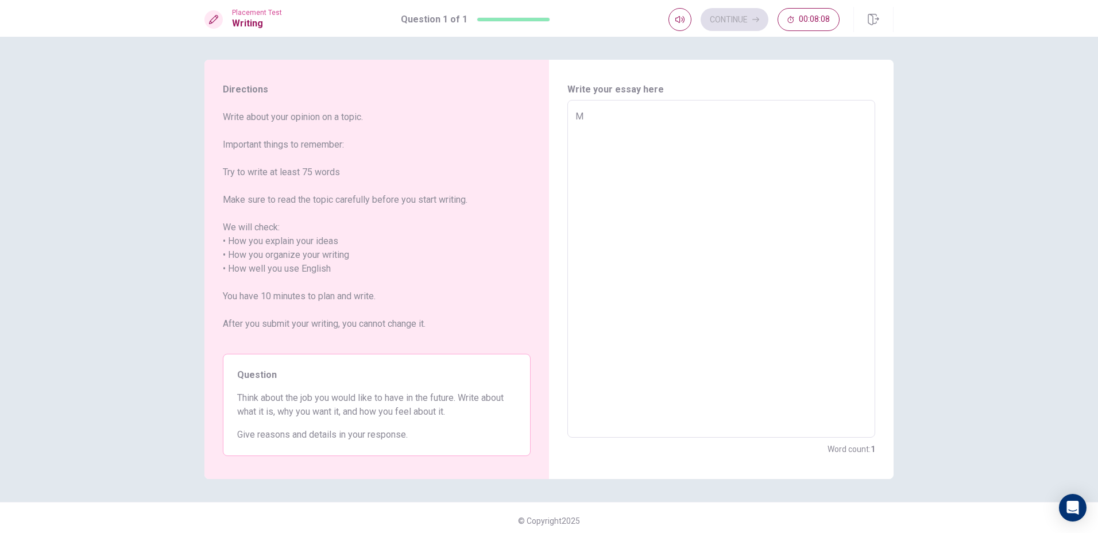
type textarea "My"
type textarea "x"
type textarea "My"
type textarea "x"
type textarea "My d"
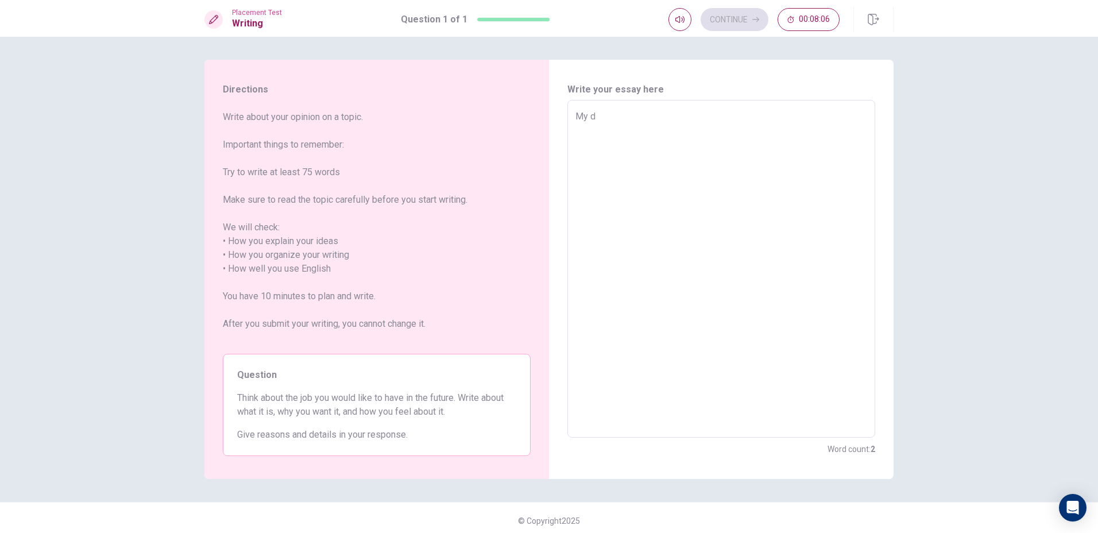
type textarea "x"
type textarea "My dr"
type textarea "x"
type textarea "My dre"
type textarea "x"
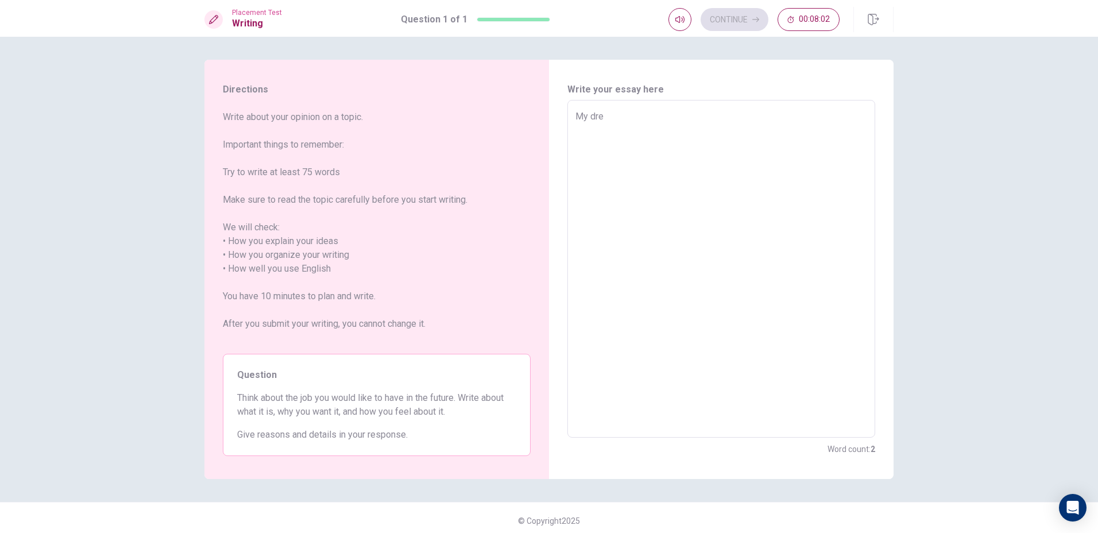
type textarea "My dren"
type textarea "x"
type textarea "My drend"
type textarea "x"
type textarea "My dren"
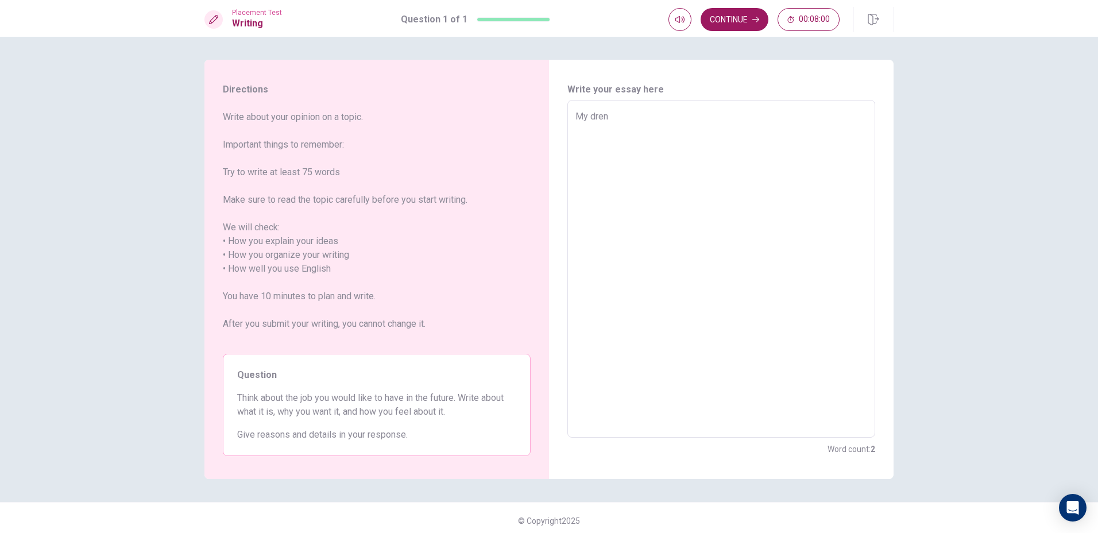
type textarea "x"
type textarea "My drenm"
type textarea "x"
type textarea "My dren"
type textarea "x"
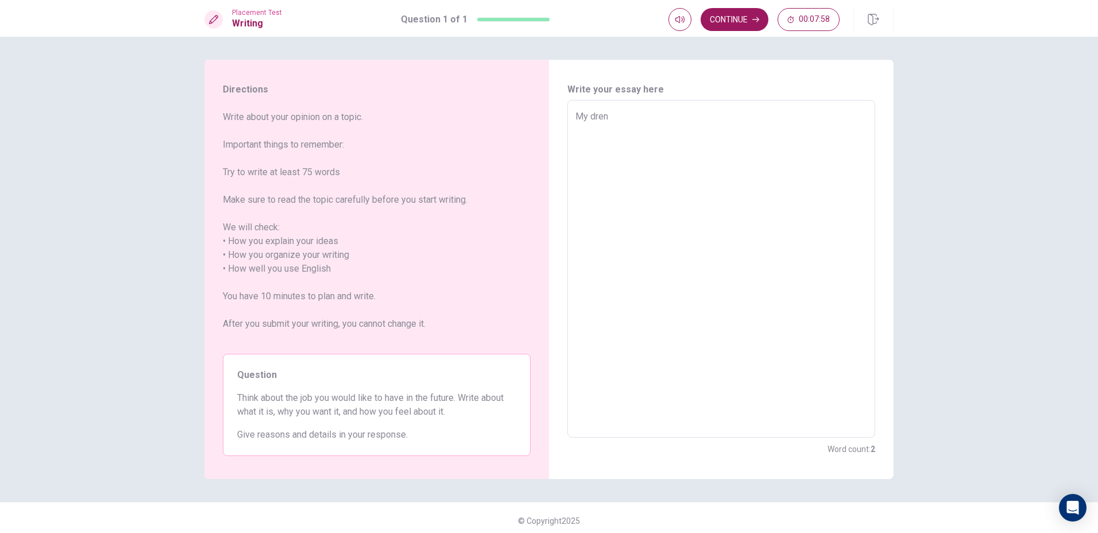
type textarea "My dre"
type textarea "x"
type textarea "My drea"
type textarea "x"
type textarea "My dream"
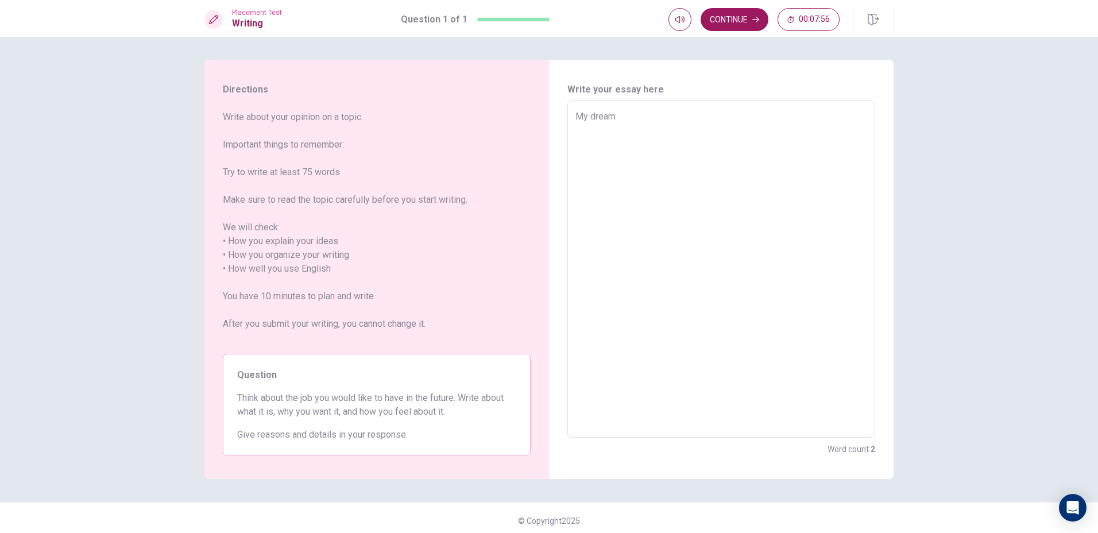
type textarea "x"
type textarea "My dream"
type textarea "x"
type textarea "My dream i"
type textarea "x"
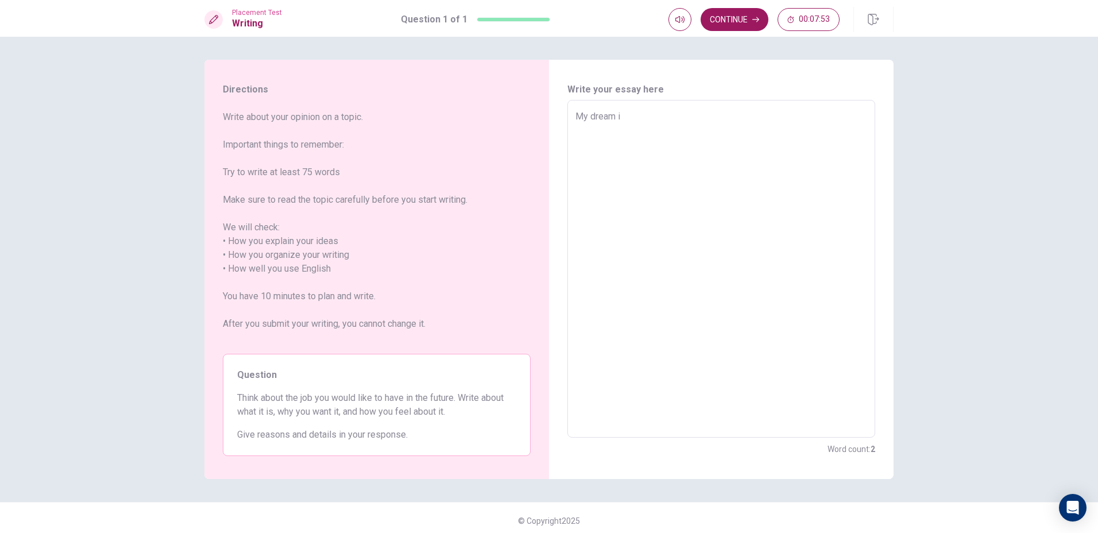
type textarea "My dream is"
type textarea "x"
type textarea "My dream is"
type textarea "x"
type textarea "My dream is b"
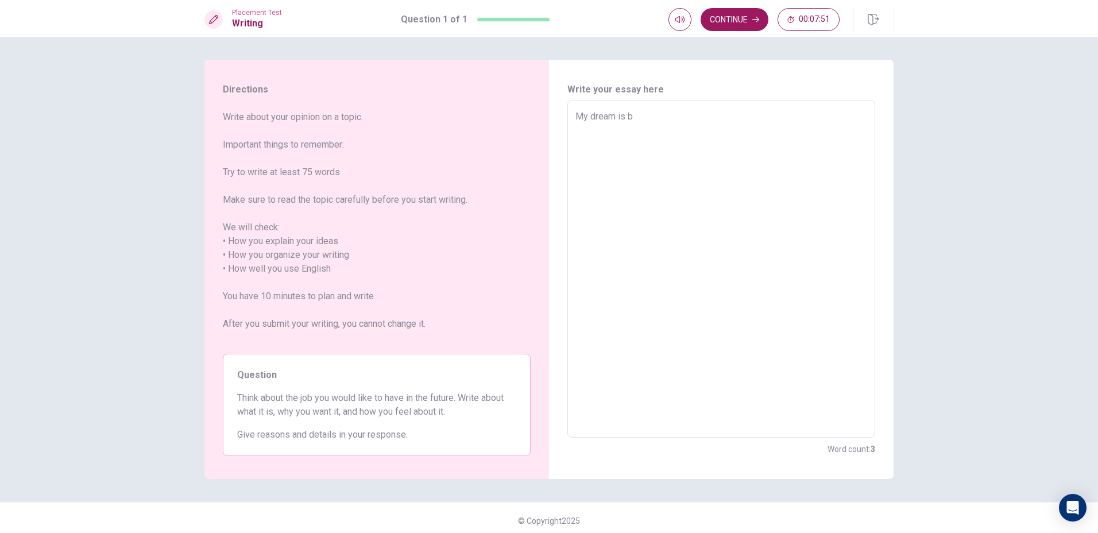
type textarea "x"
type textarea "My dream is be"
type textarea "x"
type textarea "My dream is be"
type textarea "x"
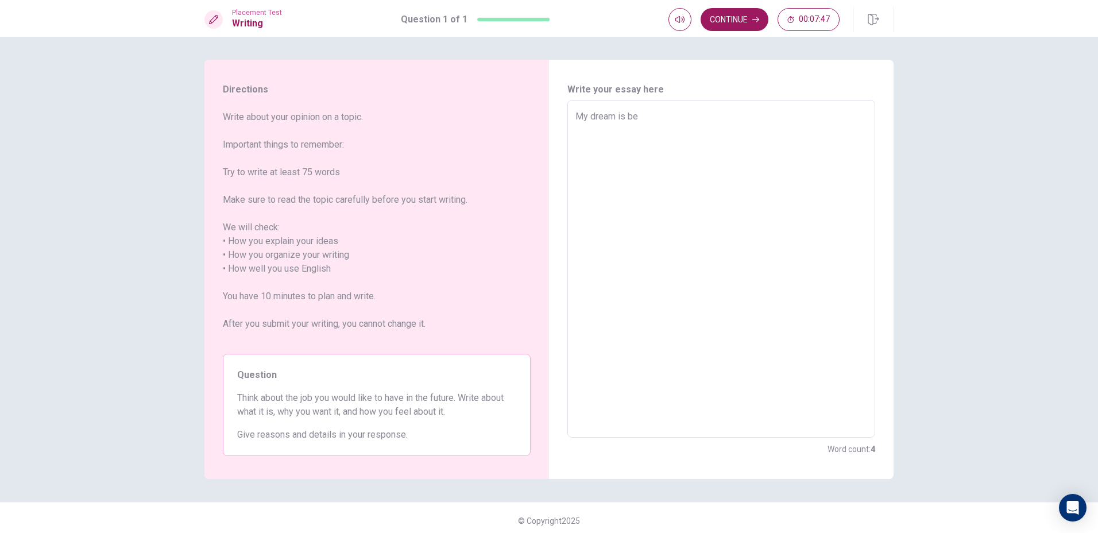
type textarea "My dream is be a"
type textarea "x"
type textarea "My dream is be a"
type textarea "x"
type textarea "My dream is be a b"
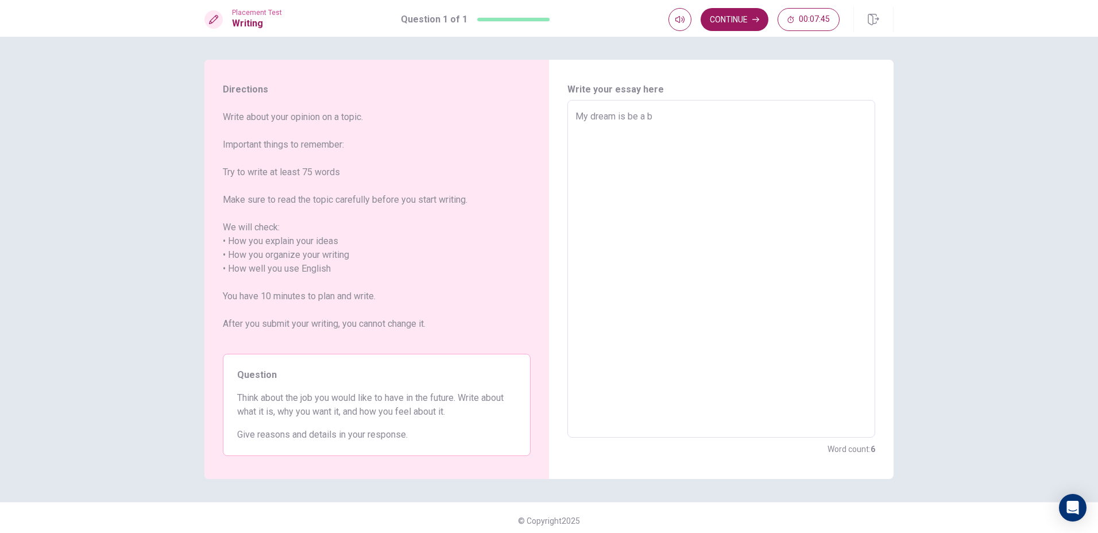
type textarea "x"
type textarea "My dream is be a ba"
type textarea "x"
type textarea "My dream is be a bas"
type textarea "x"
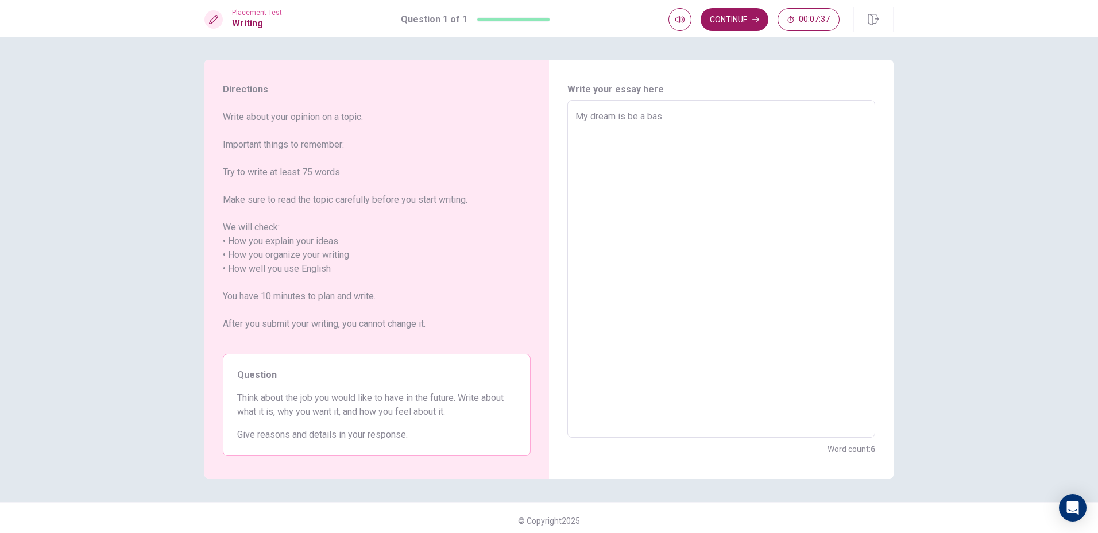
type textarea "My dream is be a bass"
type textarea "x"
type textarea "My dream is be a bassk"
type textarea "x"
type textarea "My dream is be a bass"
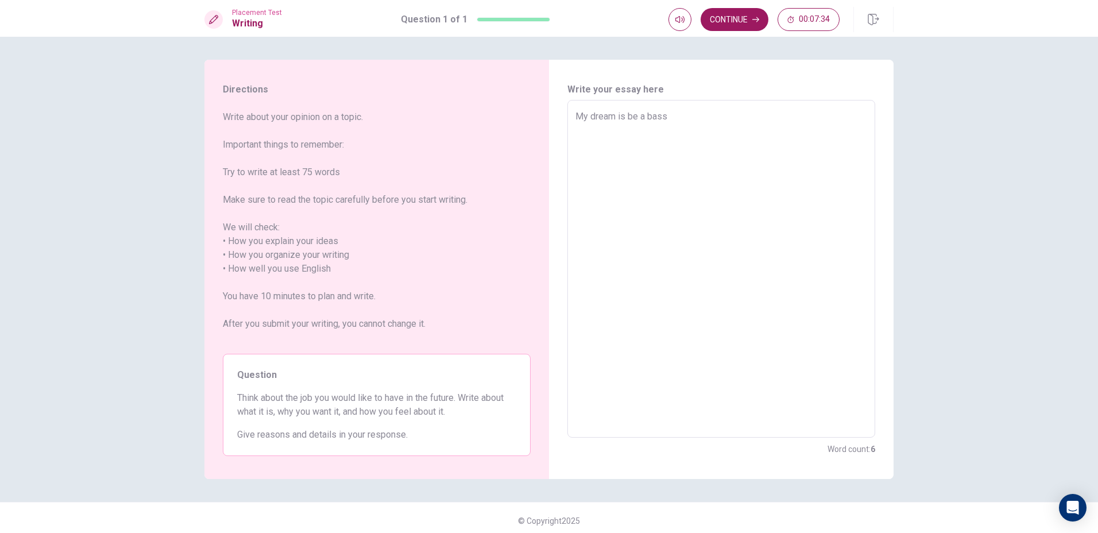
type textarea "x"
type textarea "My dream is be a bas"
type textarea "x"
type textarea "My dream is be a bask"
type textarea "x"
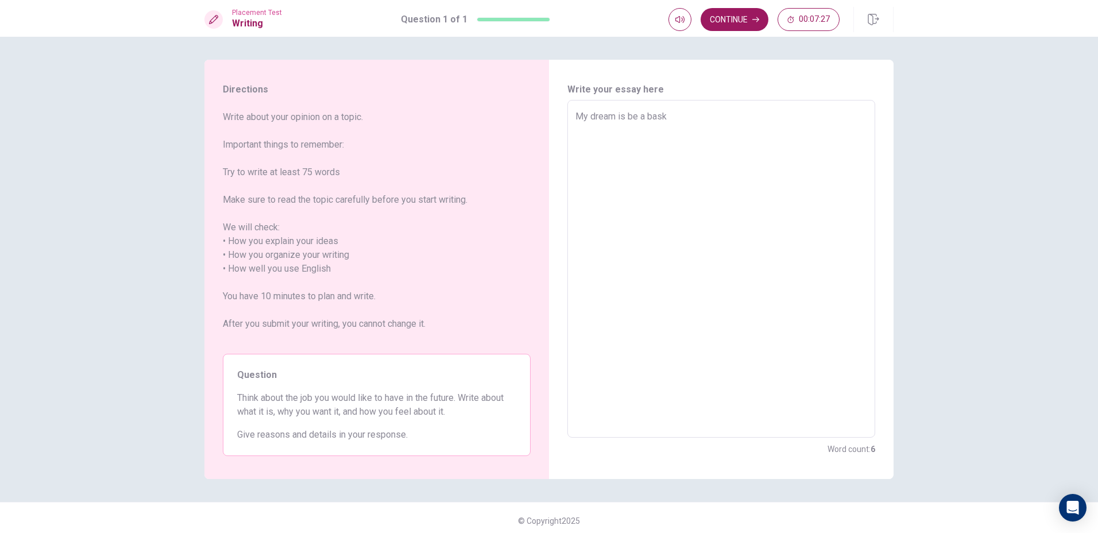
type textarea "My dream is be a baske"
type textarea "x"
type textarea "My dream is be a basket"
type textarea "x"
type textarea "My dream is be a basketb"
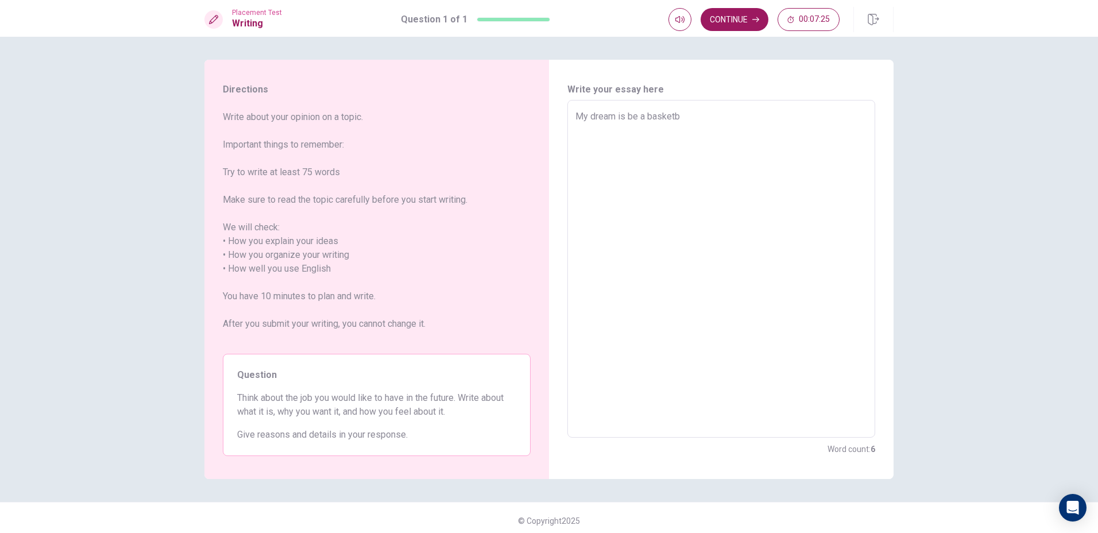
type textarea "x"
type textarea "My dream is be a basketba"
type textarea "x"
type textarea "My dream is be a basketbal"
type textarea "x"
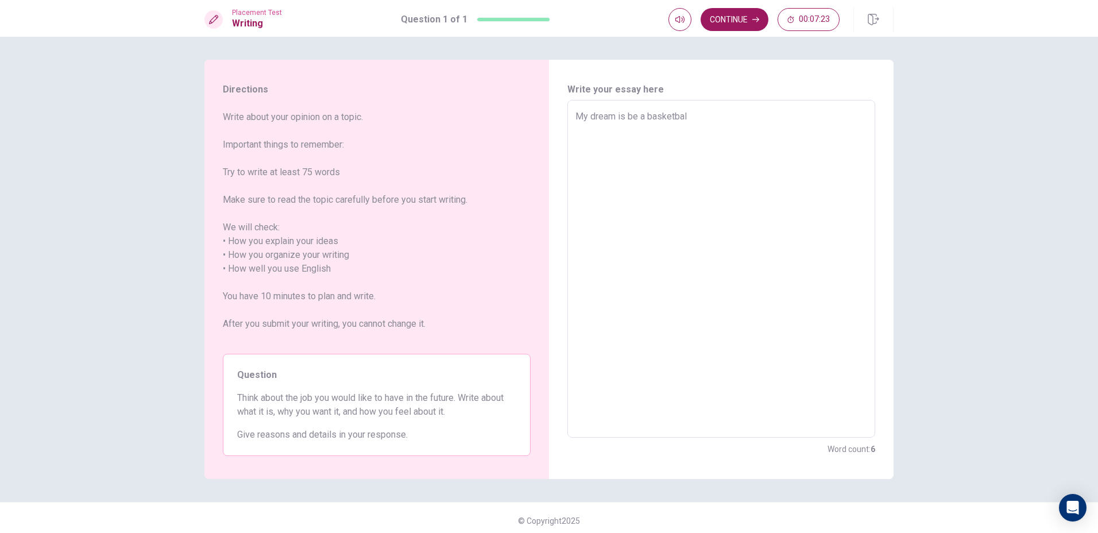
type textarea "My dream is be a basketball"
type textarea "x"
type textarea "My dream is be a basketball"
type textarea "x"
type textarea "My dream is be a basketball p"
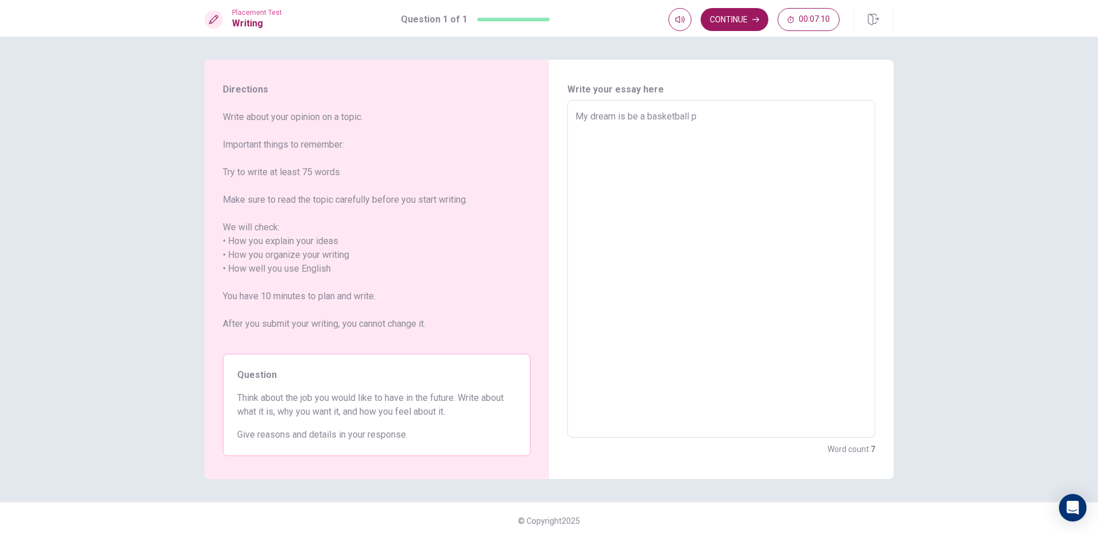
type textarea "x"
type textarea "My dream is be a basketball pl"
type textarea "x"
type textarea "My dream is be a basketball pla"
type textarea "x"
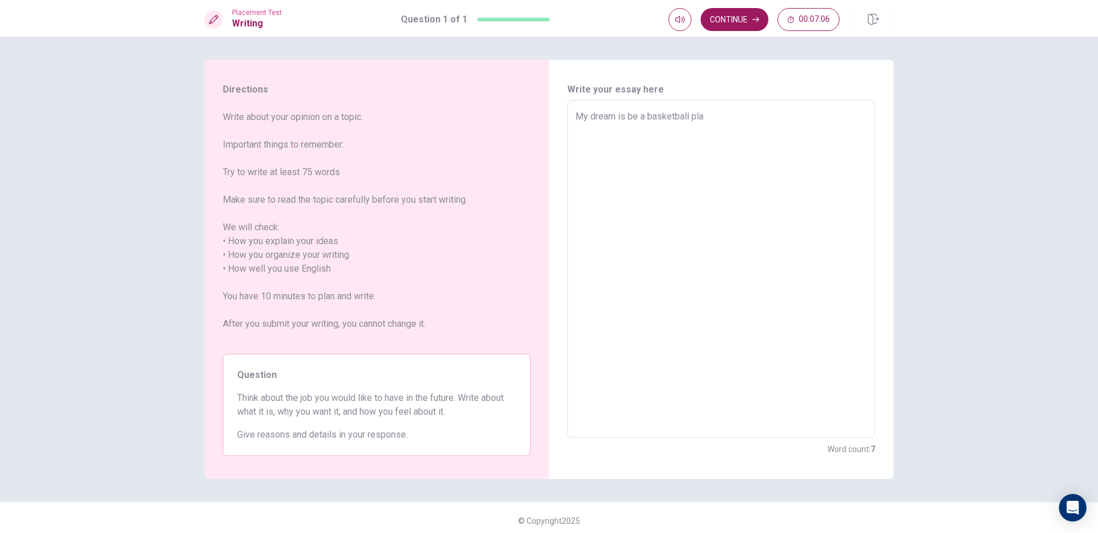
type textarea "My dream is be a basketball play"
type textarea "x"
type textarea "My dream is be a basketball playe"
type textarea "x"
type textarea "My dream is be a basketball player"
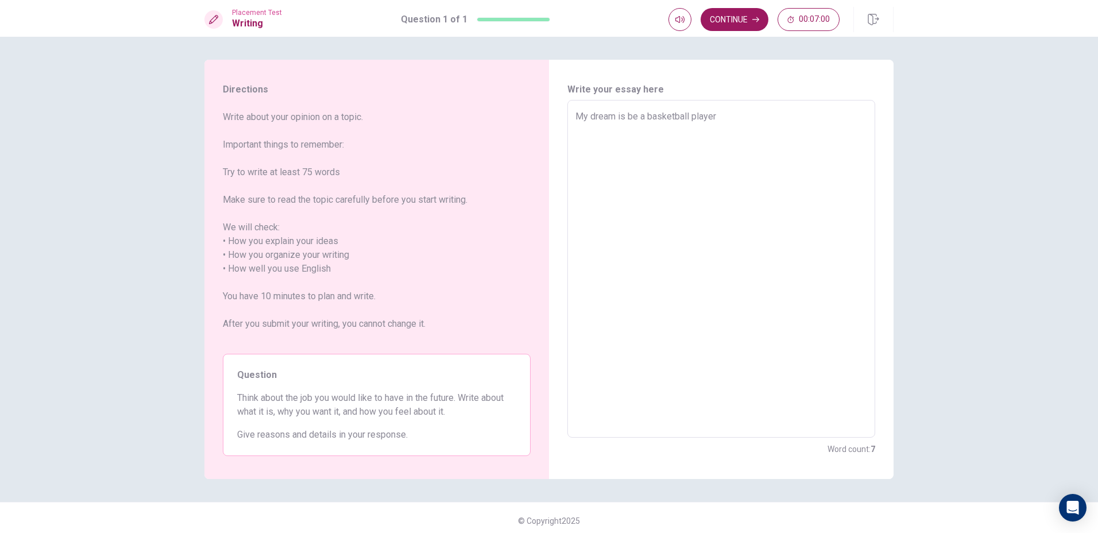
type textarea "x"
type textarea "My dream is be a basketball playerf"
type textarea "x"
type textarea "My dream is be a basketball playerfo"
type textarea "x"
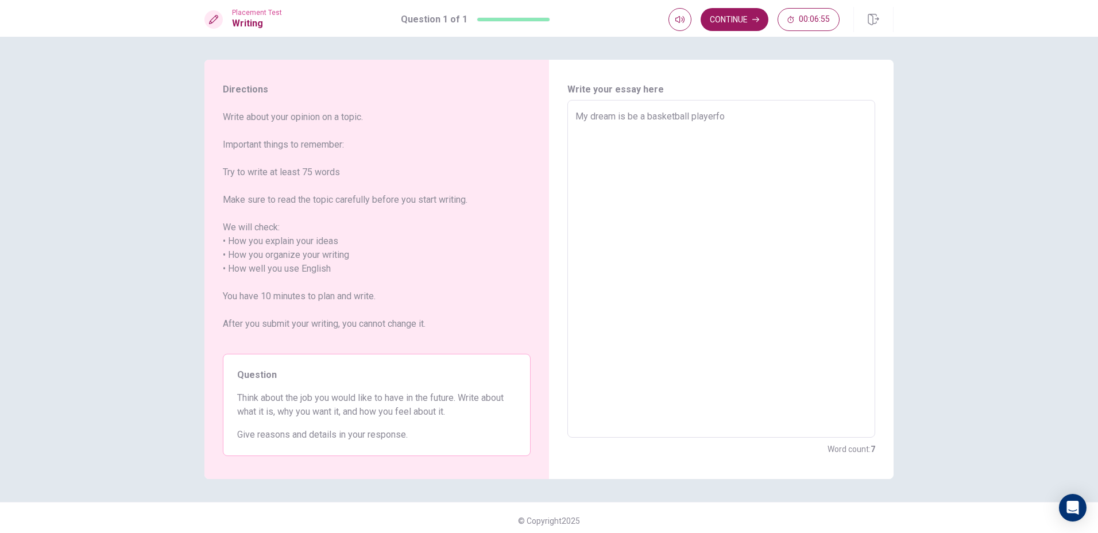
type textarea "My dream is be a basketball playerf"
type textarea "x"
type textarea "My dream is be a basketball player"
type textarea "x"
type textarea "My dream is be a basketball player"
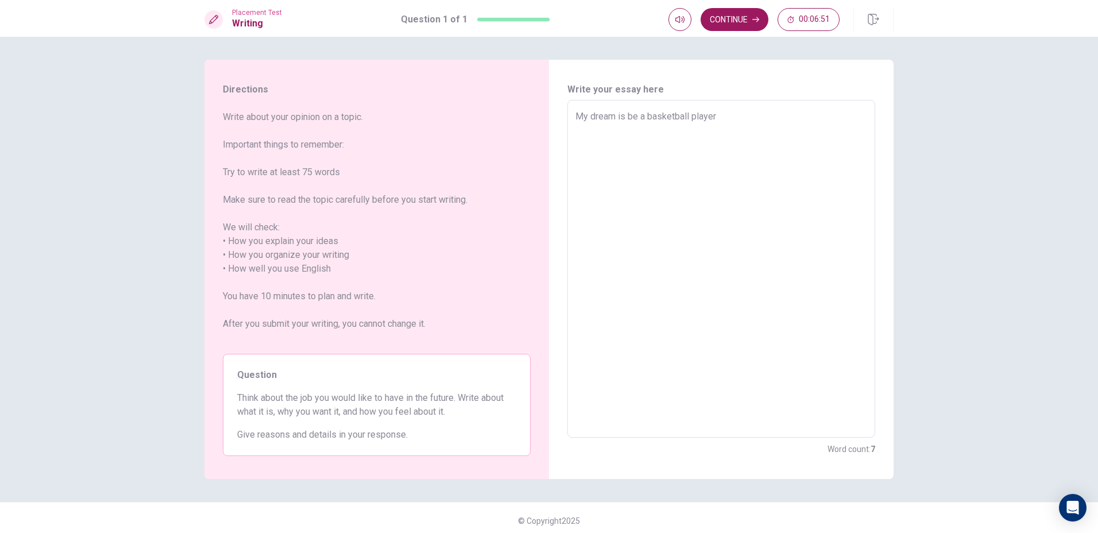
type textarea "x"
type textarea "My dream is be a basketball player"
type textarea "x"
type textarea "My dream is be a basketball player."
type textarea "x"
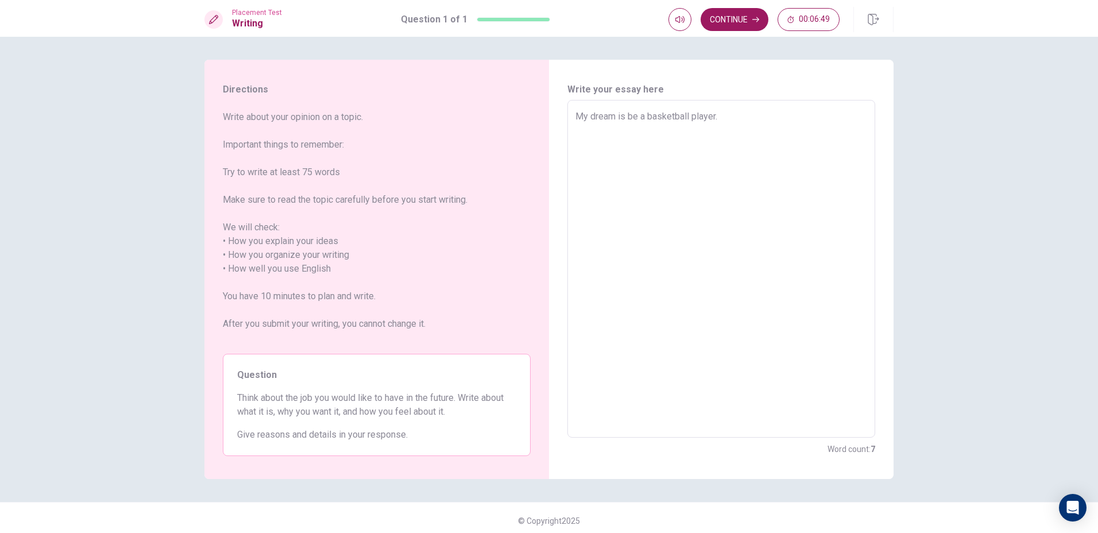
type textarea "My dream is be a basketball player."
type textarea "x"
type textarea "My dream is be a basketball player."
click at [617, 112] on textarea "My dream is be a basketball player." at bounding box center [721, 269] width 292 height 319
click at [612, 117] on textarea "My dream is be a basketball player." at bounding box center [721, 269] width 292 height 319
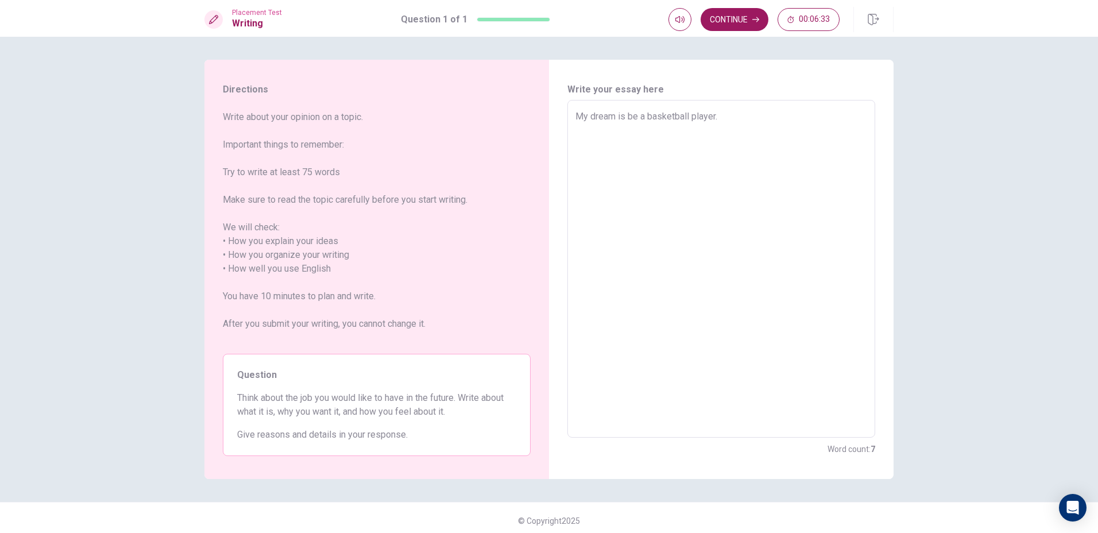
type textarea "x"
type textarea "My dream is be a basketball player."
type textarea "x"
type textarea "My dream i is be a basketball player."
type textarea "x"
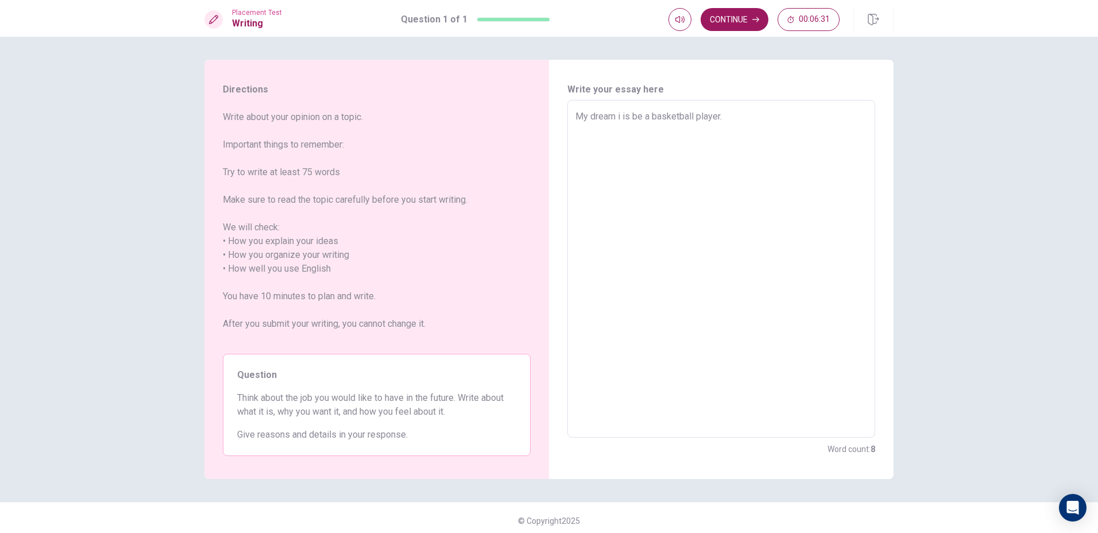
type textarea "My dream io is be a basketball player."
type textarea "x"
type textarea "My dream iob is be a basketball player."
type textarea "x"
type textarea "My dream io is be a basketball player."
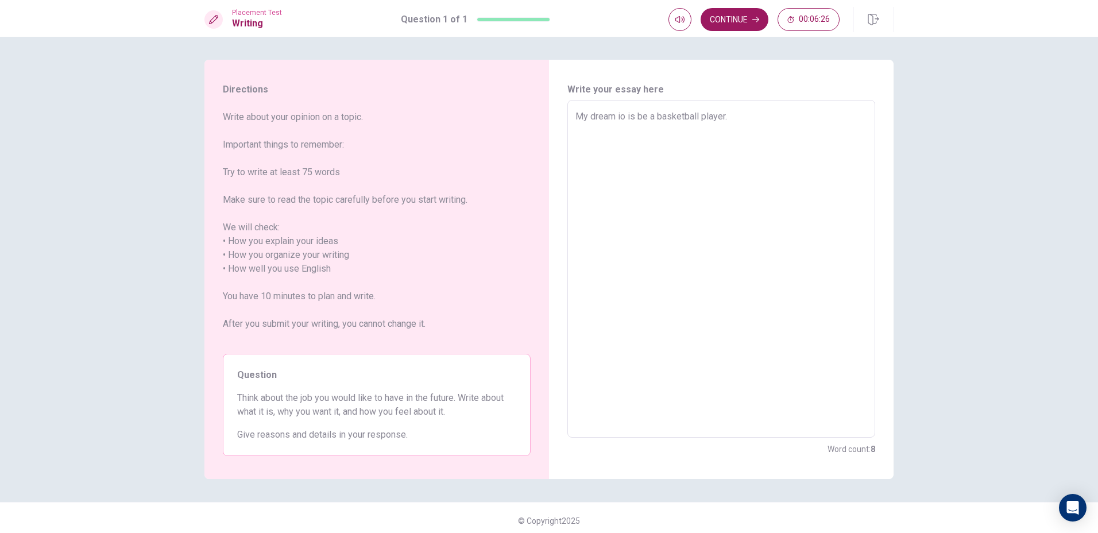
type textarea "x"
type textarea "My dream i is be a basketball player."
type textarea "x"
type textarea "My dream is be a basketball player."
type textarea "x"
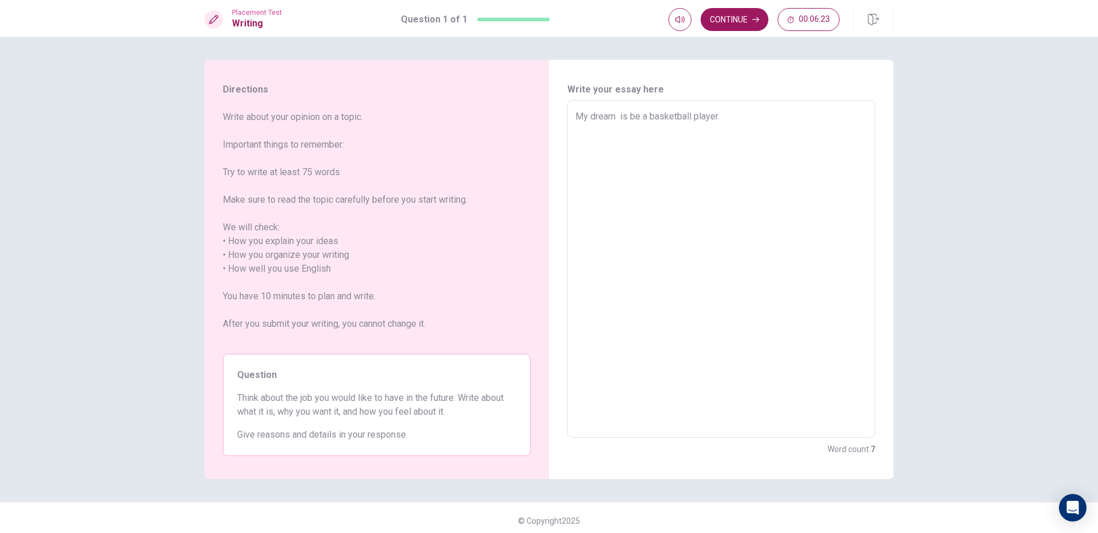
type textarea "My dream j is be a basketball player."
type textarea "x"
type textarea "My dream [PERSON_NAME] is be a basketball player."
type textarea "x"
type textarea "My dream job is be a basketball player."
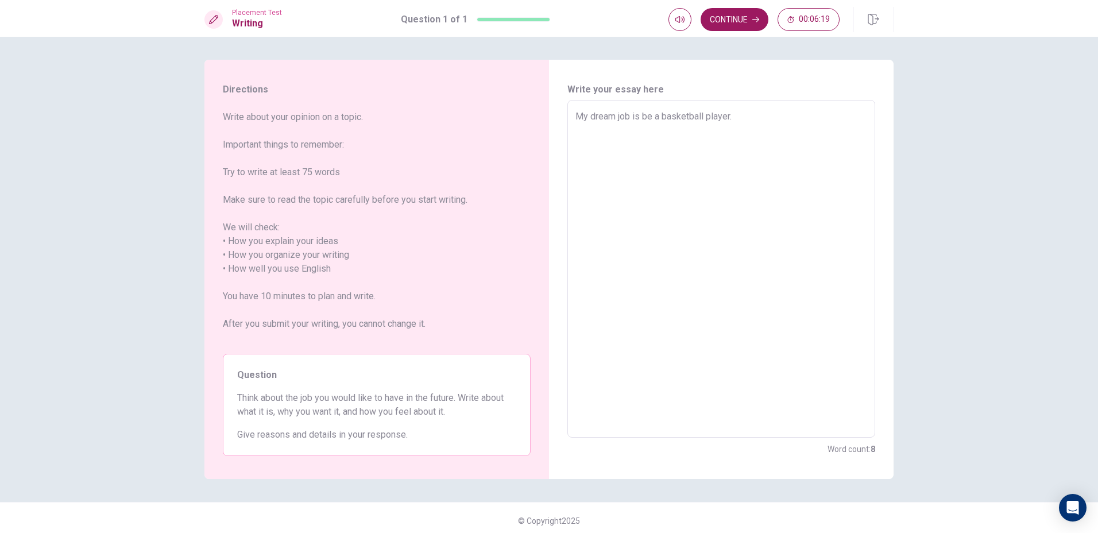
click at [748, 119] on textarea "My dream job is be a basketball player." at bounding box center [721, 269] width 292 height 319
type textarea "x"
type textarea "My dream job is be a basketball player."
type textarea "x"
type textarea "My dream job is be a basketball player."
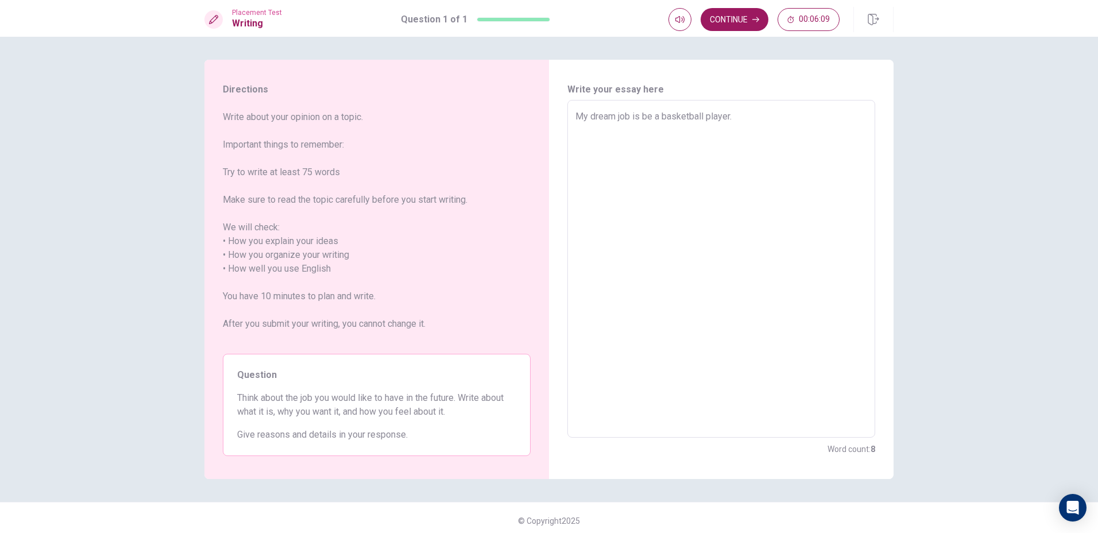
type textarea "x"
type textarea "My dream job is be a basketball player."
type textarea "x"
type textarea "My dream job is be a basketball player. W"
type textarea "x"
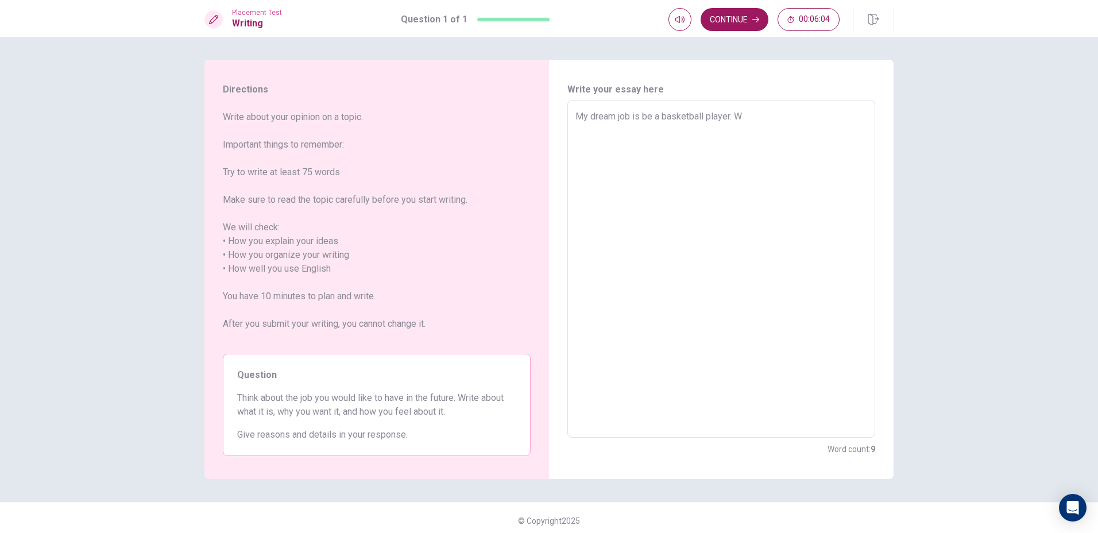
type textarea "My dream job is be a basketball player. Wh"
type textarea "x"
type textarea "My dream job is be a basketball player. Whe"
type textarea "x"
type textarea "My dream job is be a basketball player. When"
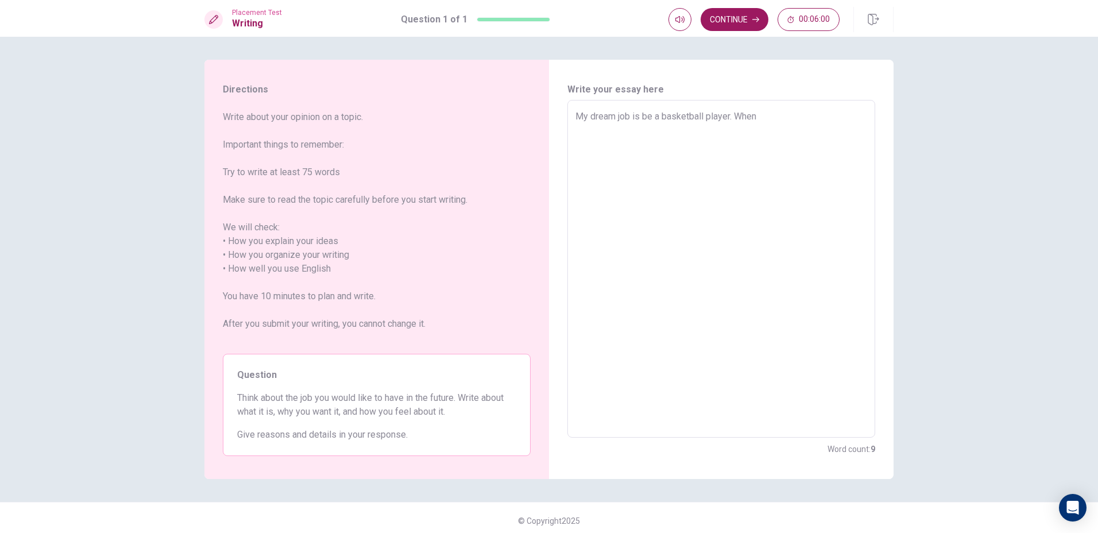
type textarea "x"
type textarea "My dream job is be a basketball player. WhenI"
type textarea "x"
type textarea "My dream job is be a basketball player. When"
type textarea "x"
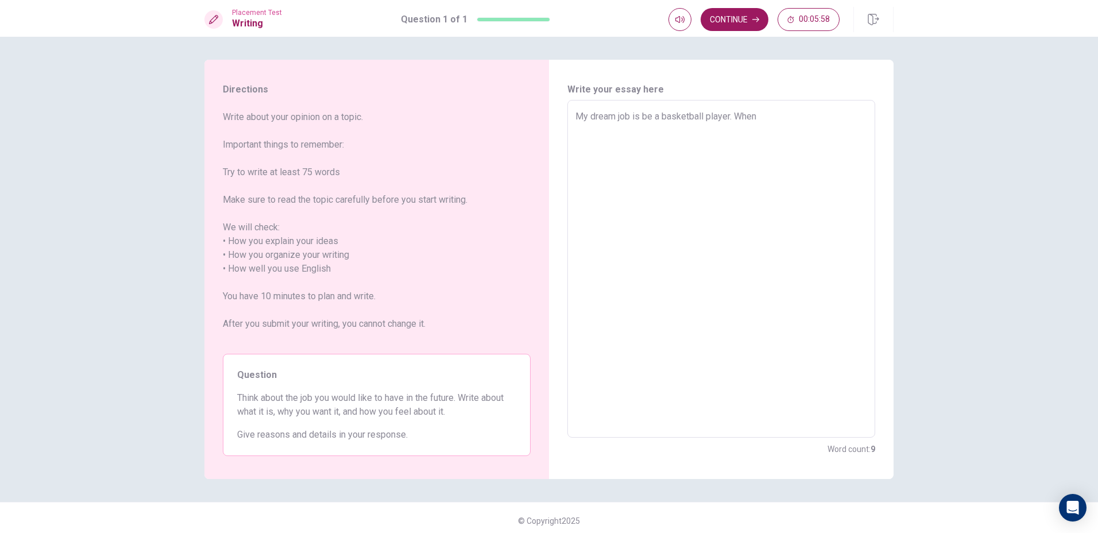
type textarea "My dream job is be a basketball player. When"
type textarea "x"
type textarea "My dream job is be a basketball player. When I"
type textarea "x"
type textarea "My dream job is be a basketball player. When I"
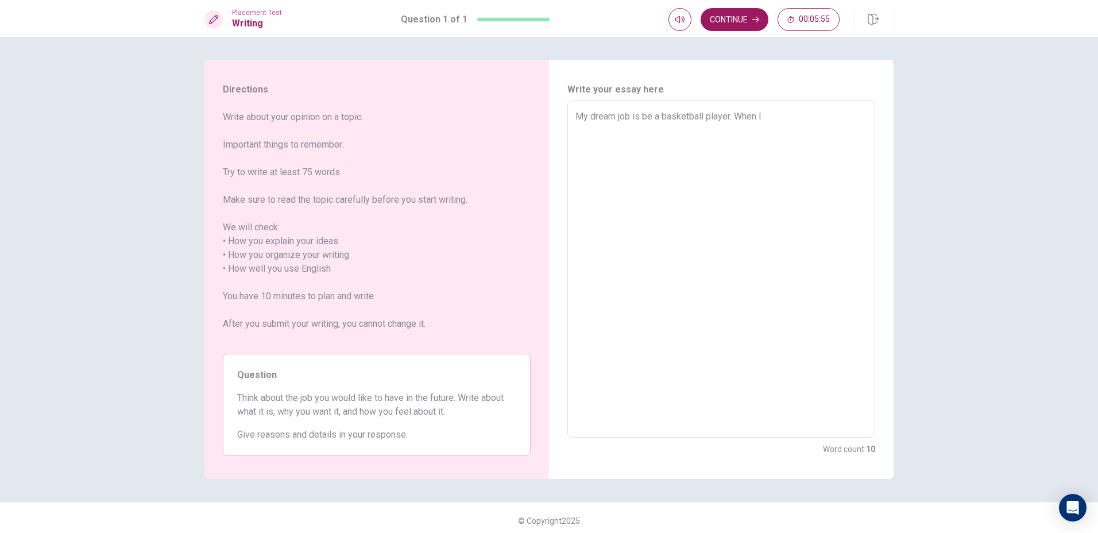
type textarea "x"
type textarea "My dream job is be a basketball player. When I"
type textarea "x"
type textarea "My dream job is be a basketball player. When I'"
type textarea "x"
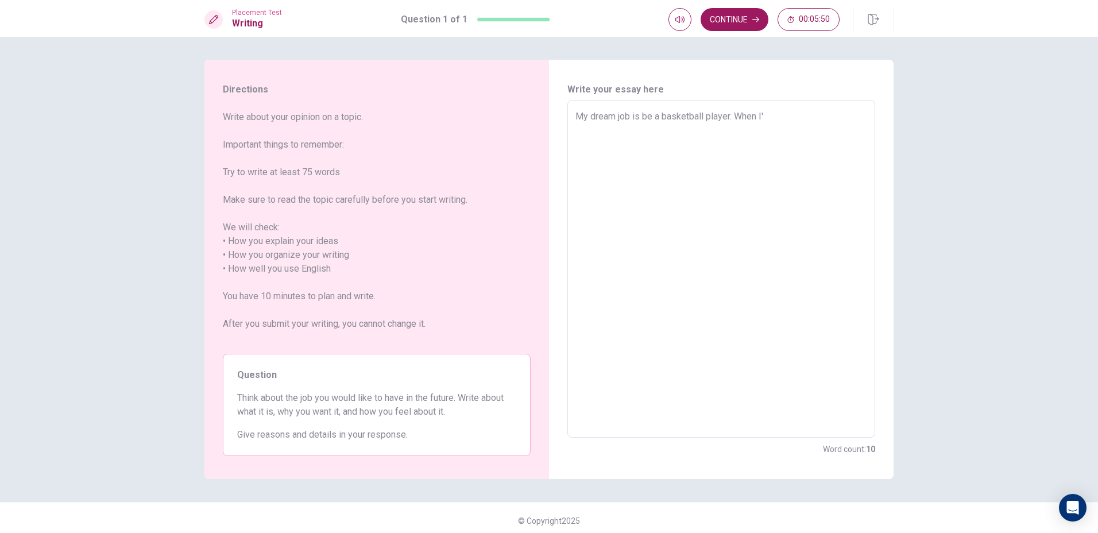
type textarea "My dream job is be a basketball player. When I'm"
type textarea "x"
type textarea "My dream job is be a basketball player. When I'm"
type textarea "x"
type textarea "My dream job is be a basketball player. When I'm t"
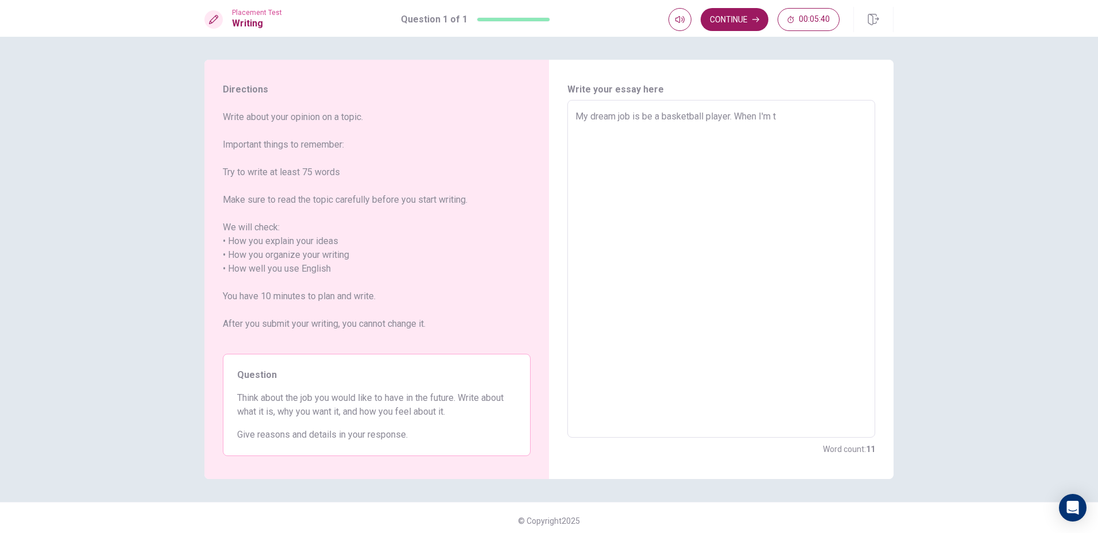
type textarea "x"
type textarea "My dream job is be a basketball player. When I'm te"
type textarea "x"
type textarea "My dream job is be a basketball player. When I'm ten"
type textarea "x"
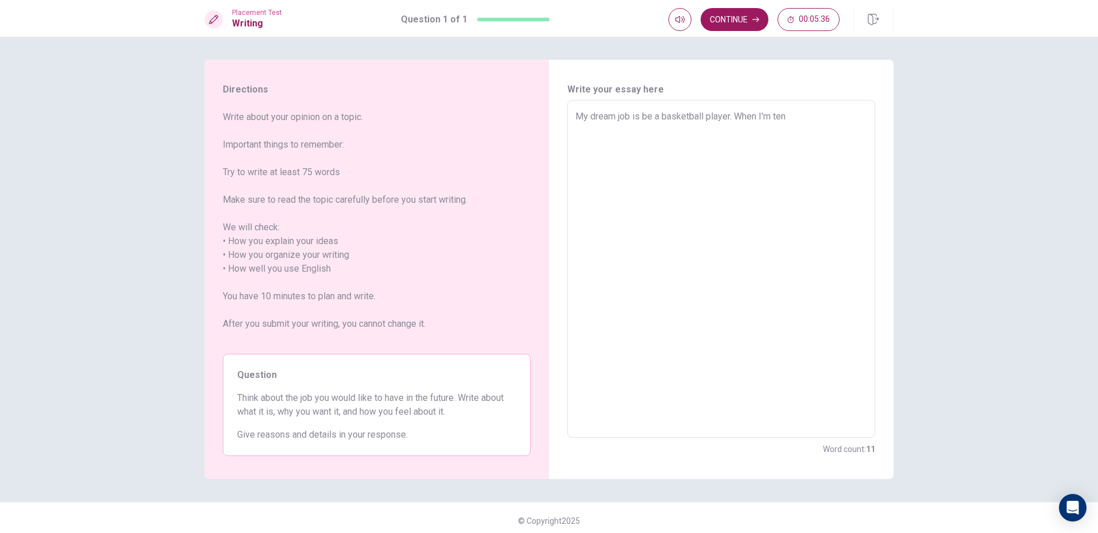
type textarea "My dream job is be a basketball player. When I'm ten"
type textarea "x"
type textarea "My dream job is be a basketball player. When I'm ten y"
type textarea "x"
type textarea "My dream job is be a basketball player. When I'm ten ye"
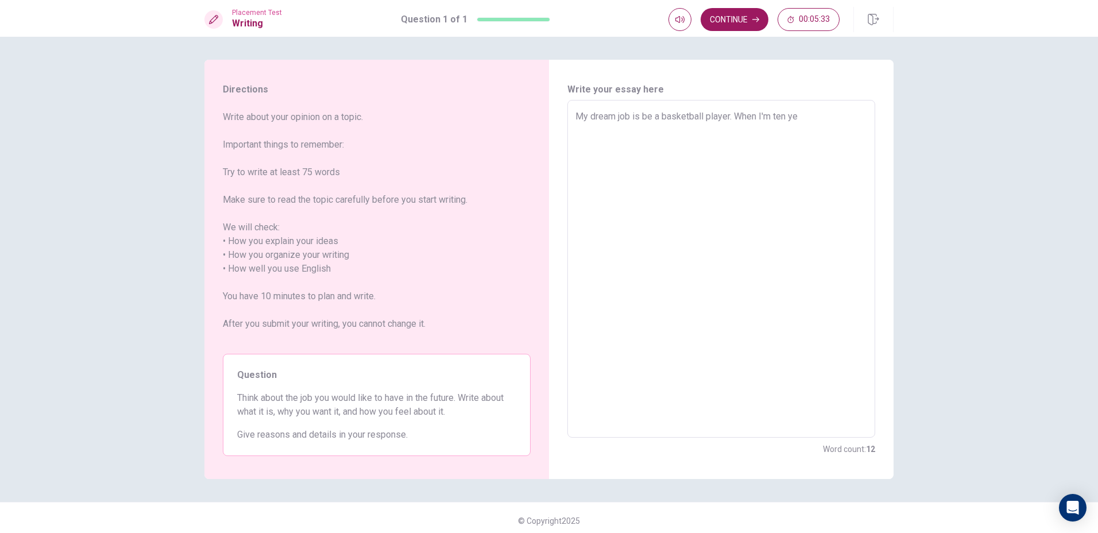
type textarea "x"
type textarea "My dream job is be a basketball player. When I'm ten yea"
type textarea "x"
type textarea "My dream job is be a basketball player. When I'm ten year"
type textarea "x"
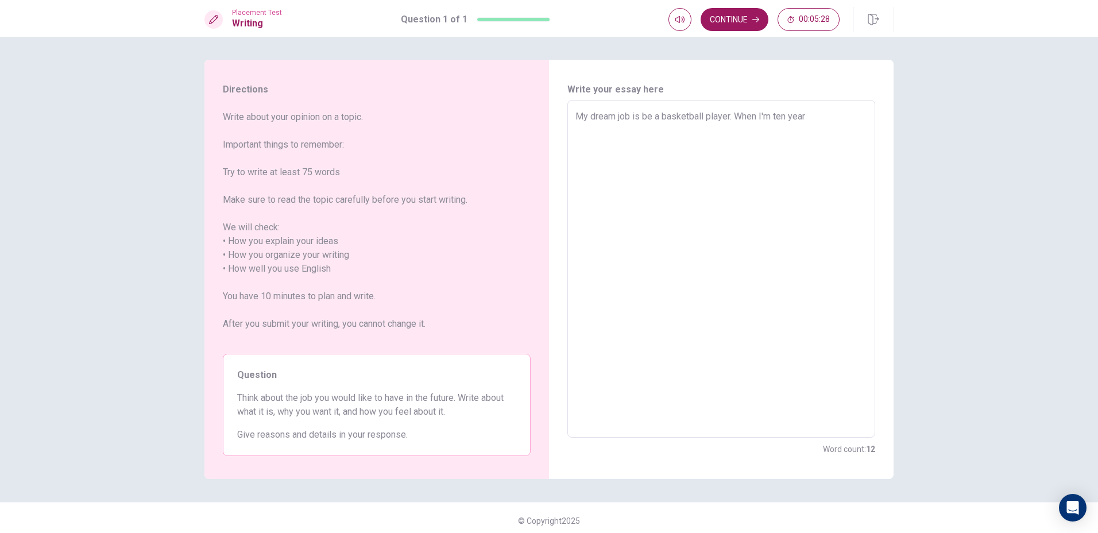
type textarea "My dream job is be a basketball player. When I'm ten year"
type textarea "x"
type textarea "My dream job is be a basketball player. When I'm ten year o"
type textarea "x"
type textarea "My dream job is be a basketball player. When I'm ten year ol"
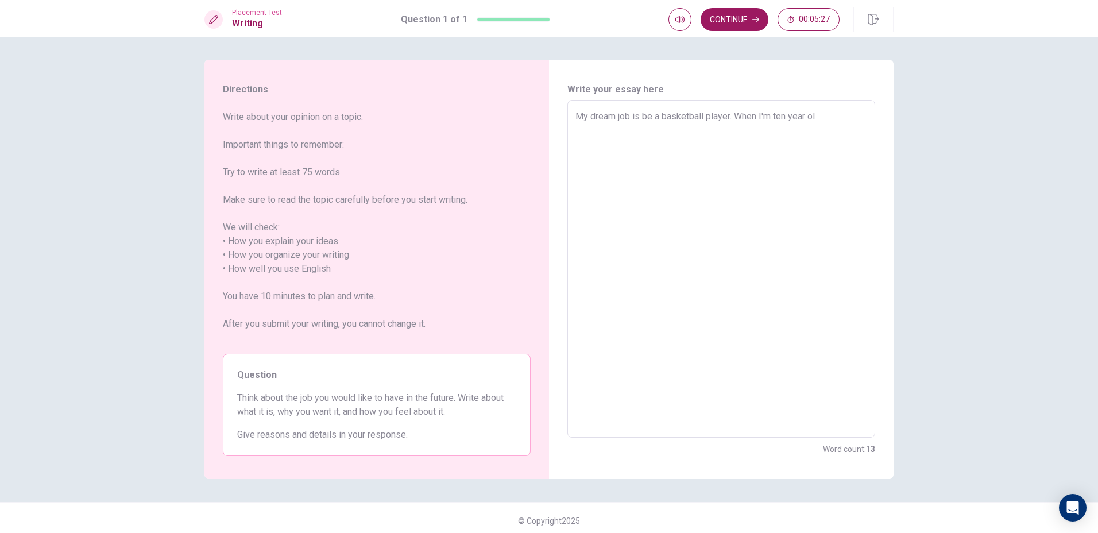
type textarea "x"
type textarea "My dream job is be a basketball player. When I'm ten year old"
type textarea "x"
type textarea "My dream job is be a basketball player. When I'm ten year old"
type textarea "x"
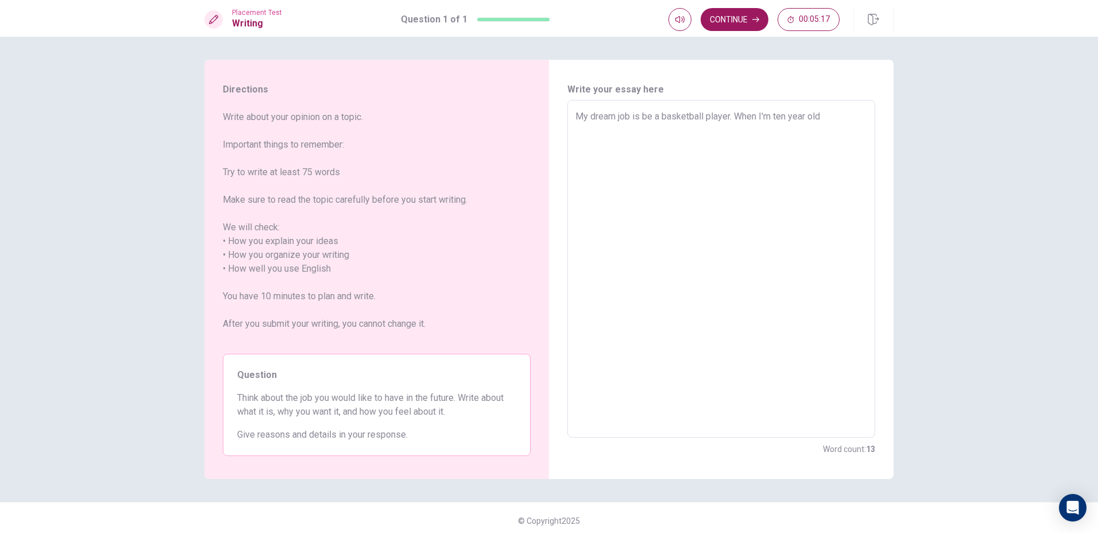
type textarea "My dream job is be a basketball player. When I'm ten year old ,"
type textarea "x"
type textarea "My dream job is be a basketball player. When I'm ten year old ,"
type textarea "x"
type textarea "My dream job is be a basketball player. When I'm ten year old ,"
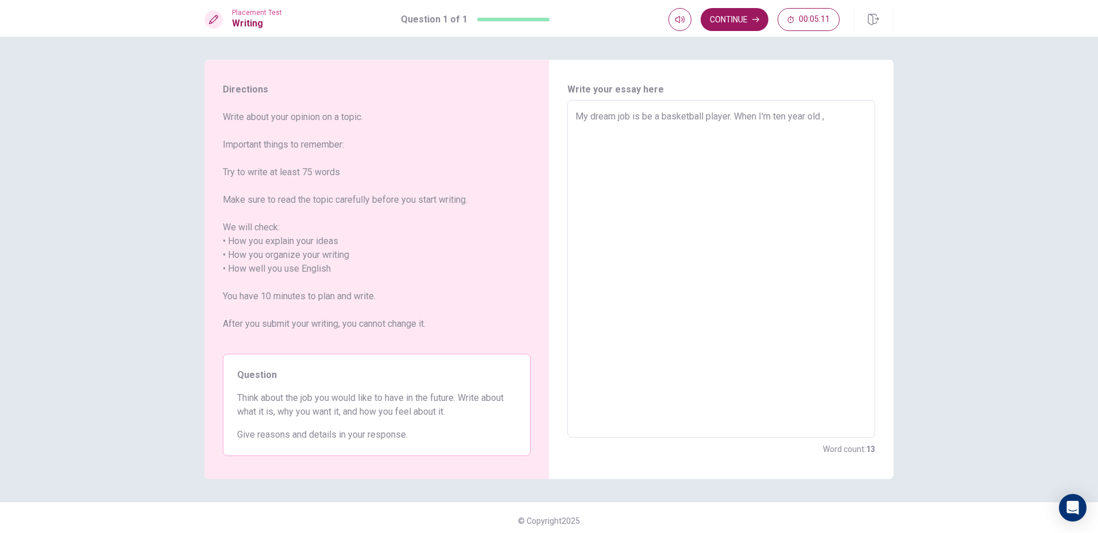
type textarea "x"
type textarea "My dream job is be a basketball player. When I'm ten year old ,m"
type textarea "x"
type textarea "My dream job is be a basketball player. When I'm ten year old ,my"
type textarea "x"
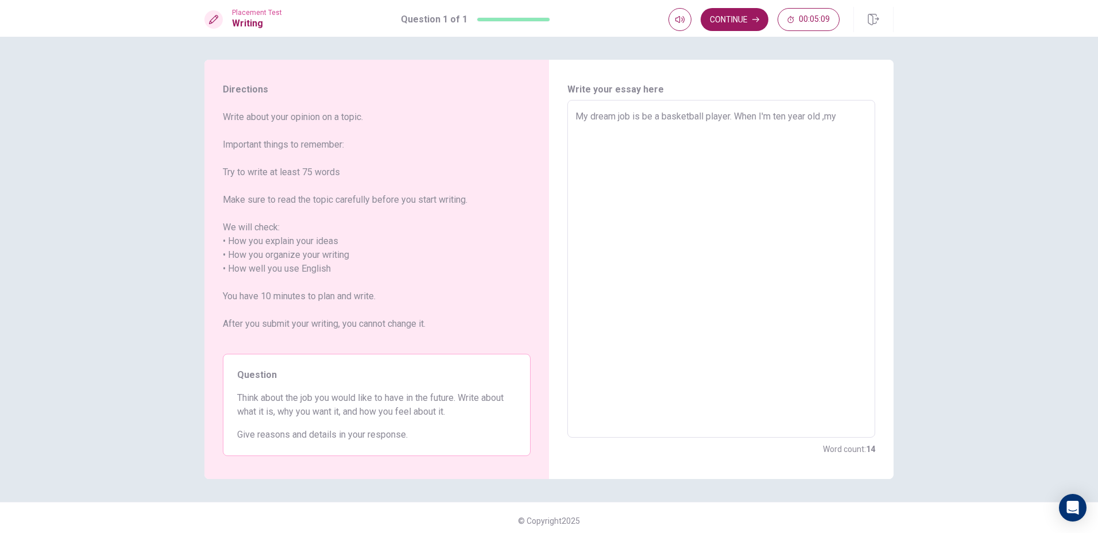
type textarea "My dream job is be a basketball player. When I'm ten year old ,my"
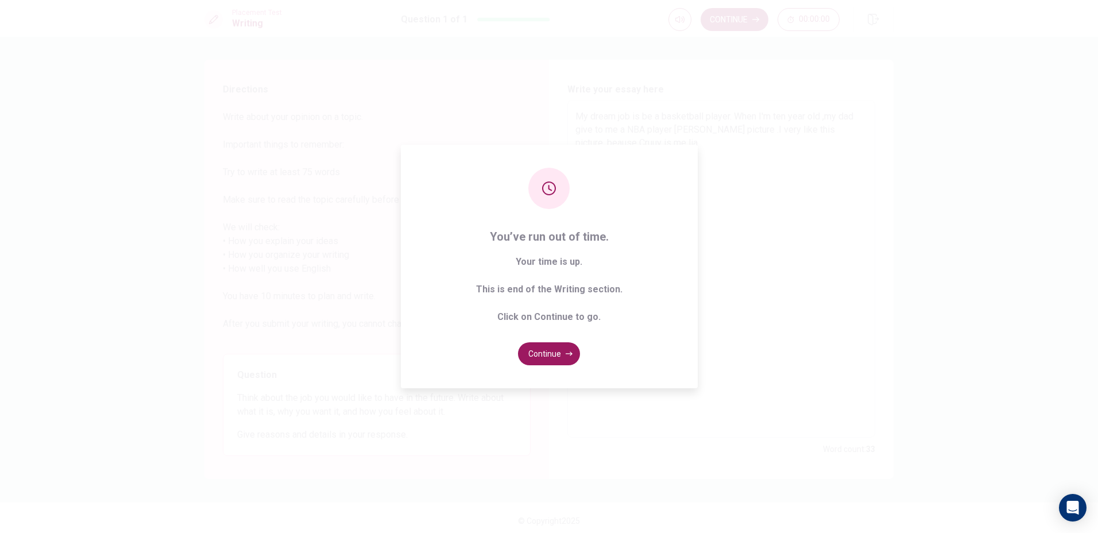
click at [552, 337] on div "You’ve run out of time. Your time is up. This is end of the Writing section. Cl…" at bounding box center [549, 266] width 297 height 243
click at [549, 349] on button "Continue" at bounding box center [549, 353] width 62 height 23
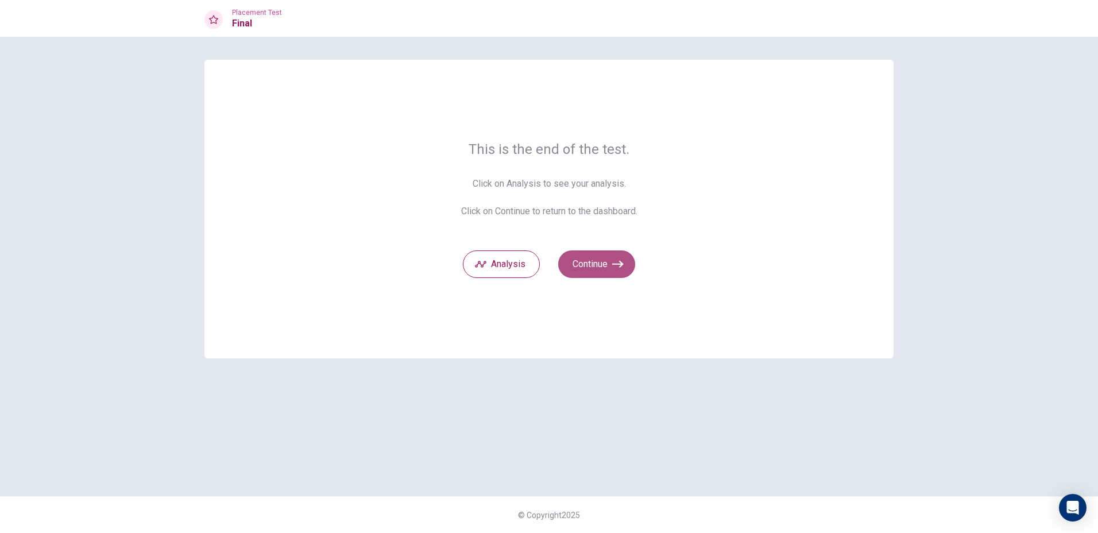
click at [606, 260] on button "Continue" at bounding box center [596, 264] width 77 height 28
